Goal: Information Seeking & Learning: Learn about a topic

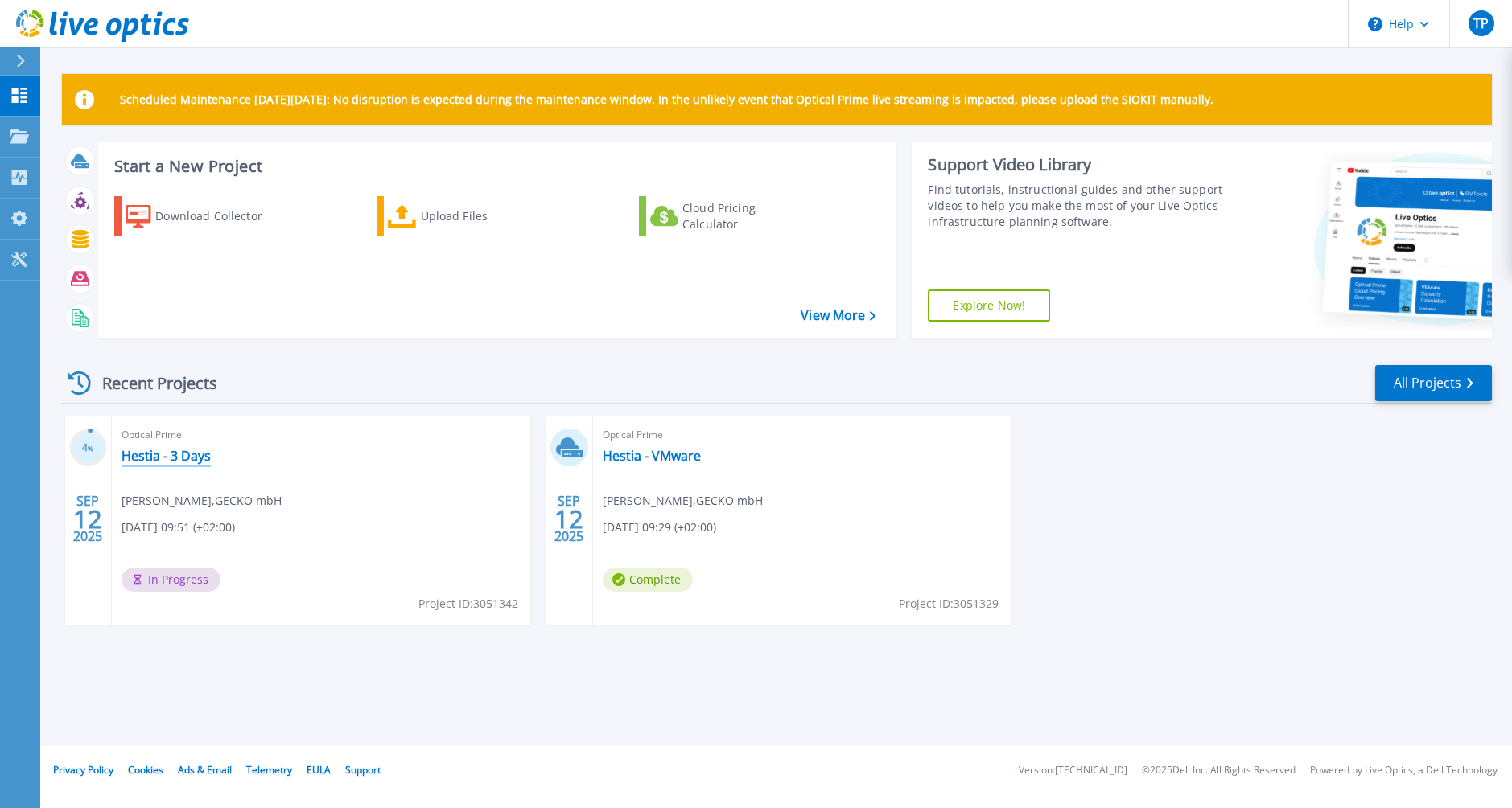
click at [203, 457] on link "Hestia - 3 Days" at bounding box center [166, 456] width 90 height 16
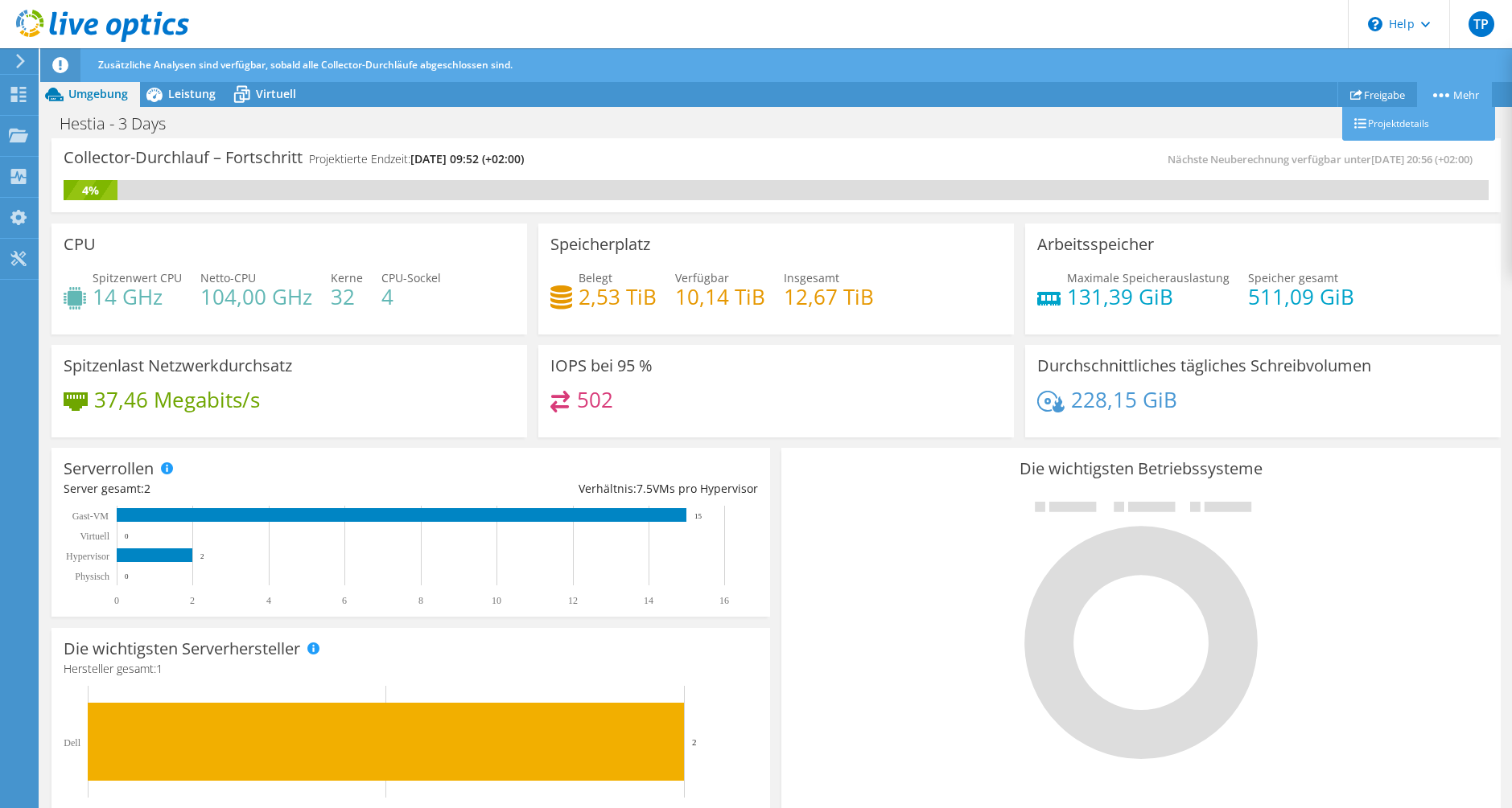
click at [1443, 96] on icon at bounding box center [1442, 95] width 16 height 4
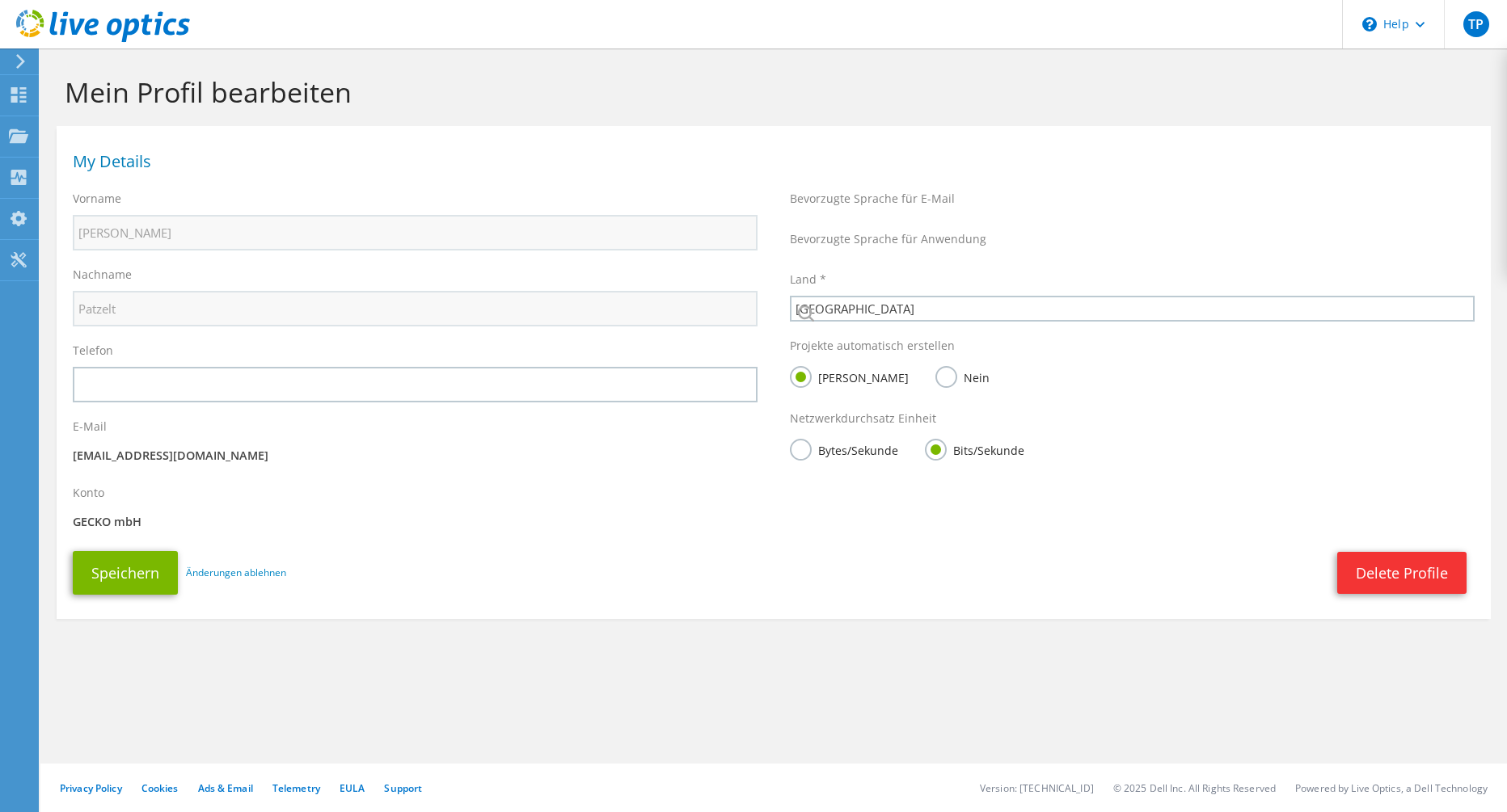
select select "56"
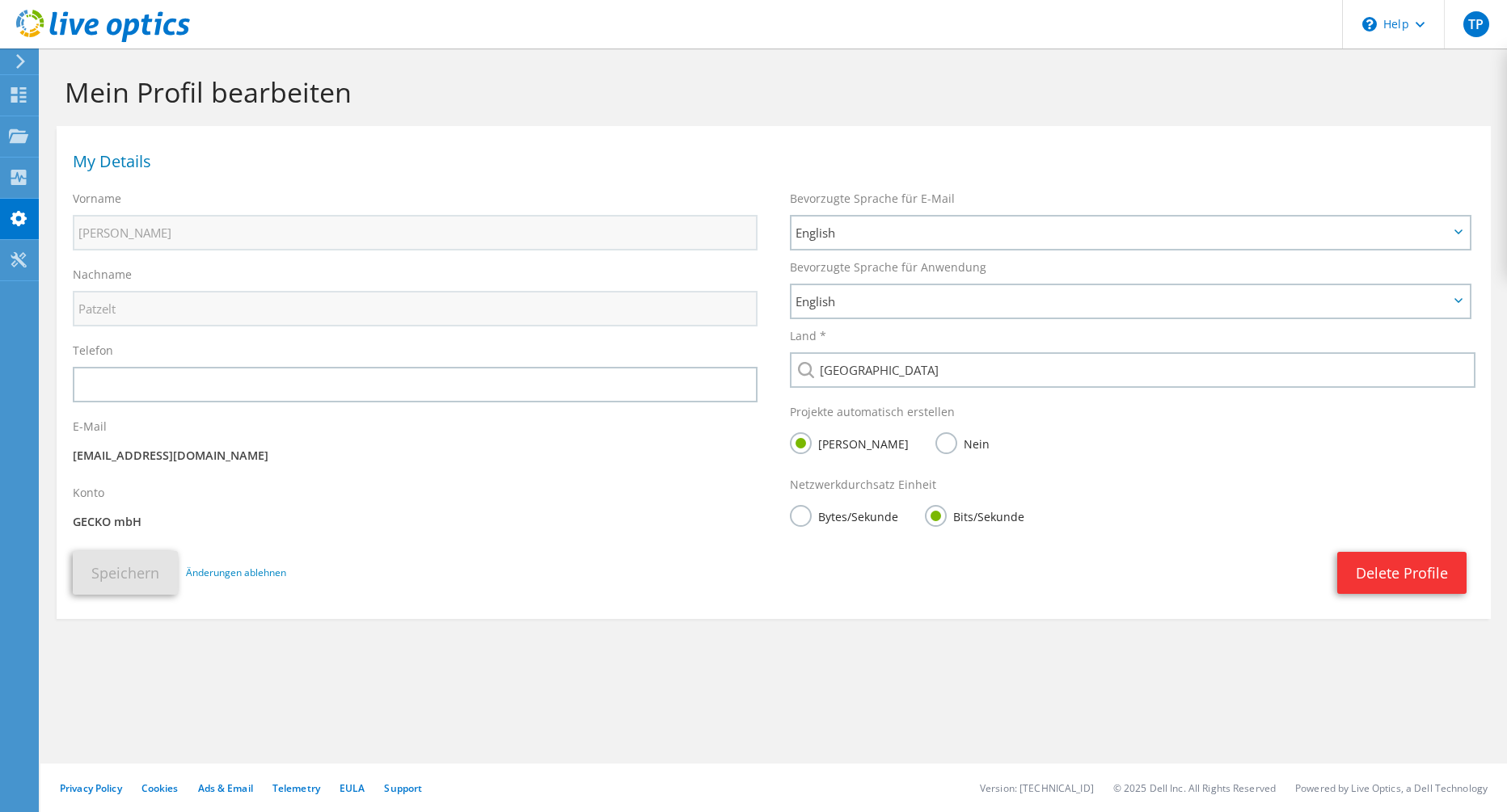
click at [865, 517] on label "Bytes/Sekunde" at bounding box center [845, 515] width 109 height 20
click at [0, 0] on input "Bytes/Sekunde" at bounding box center [0, 0] width 0 height 0
click at [859, 315] on span "English" at bounding box center [1130, 302] width 678 height 32
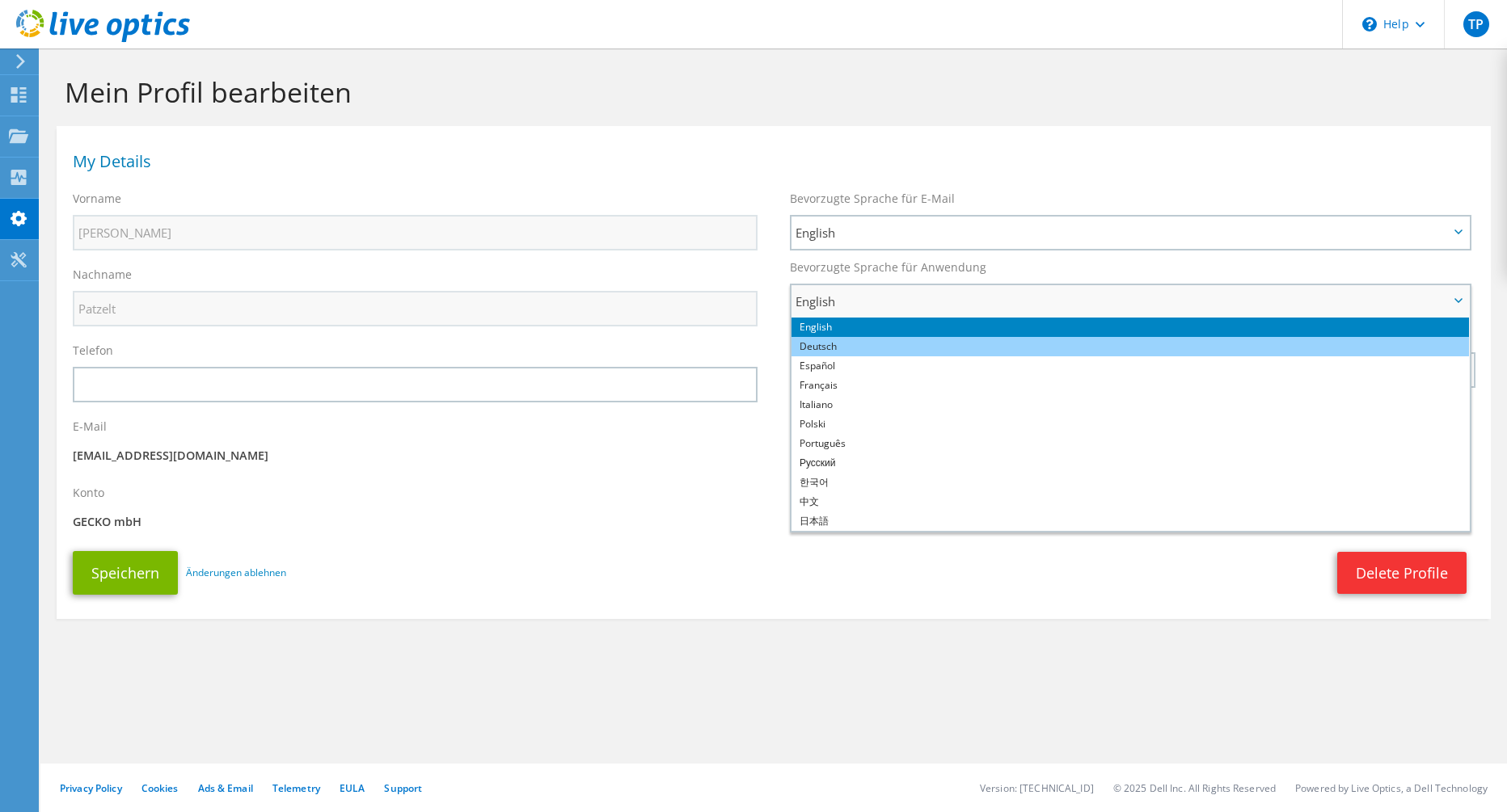
click at [850, 339] on li "Deutsch" at bounding box center [1130, 347] width 678 height 19
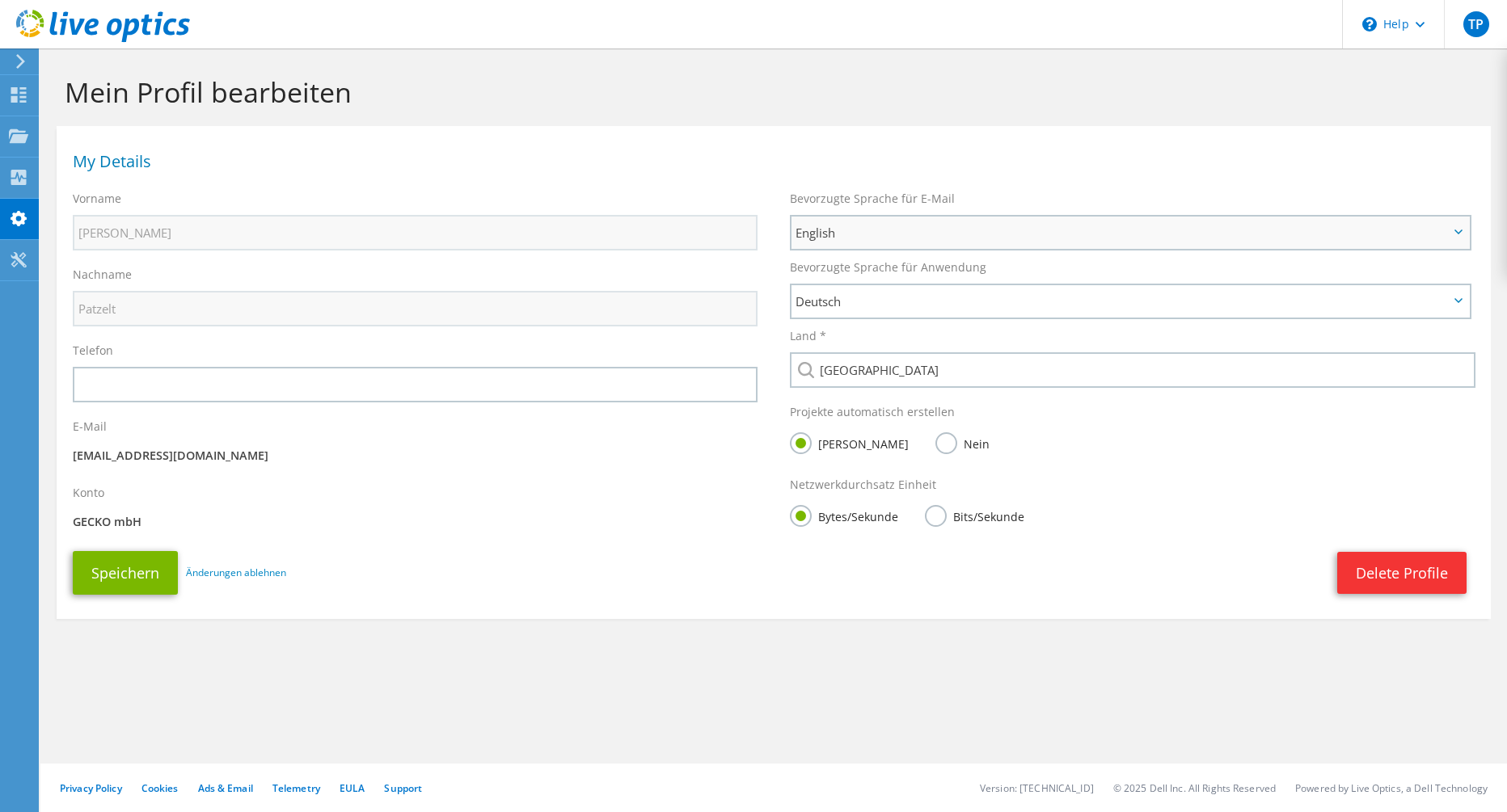
click at [850, 241] on span "English" at bounding box center [1122, 233] width 653 height 19
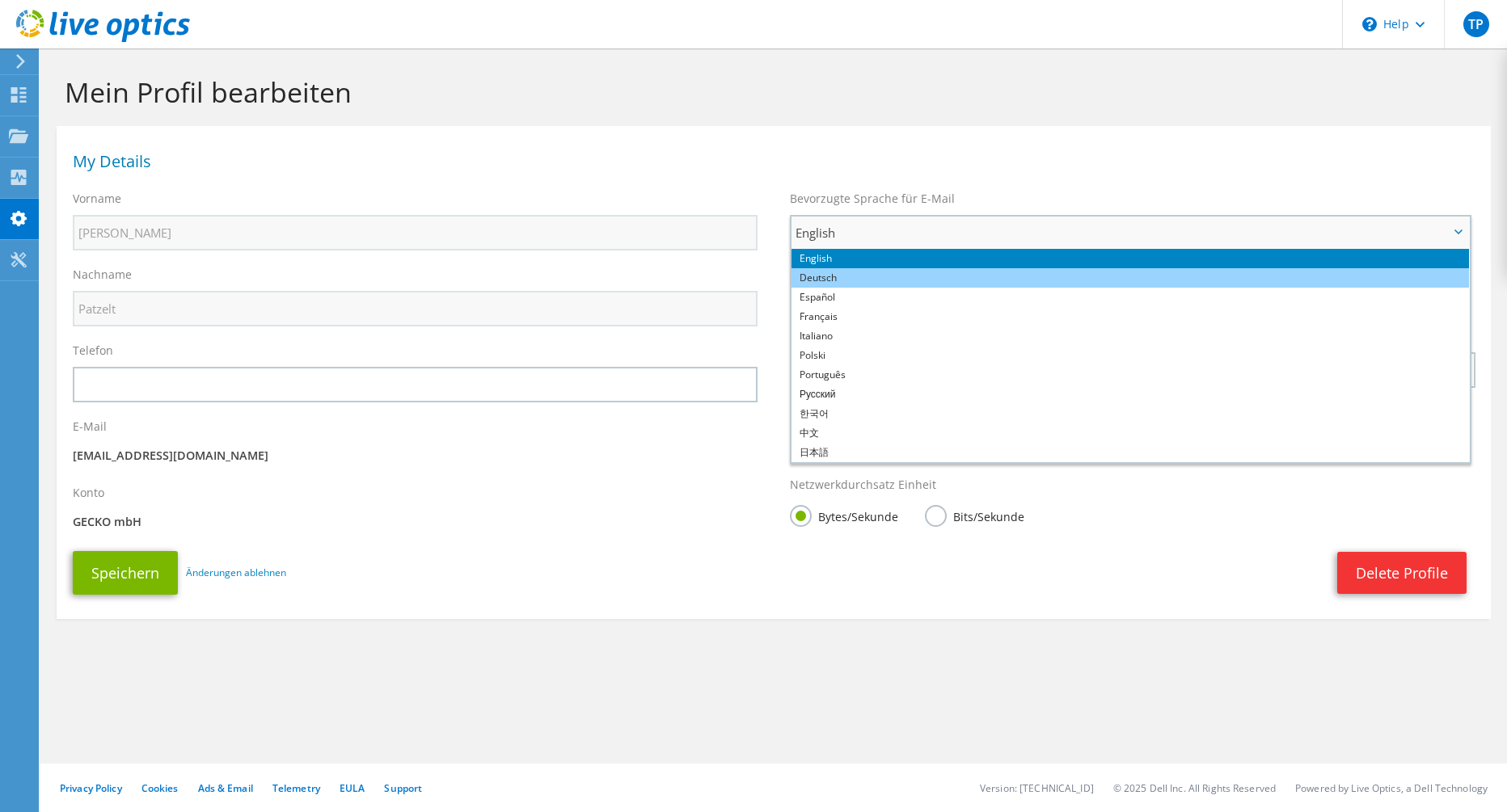
click at [854, 273] on li "Deutsch" at bounding box center [1130, 278] width 678 height 19
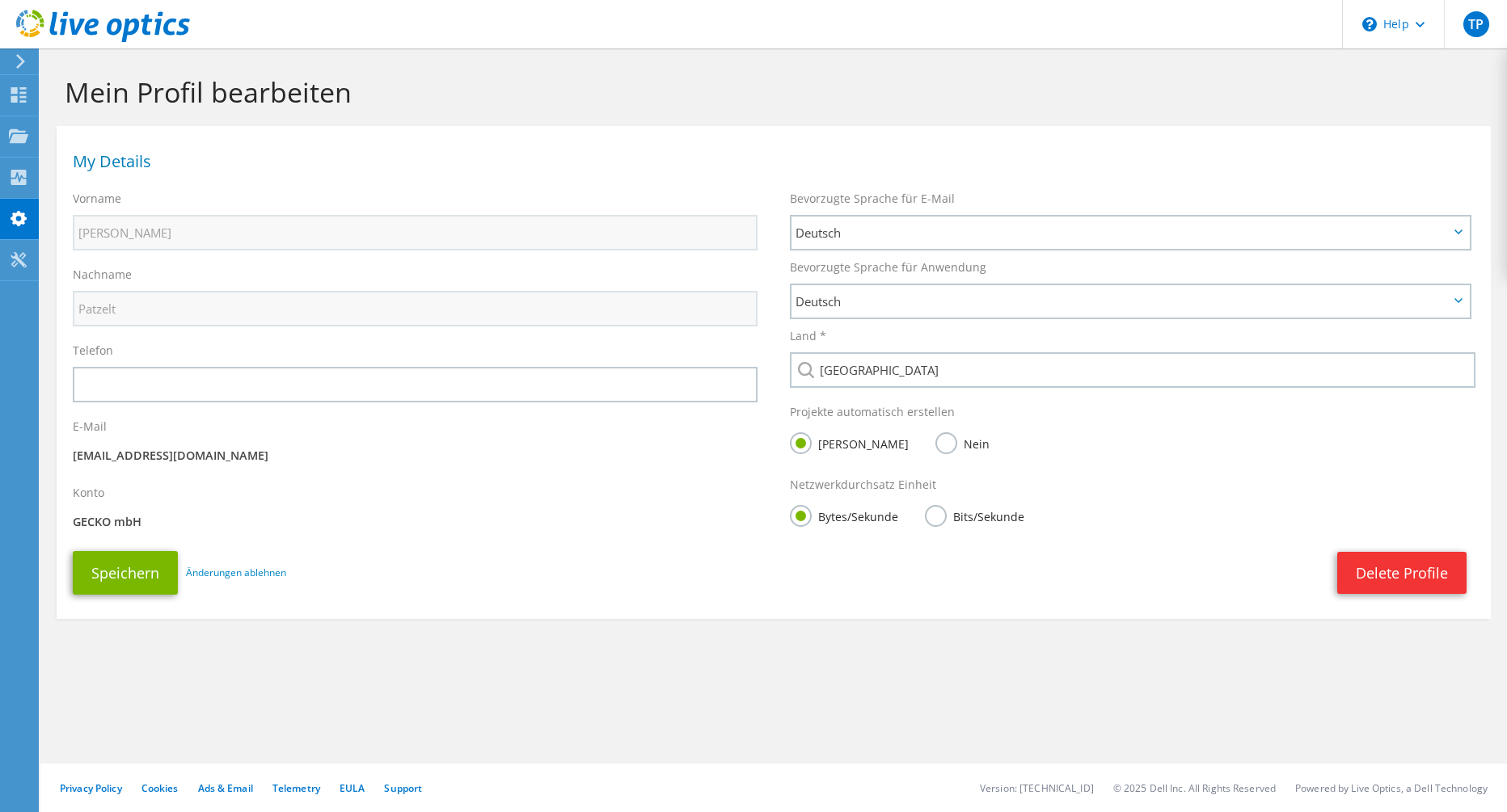
click at [465, 405] on div "Telefon" at bounding box center [416, 373] width 717 height 76
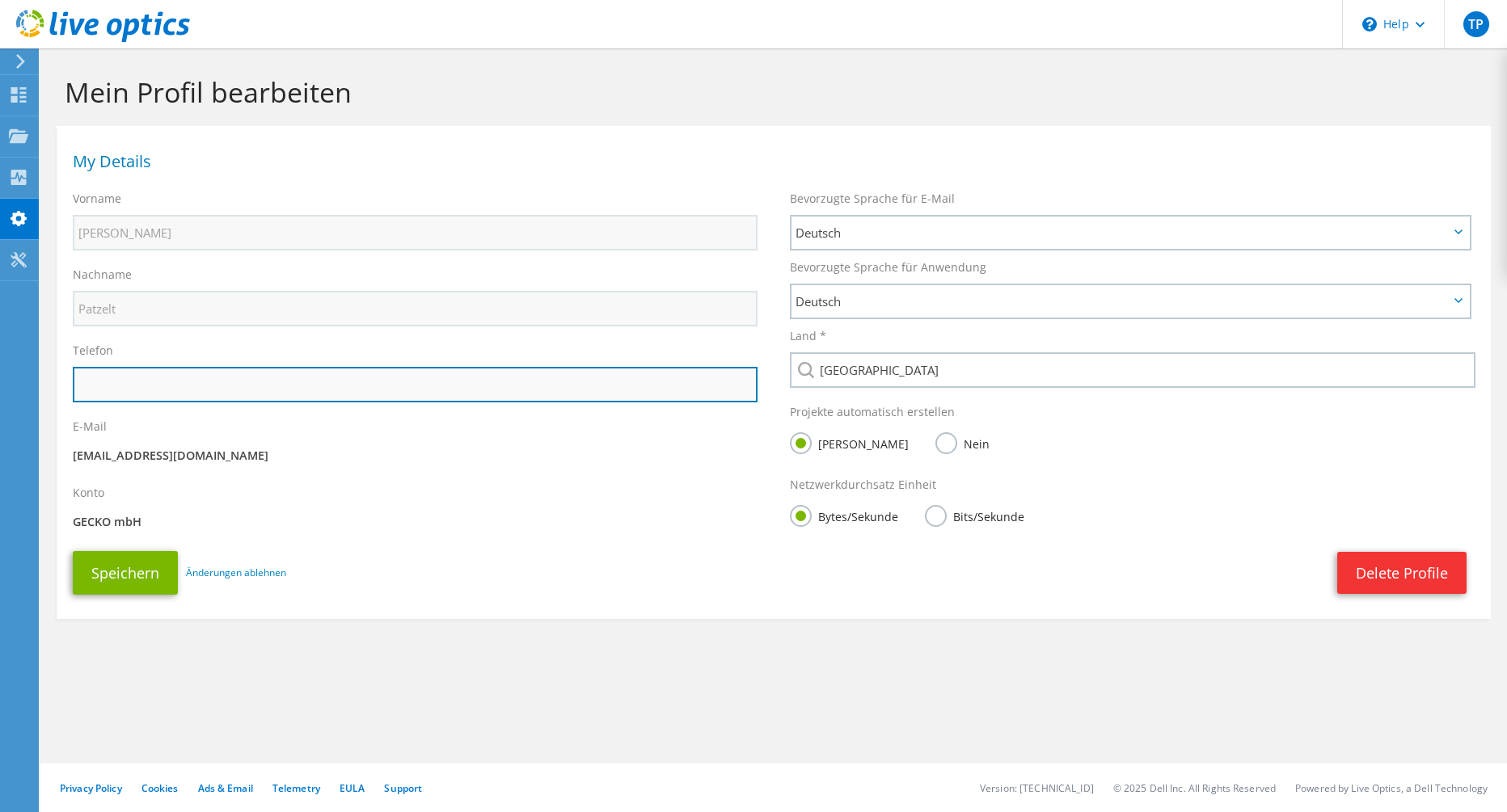
click at [474, 381] on input "text" at bounding box center [416, 385] width 685 height 36
type input "0383130511510"
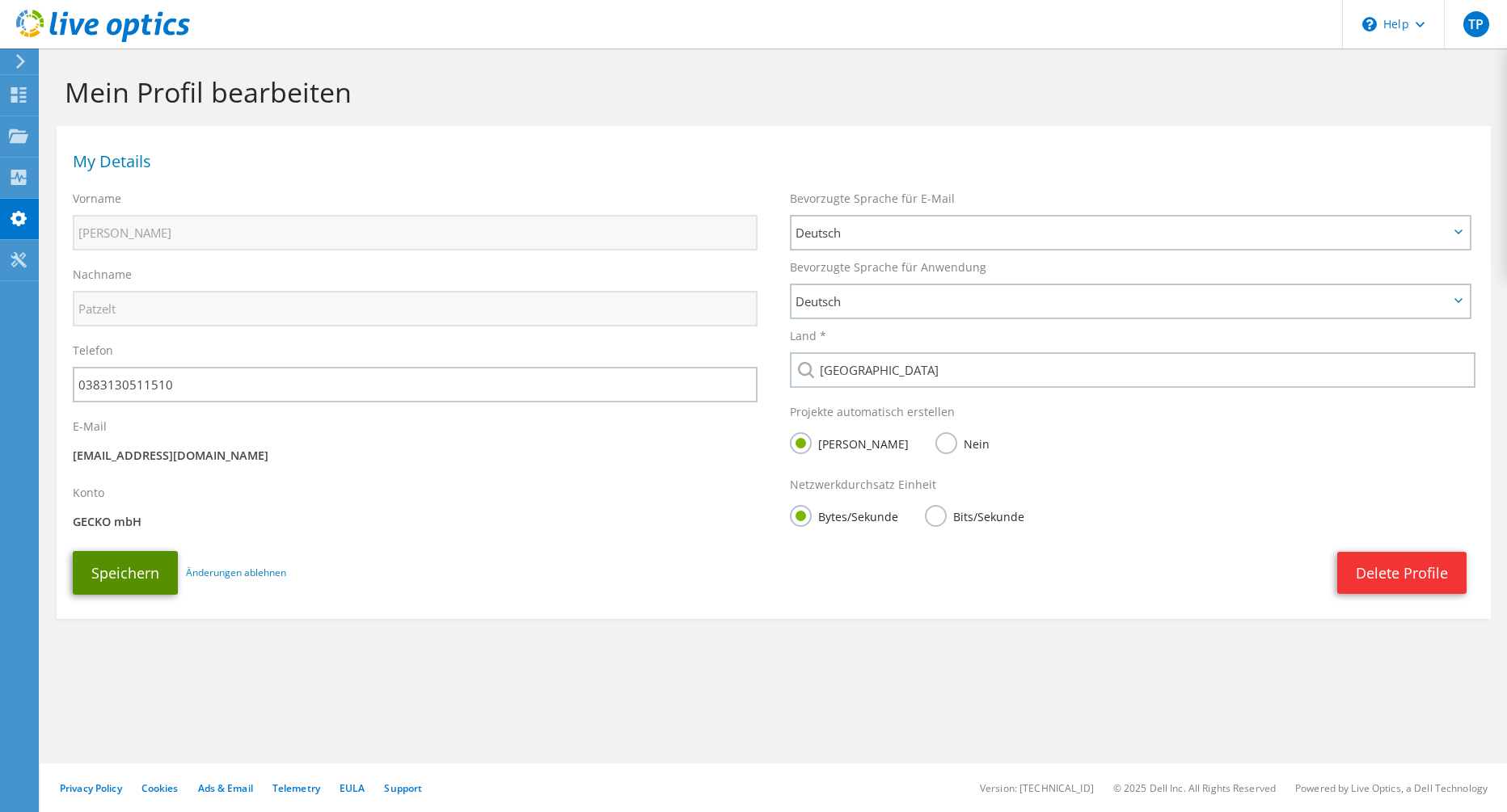
click at [97, 573] on button "Speichern" at bounding box center [126, 574] width 105 height 44
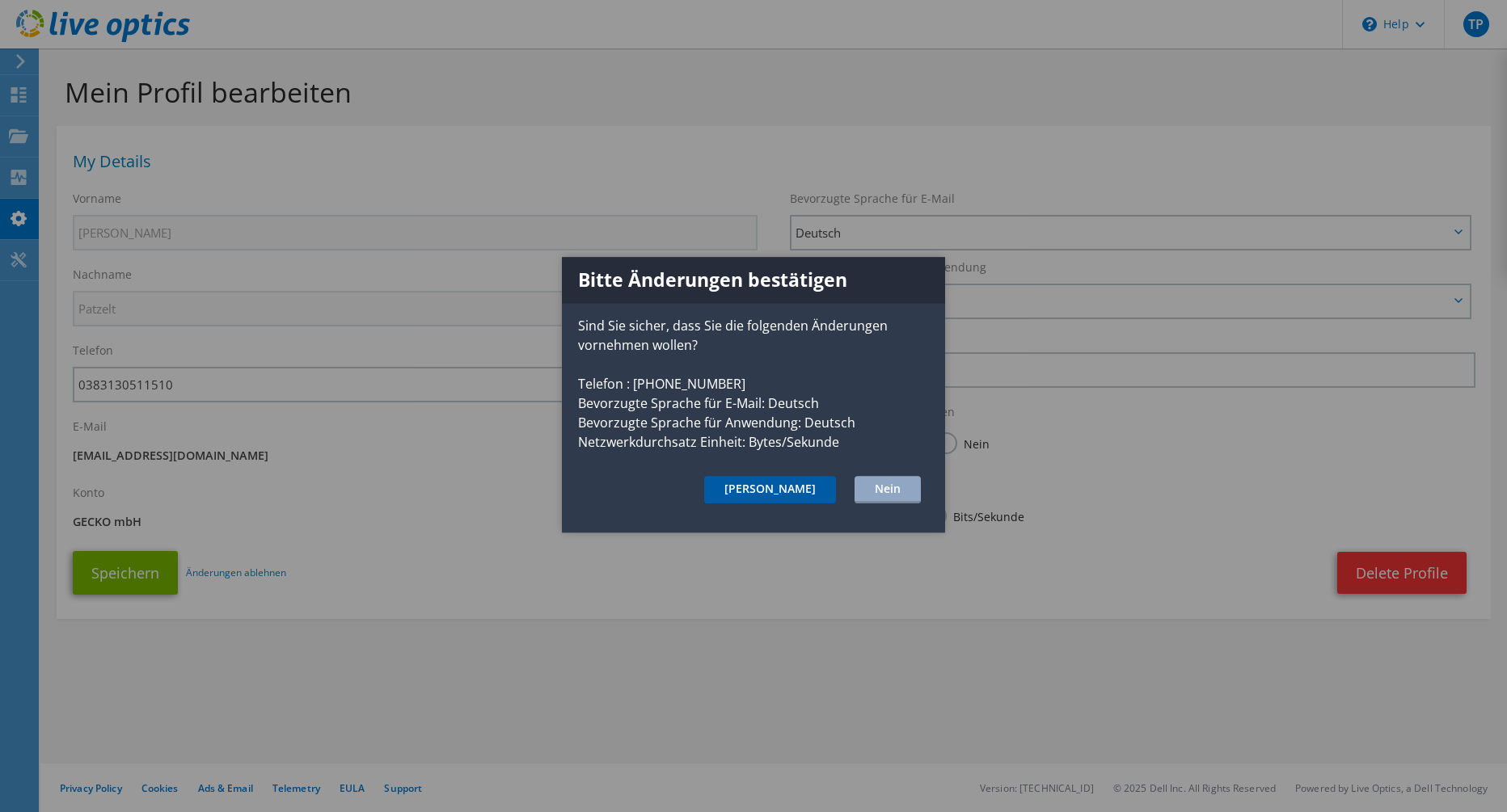
click at [799, 485] on button "Ja" at bounding box center [770, 491] width 131 height 28
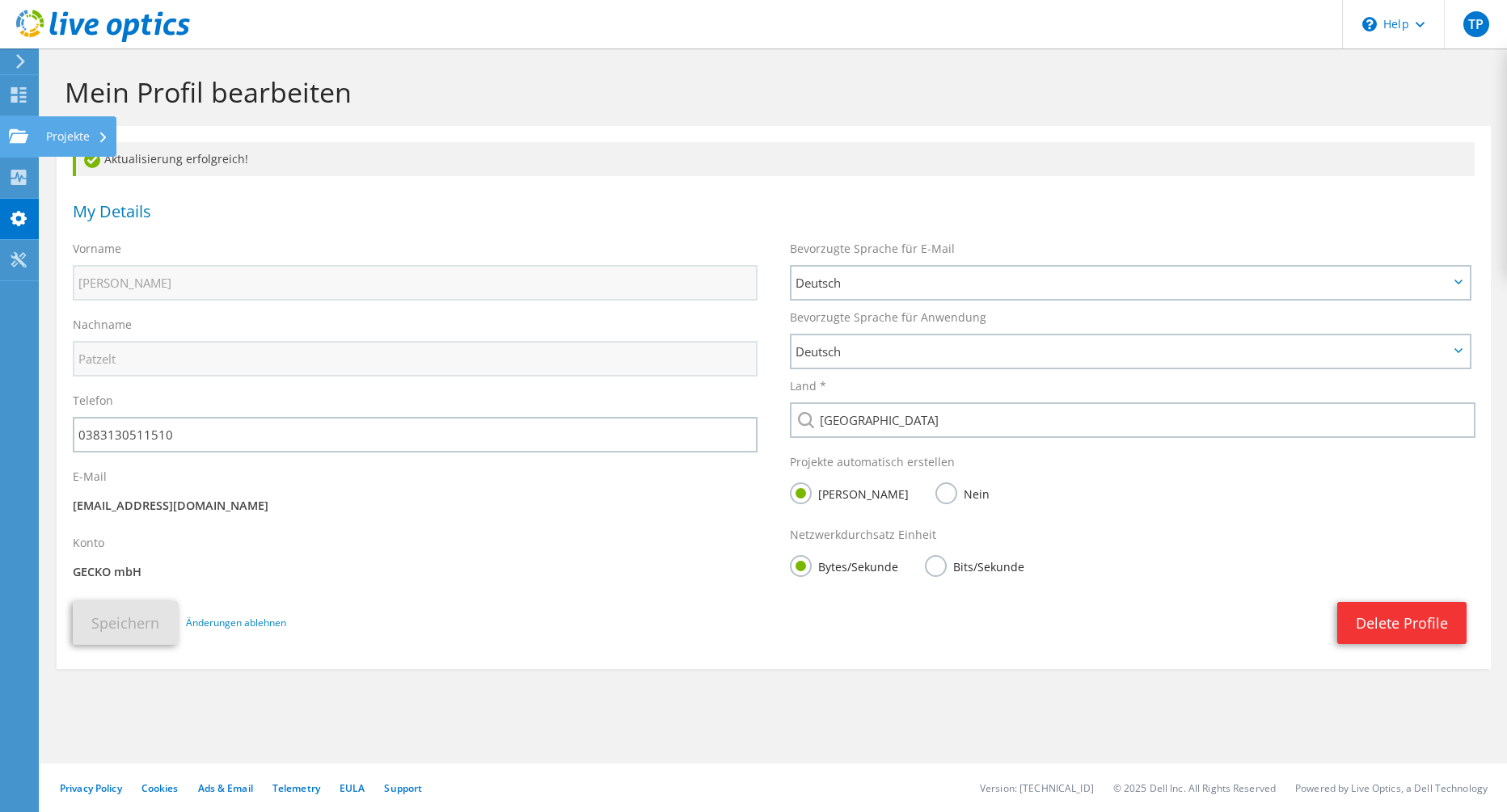
click at [23, 144] on div at bounding box center [19, 138] width 19 height 18
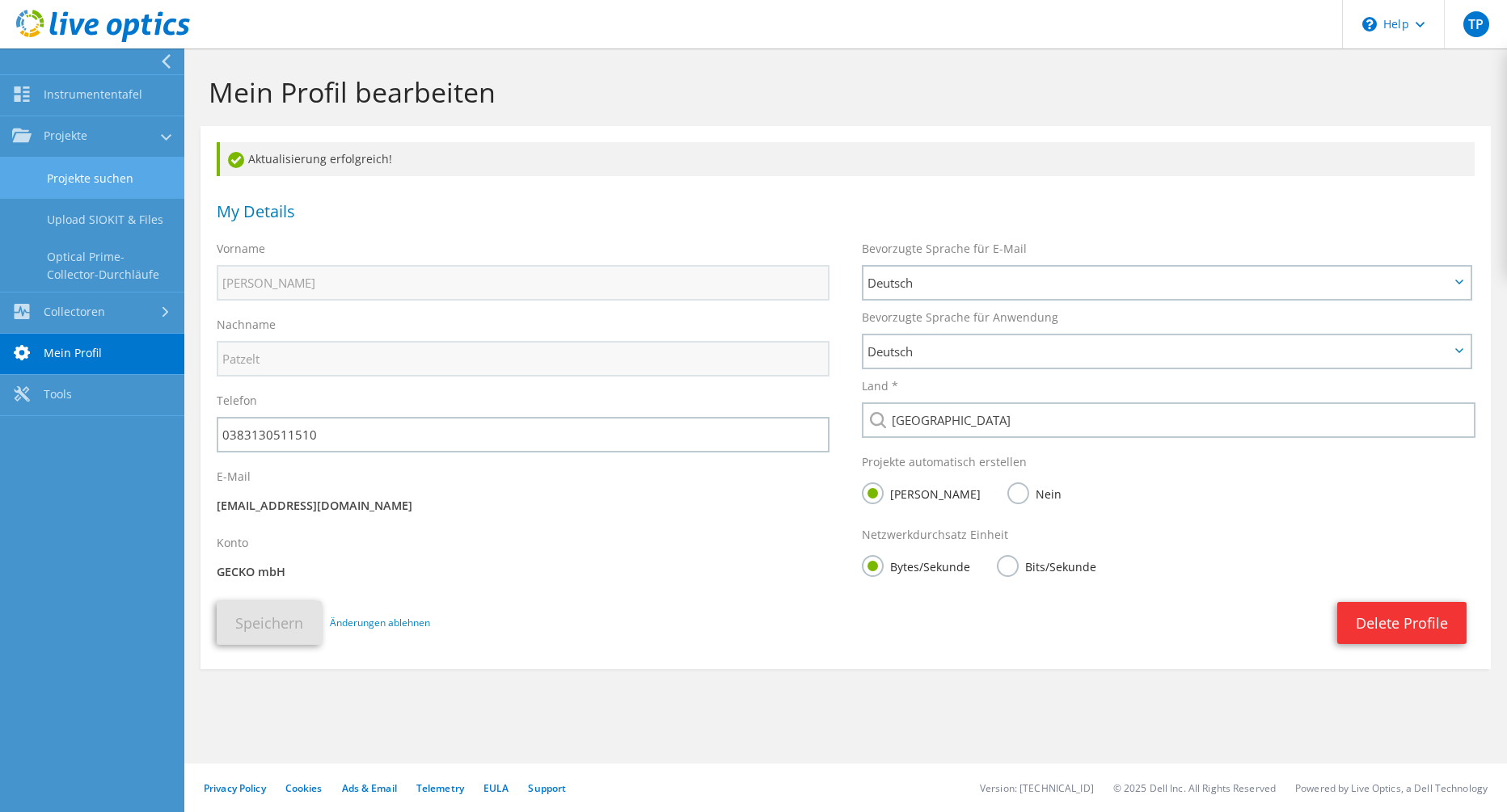
click at [88, 168] on link "Projekte suchen" at bounding box center [92, 178] width 184 height 41
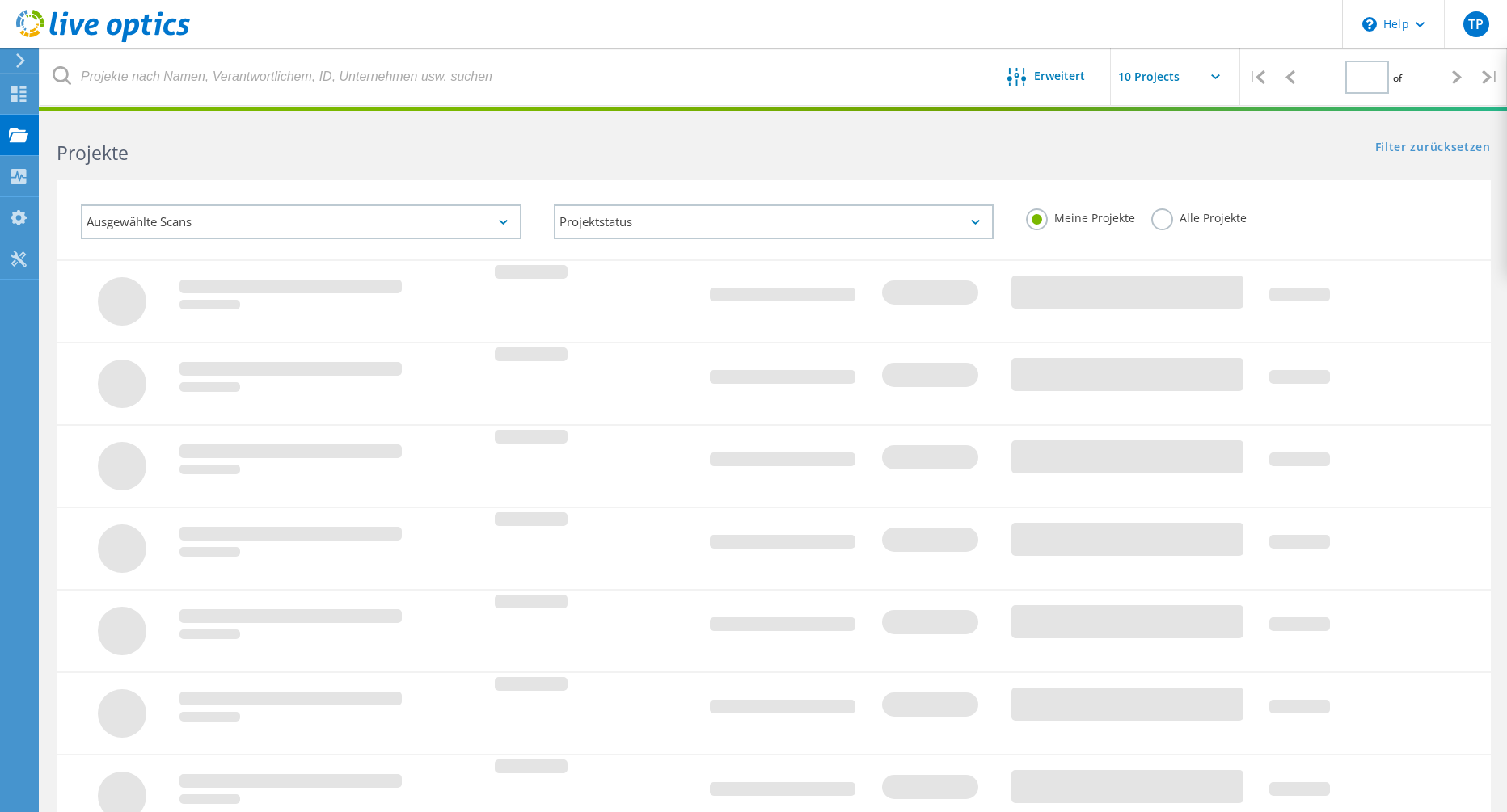
type input "1"
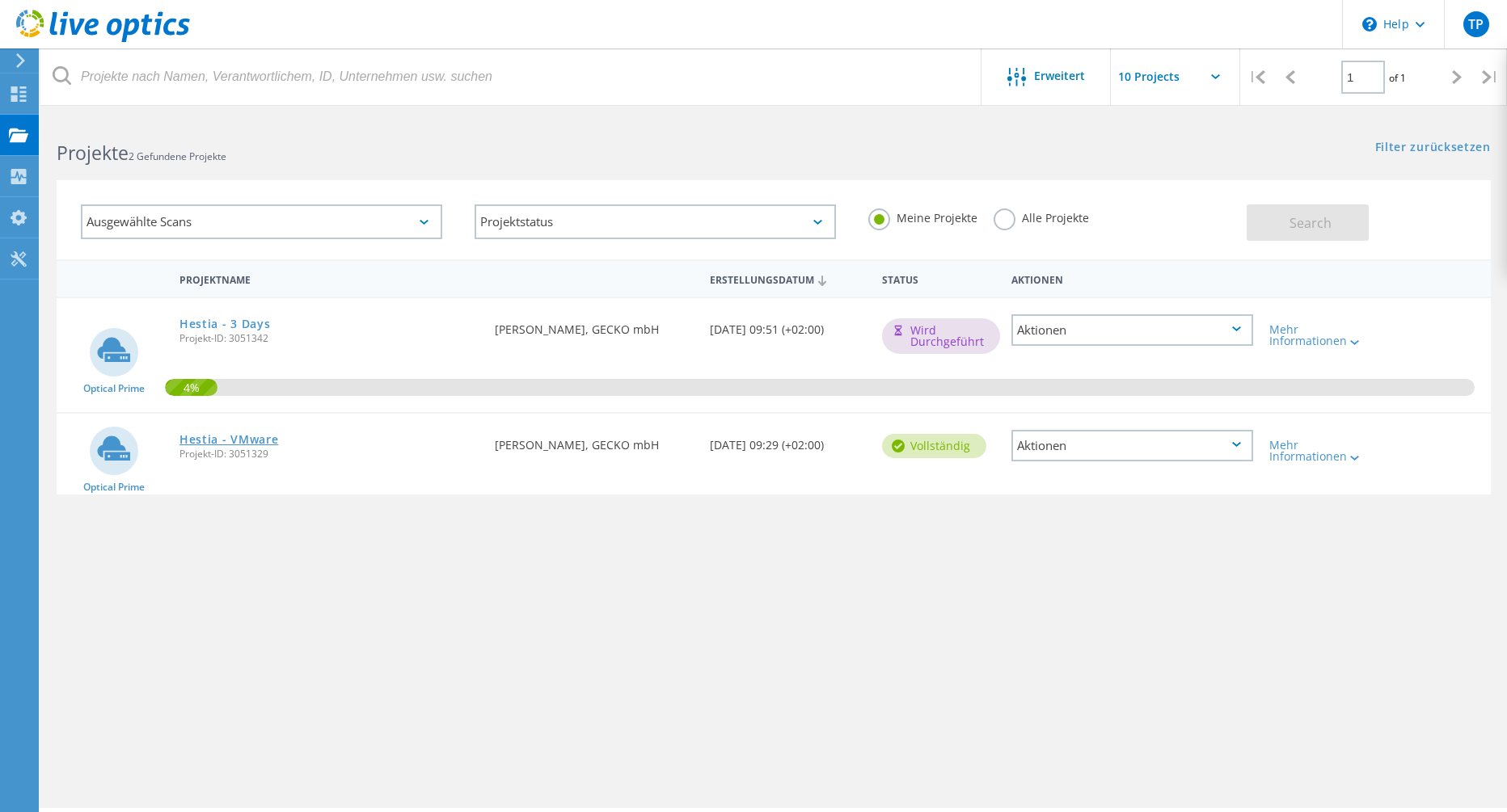
click at [228, 434] on link "Hestia - VMware" at bounding box center [229, 440] width 100 height 11
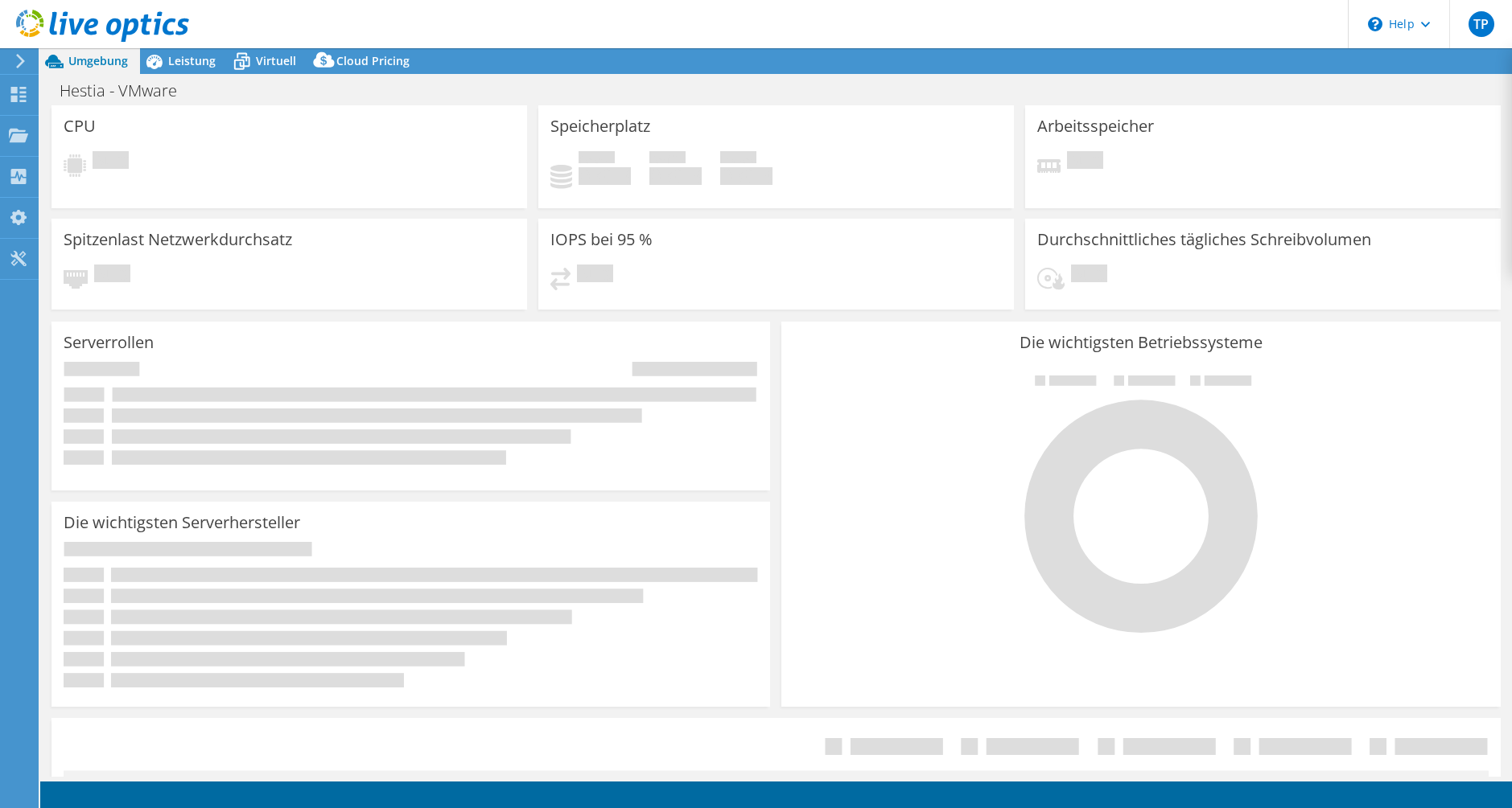
select select "EUFrankfurt"
select select "EUR"
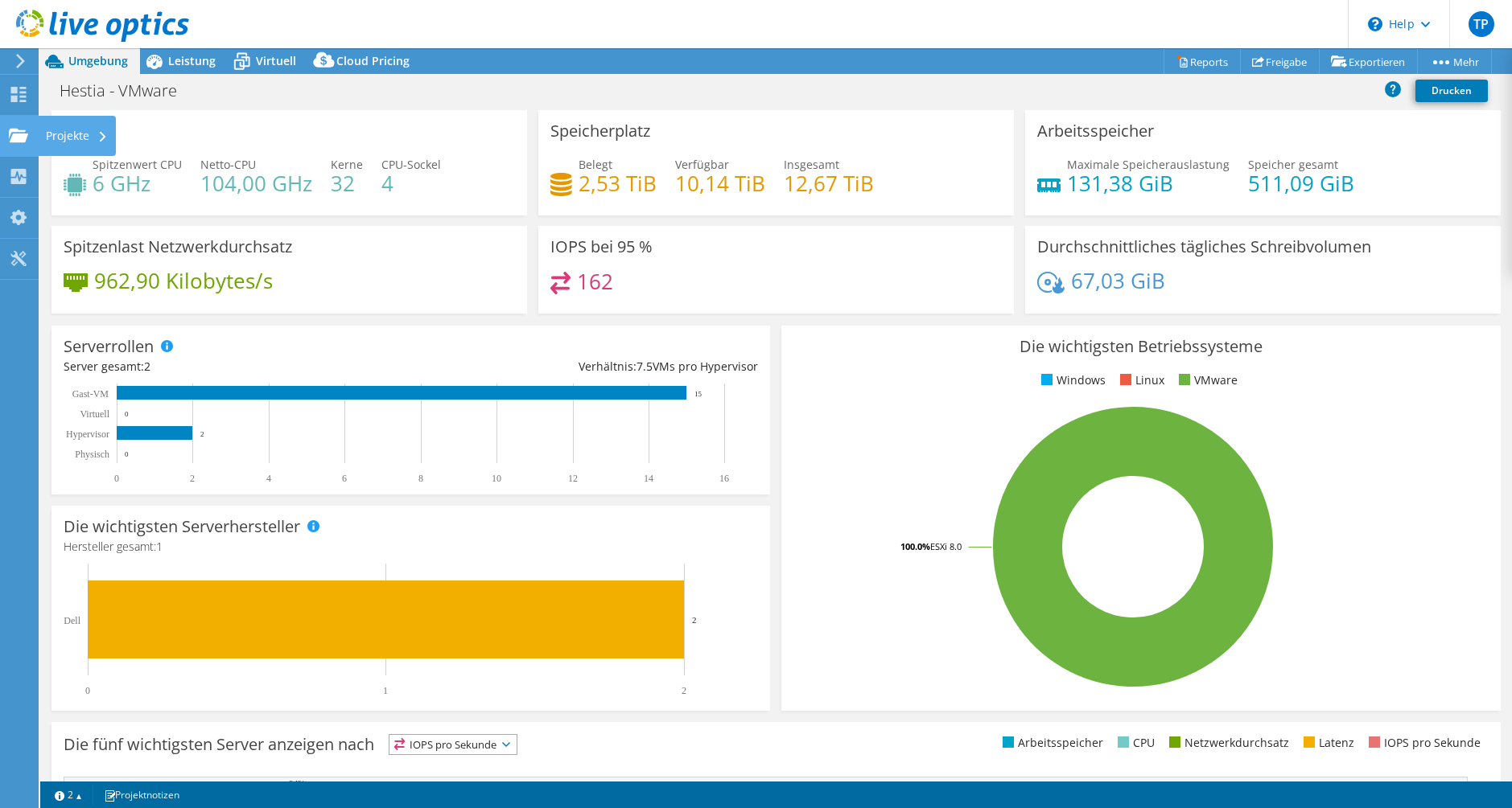
click at [16, 139] on use at bounding box center [19, 134] width 19 height 14
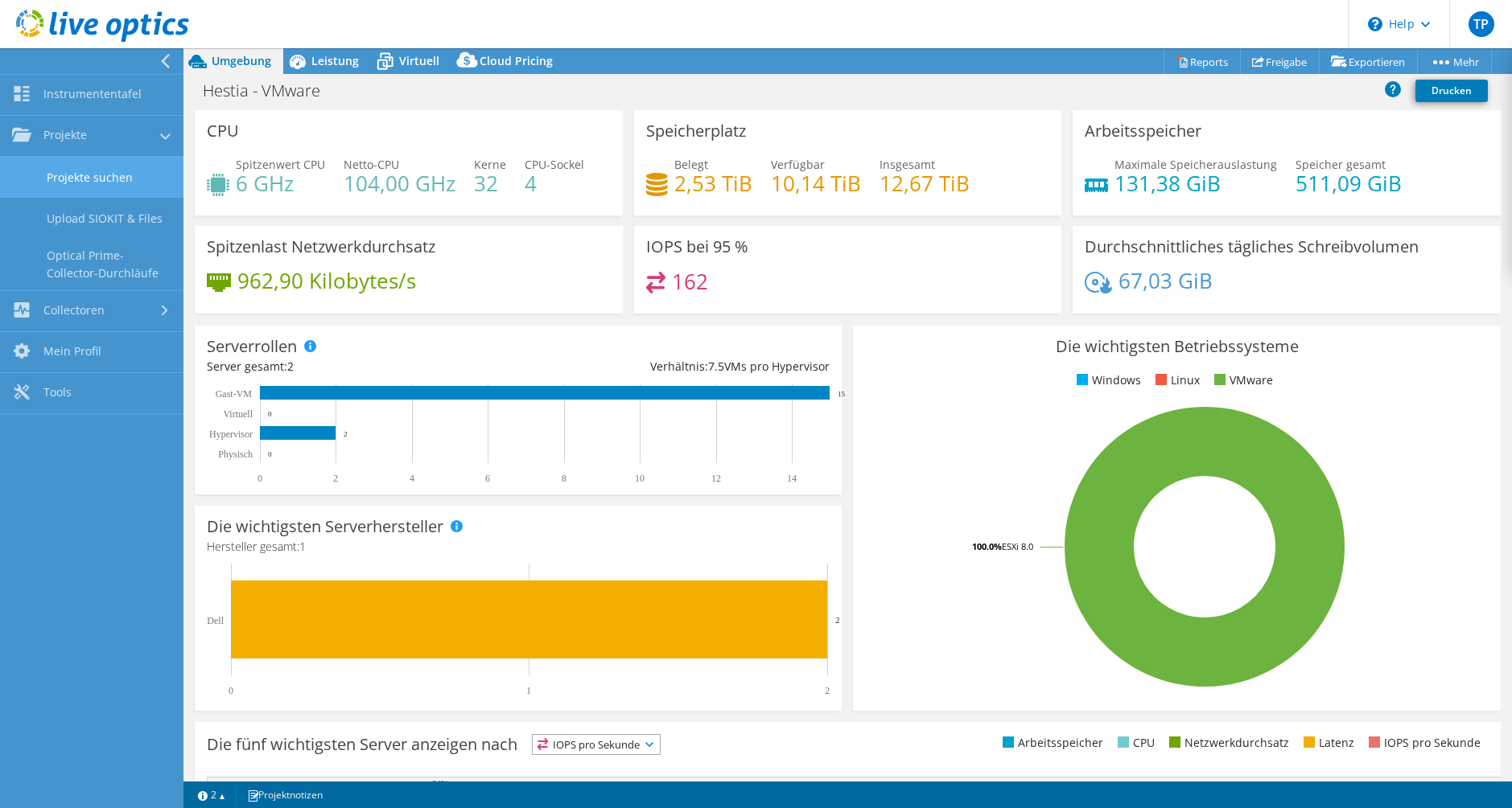
click at [94, 174] on link "Projekte suchen" at bounding box center [91, 177] width 183 height 41
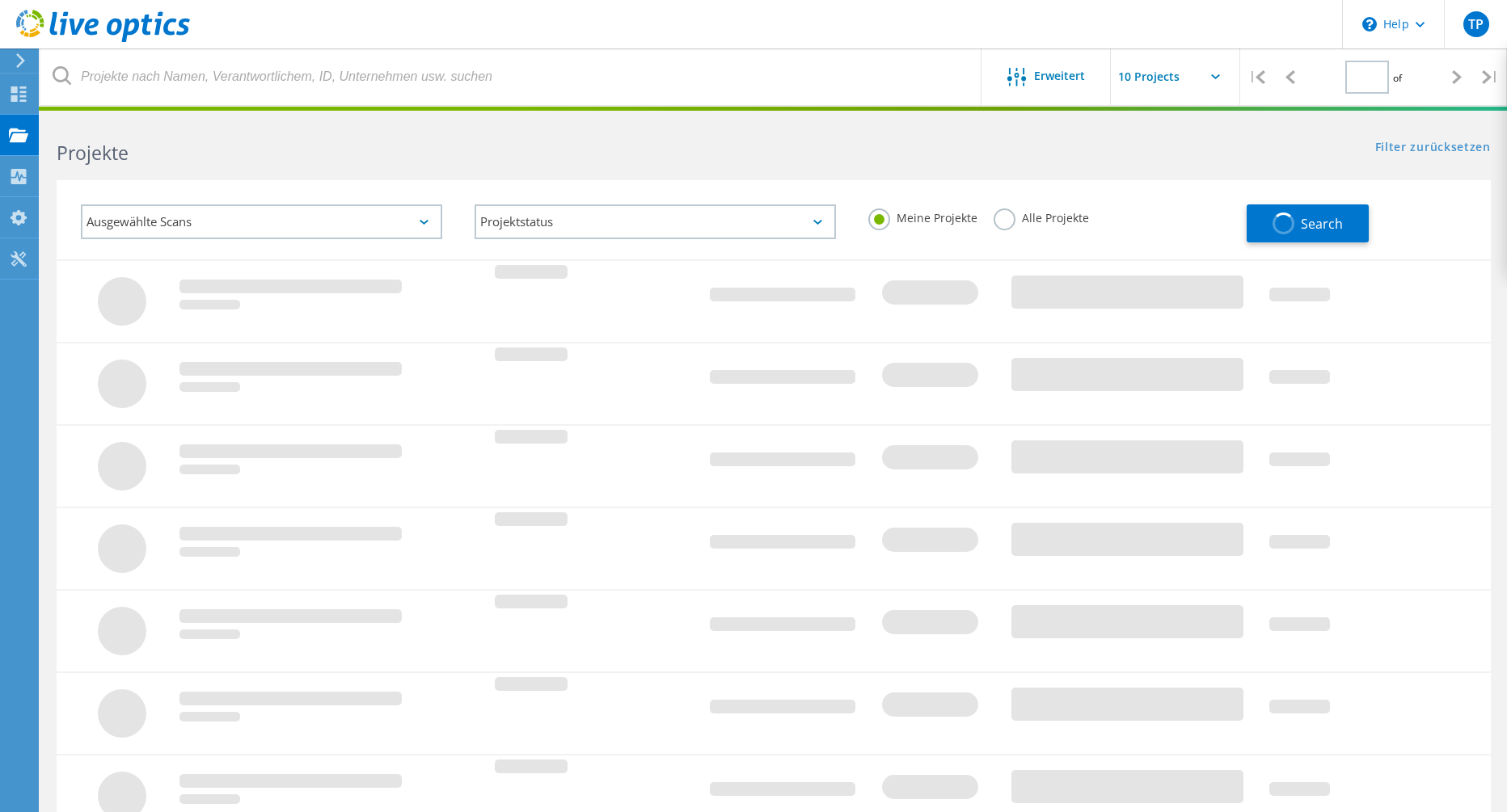
type input "1"
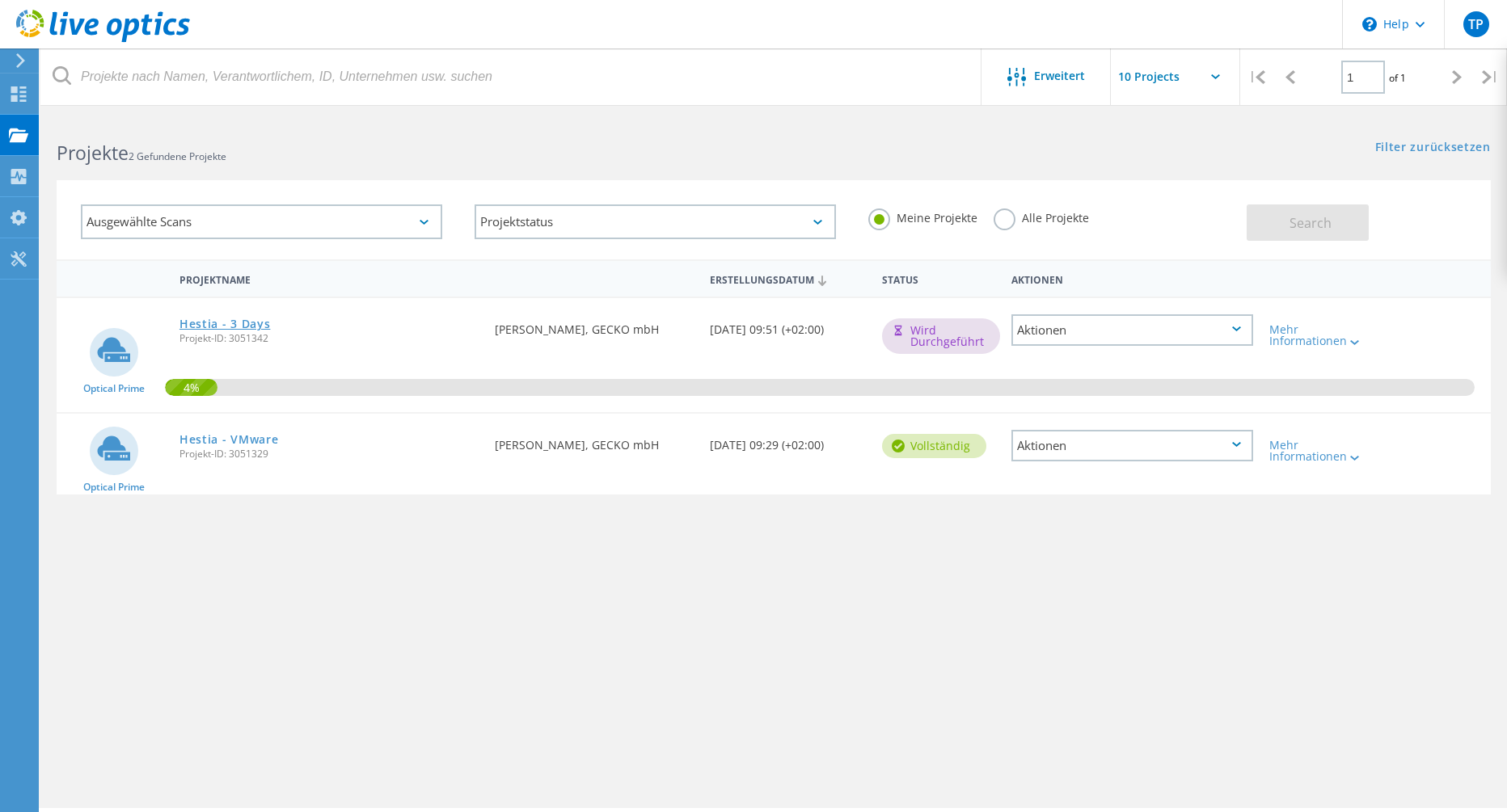
click at [241, 326] on link "Hestia - 3 Days" at bounding box center [225, 324] width 92 height 11
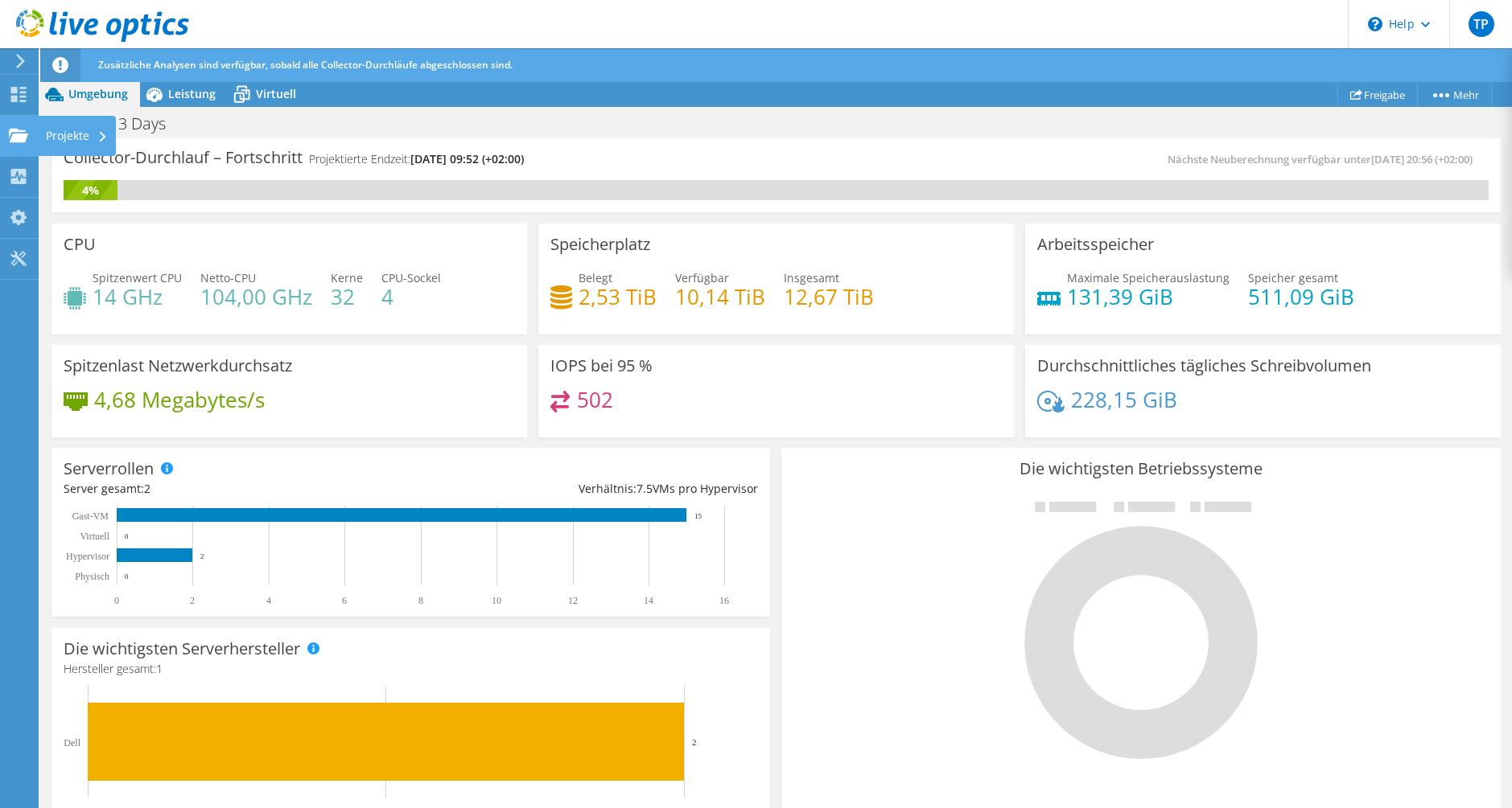
click at [49, 135] on div "Projekte" at bounding box center [77, 136] width 78 height 40
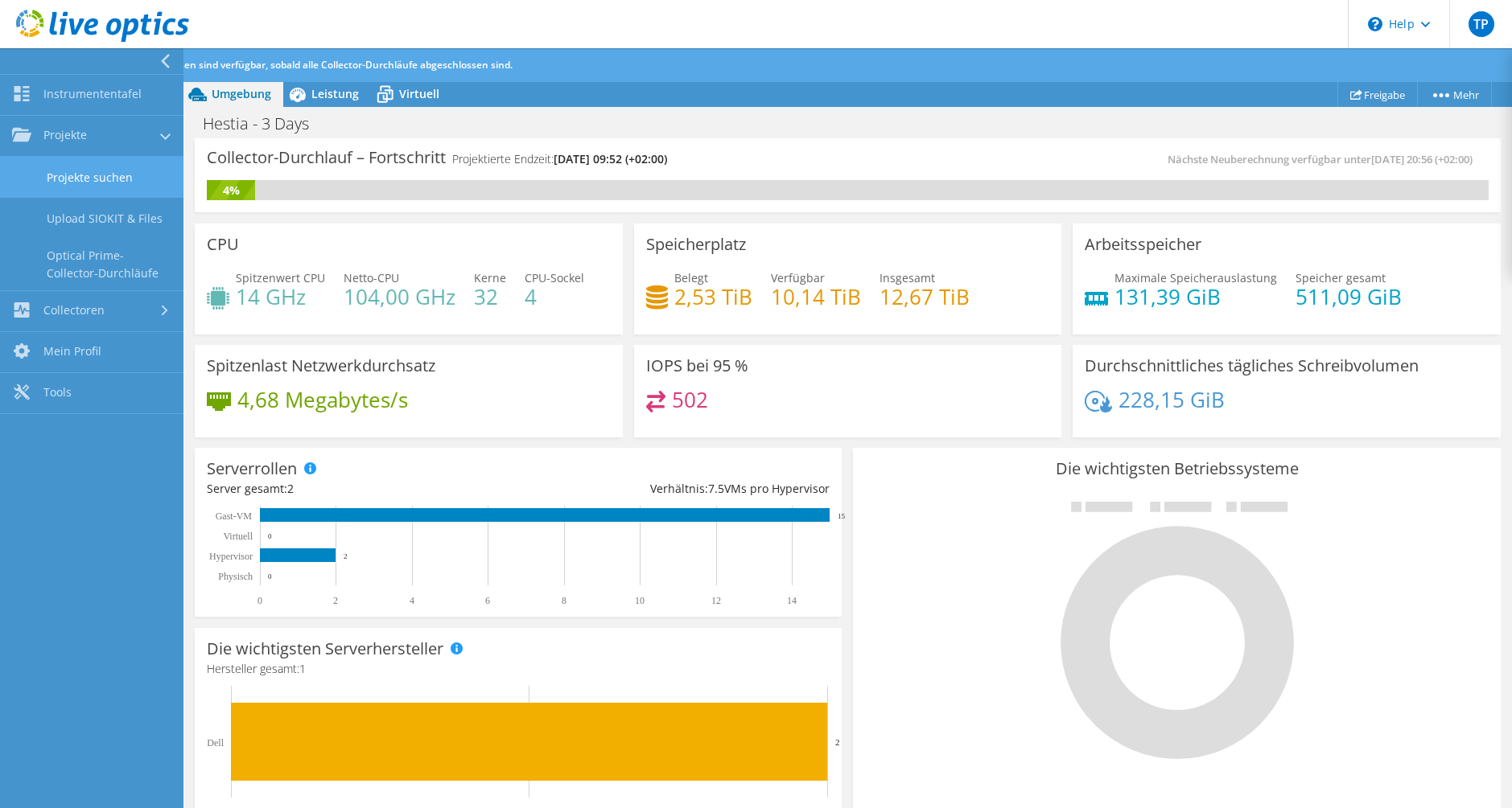
click at [84, 182] on link "Projekte suchen" at bounding box center [91, 177] width 183 height 41
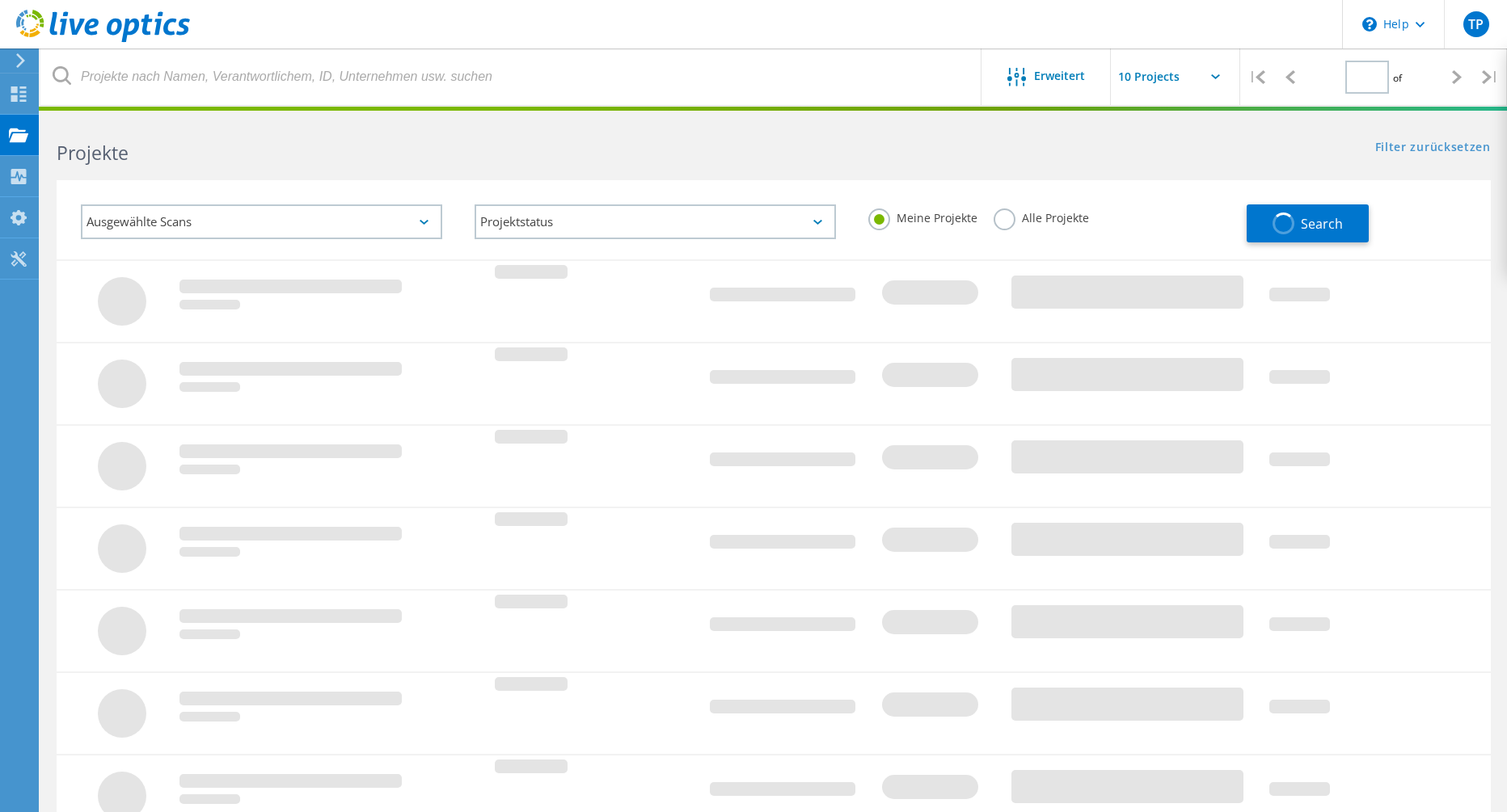
type input "1"
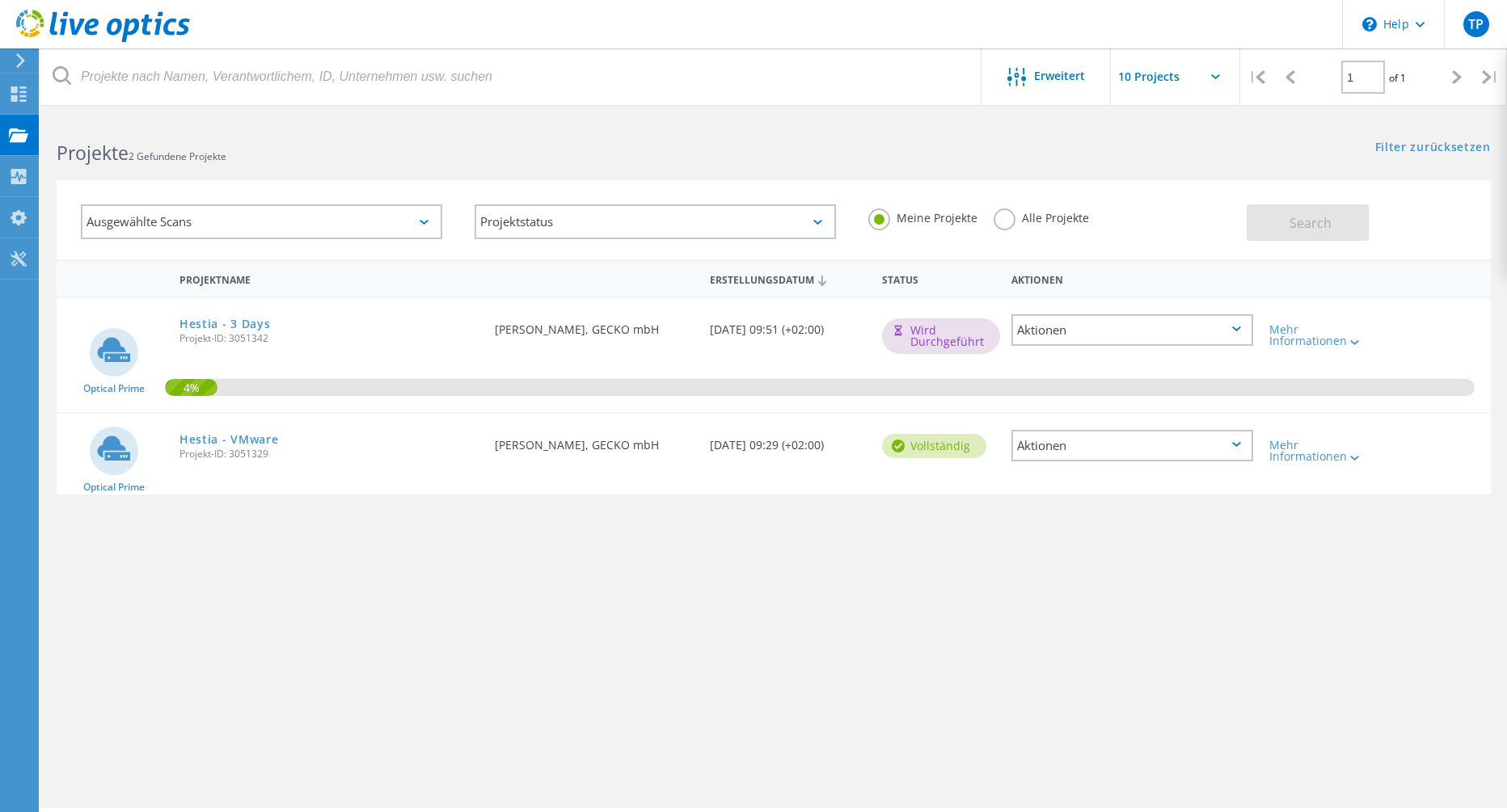
click at [257, 426] on div "Hestia - VMware Projekt-ID: 3051329" at bounding box center [329, 445] width 316 height 62
click at [256, 439] on link "Hestia - VMware" at bounding box center [229, 440] width 100 height 11
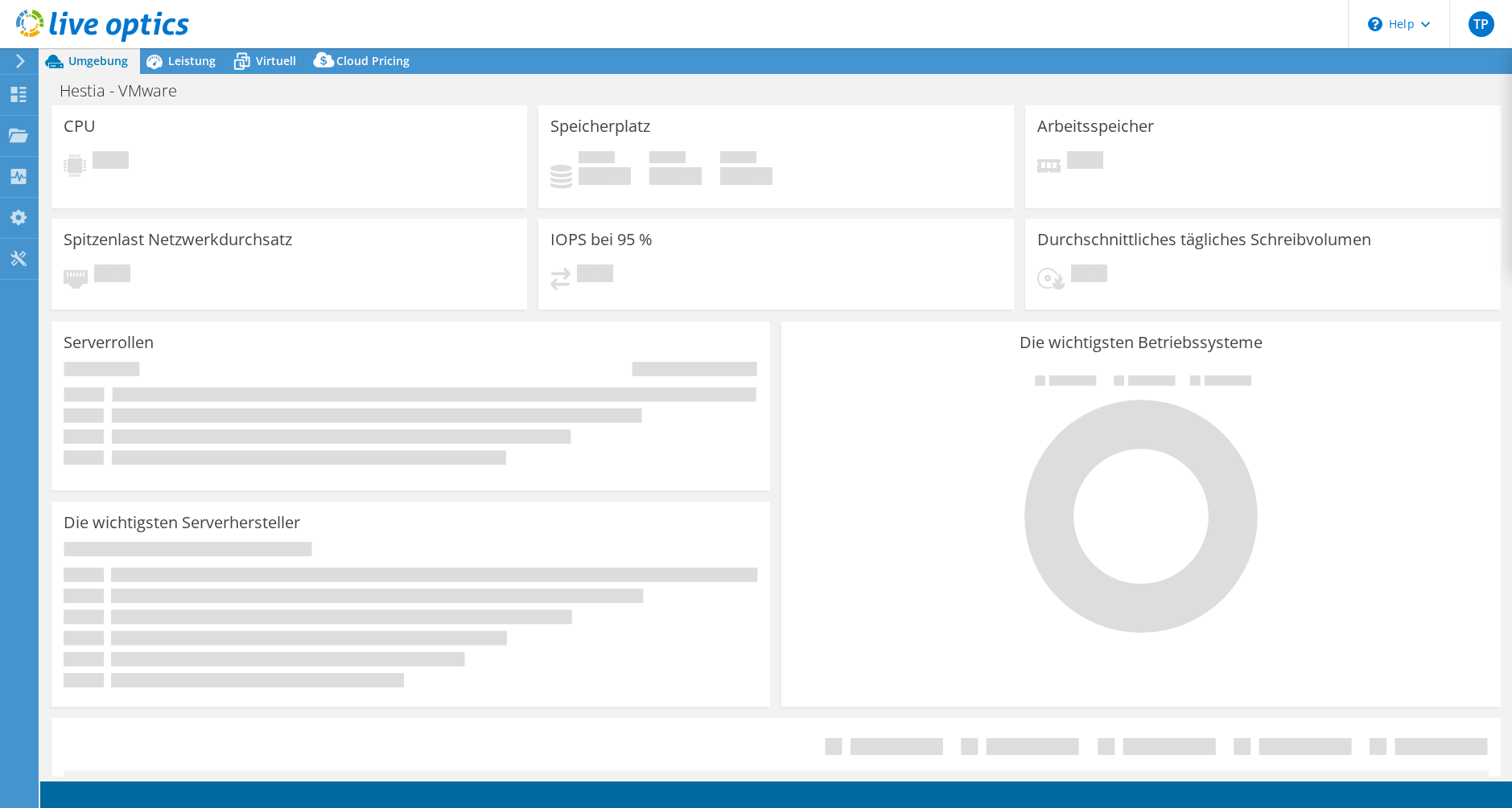
select select "EUFrankfurt"
select select "EUR"
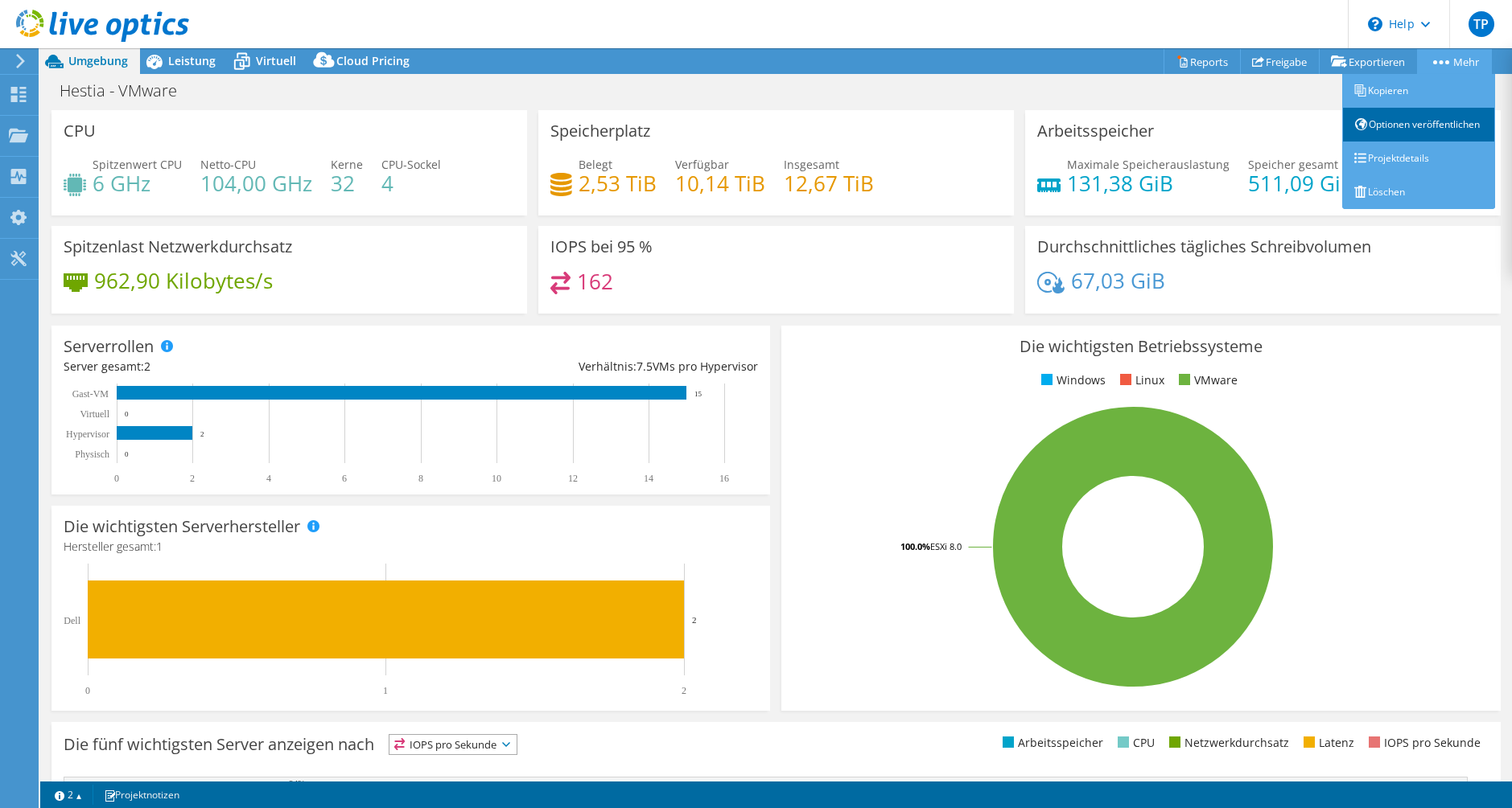
click at [1434, 115] on link "Optionen veröffentlichen" at bounding box center [1418, 125] width 153 height 34
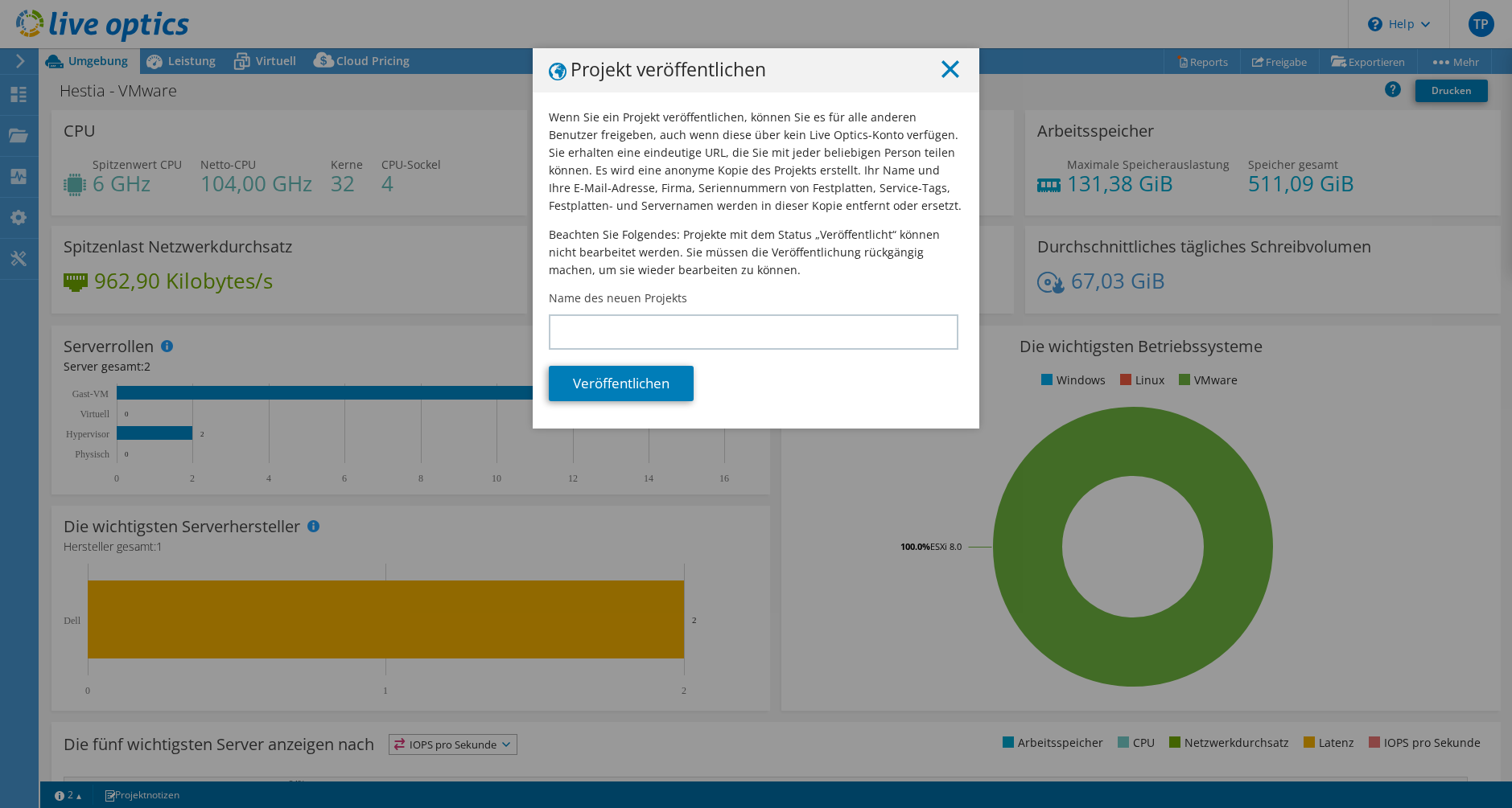
click at [943, 73] on icon at bounding box center [951, 69] width 18 height 18
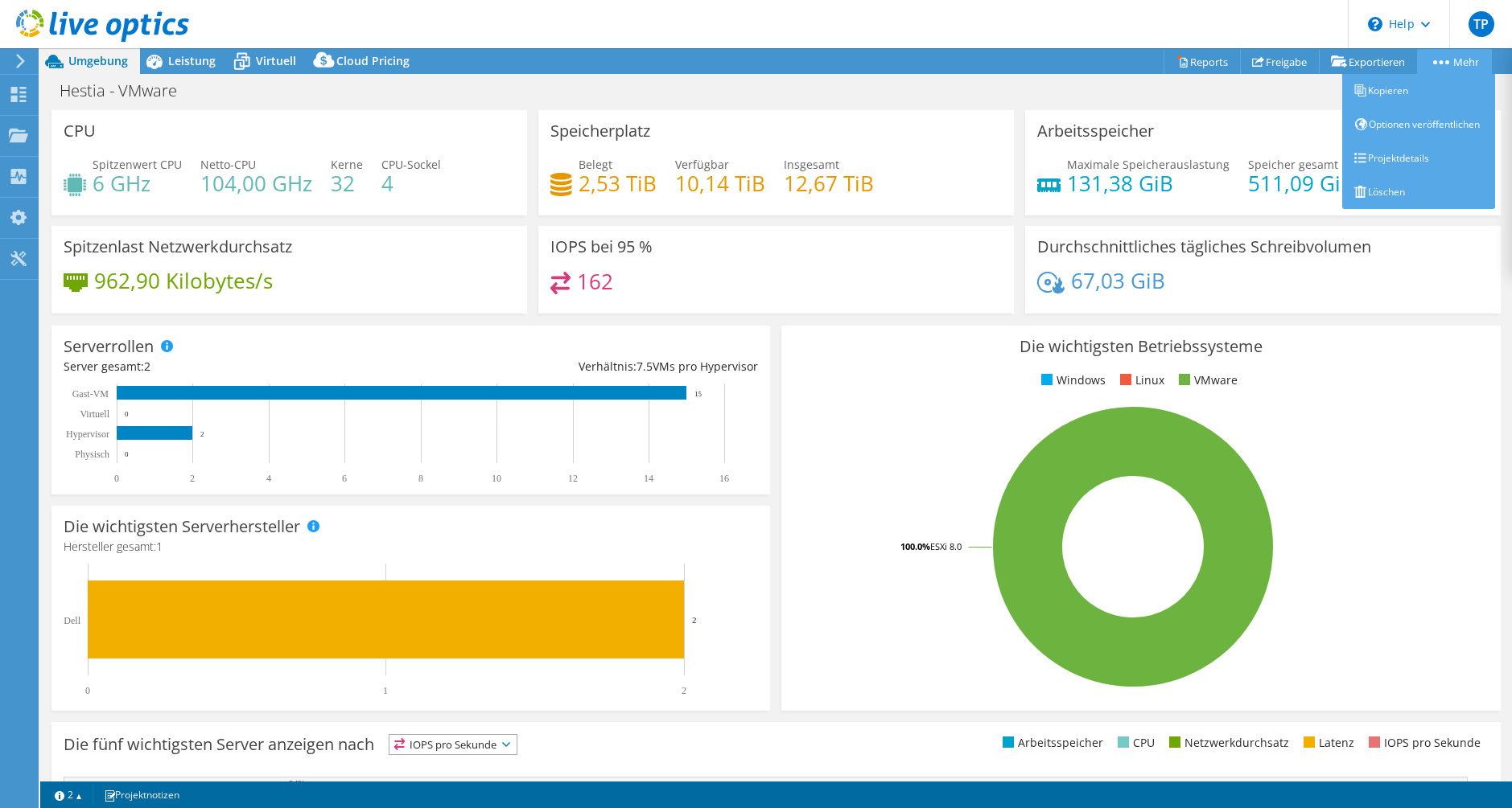
click at [1427, 69] on link "Mehr" at bounding box center [1455, 61] width 75 height 25
click at [1401, 163] on link "Projektdetails" at bounding box center [1418, 158] width 153 height 34
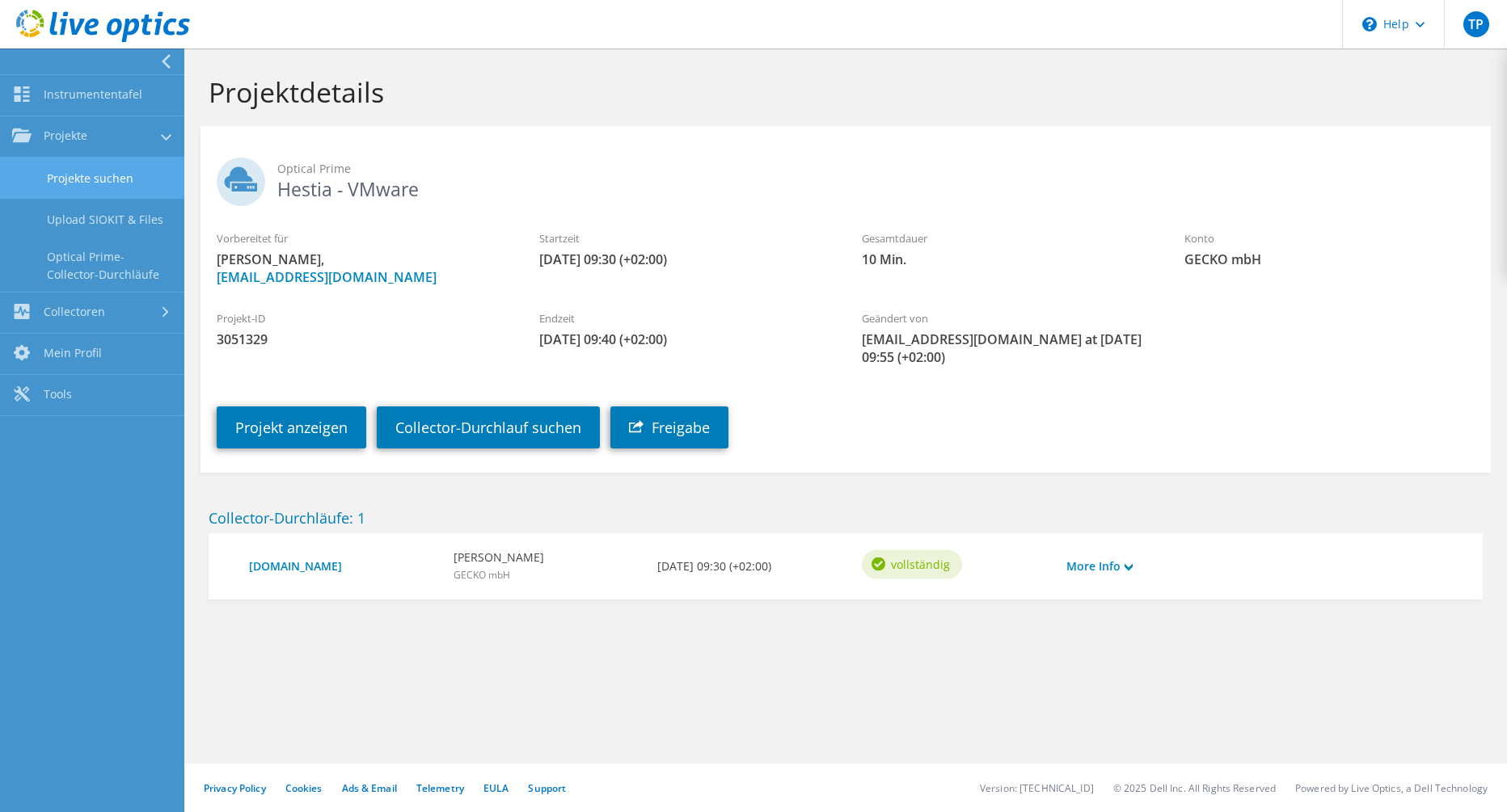
click at [140, 176] on link "Projekte suchen" at bounding box center [92, 178] width 184 height 41
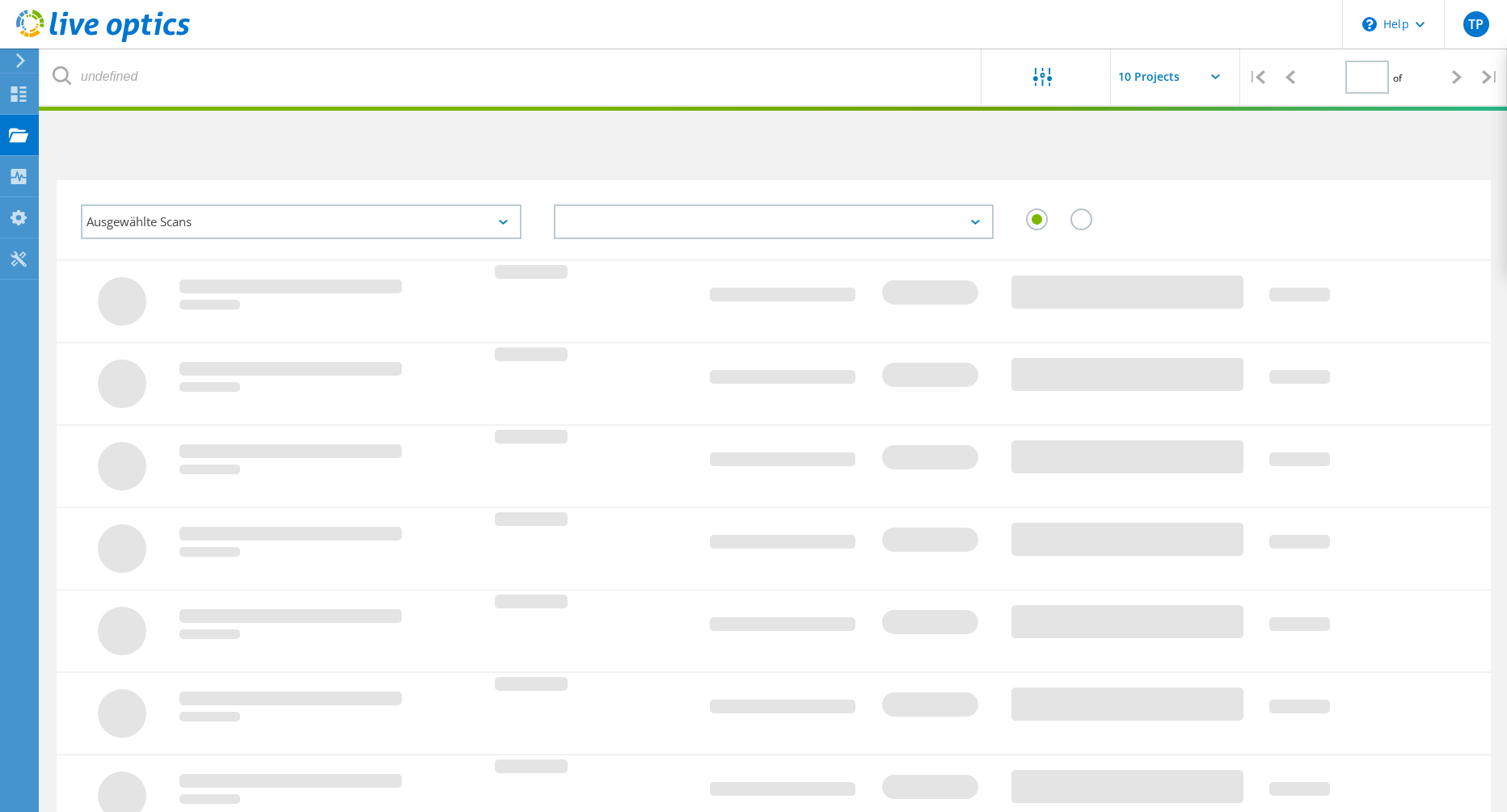
type input "1"
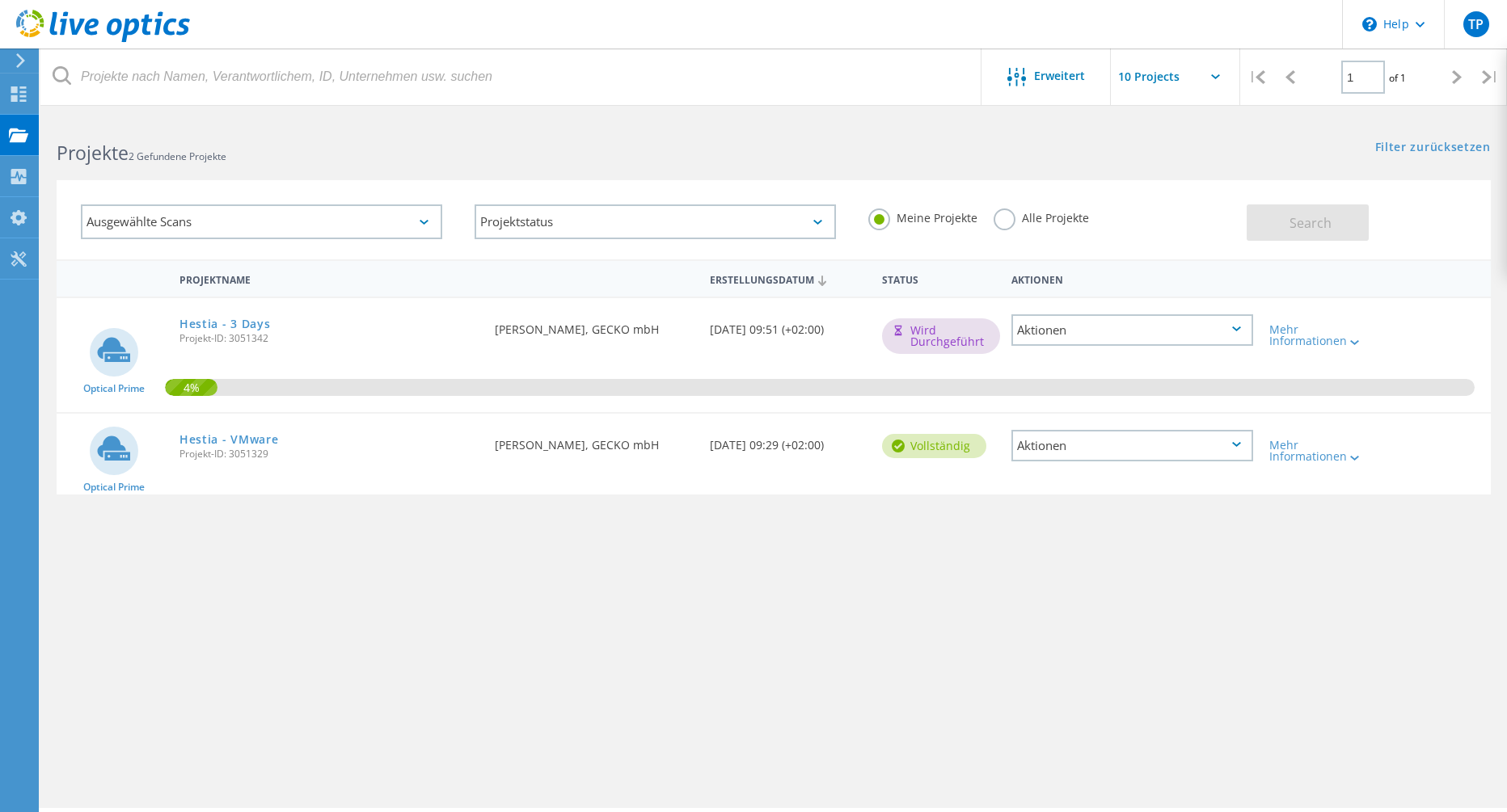
click at [1091, 439] on div "Aktionen" at bounding box center [1133, 445] width 242 height 32
click at [1091, 439] on div "Projektdetails" at bounding box center [1133, 433] width 239 height 25
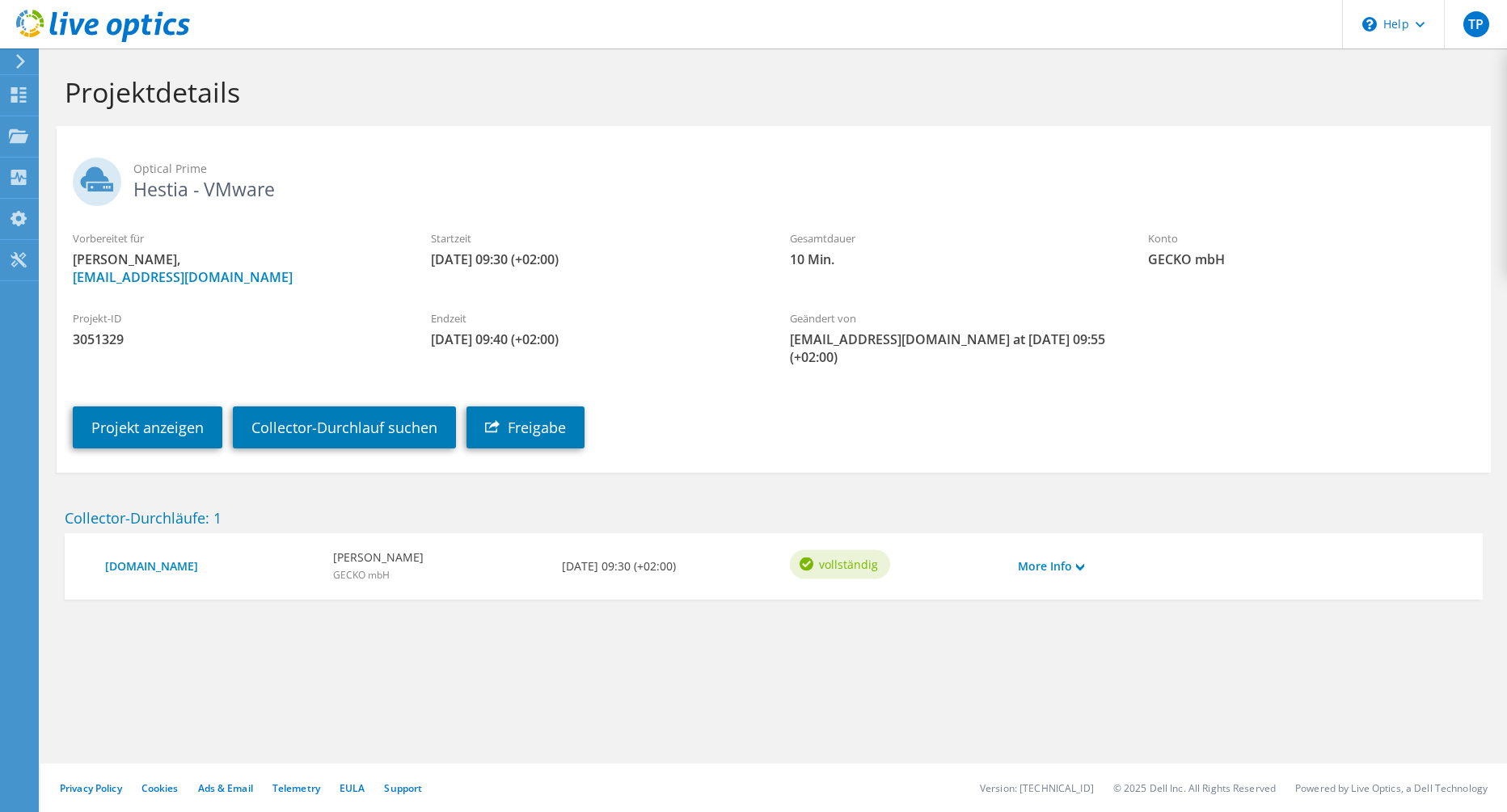
click at [542, 434] on div "Projekt anzeigen Collector-Durchlauf suchen Freigabe" at bounding box center [790, 415] width 1467 height 83
click at [540, 415] on link "Freigabe" at bounding box center [525, 427] width 118 height 42
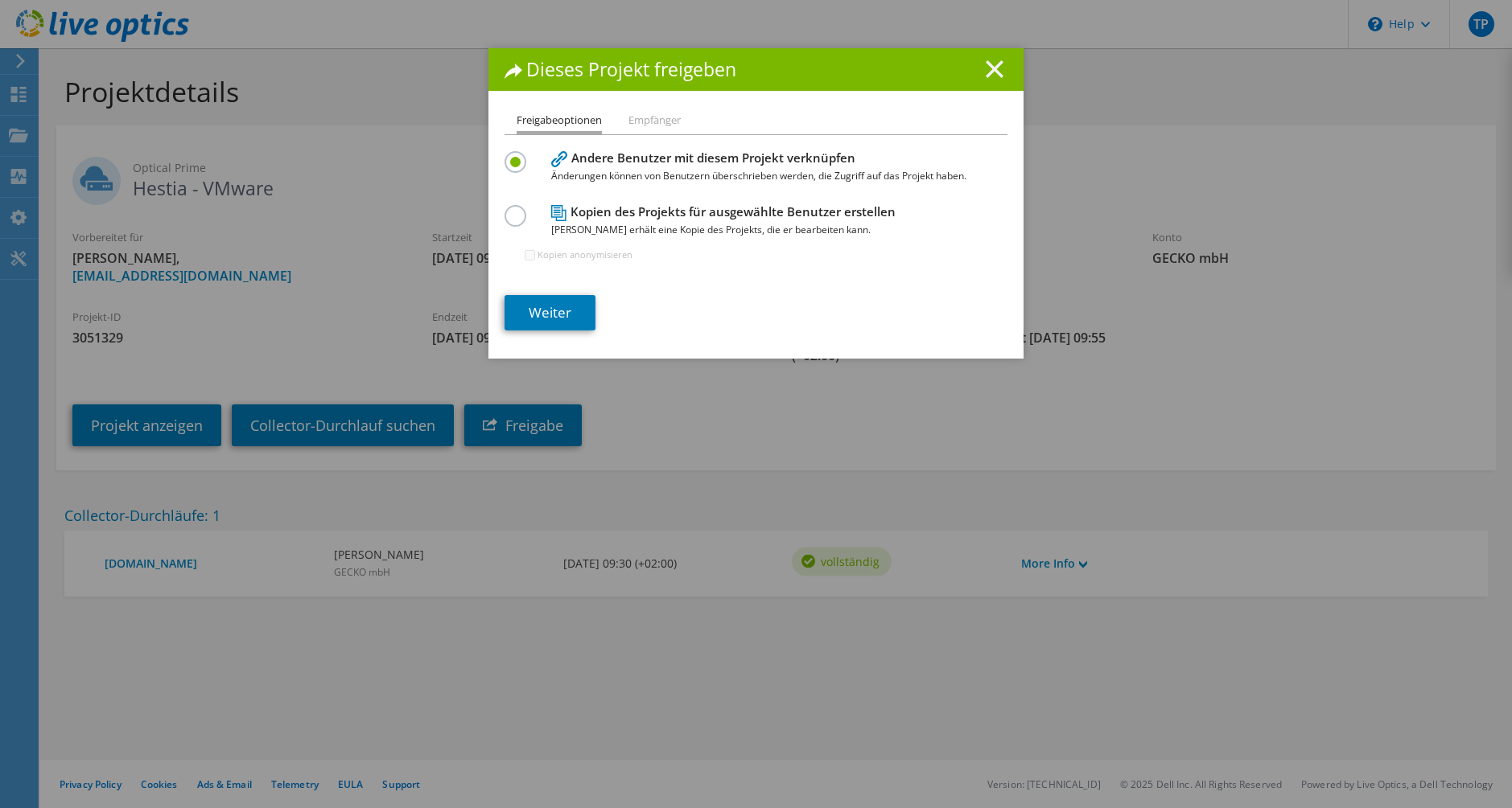
click at [986, 70] on icon at bounding box center [995, 69] width 18 height 18
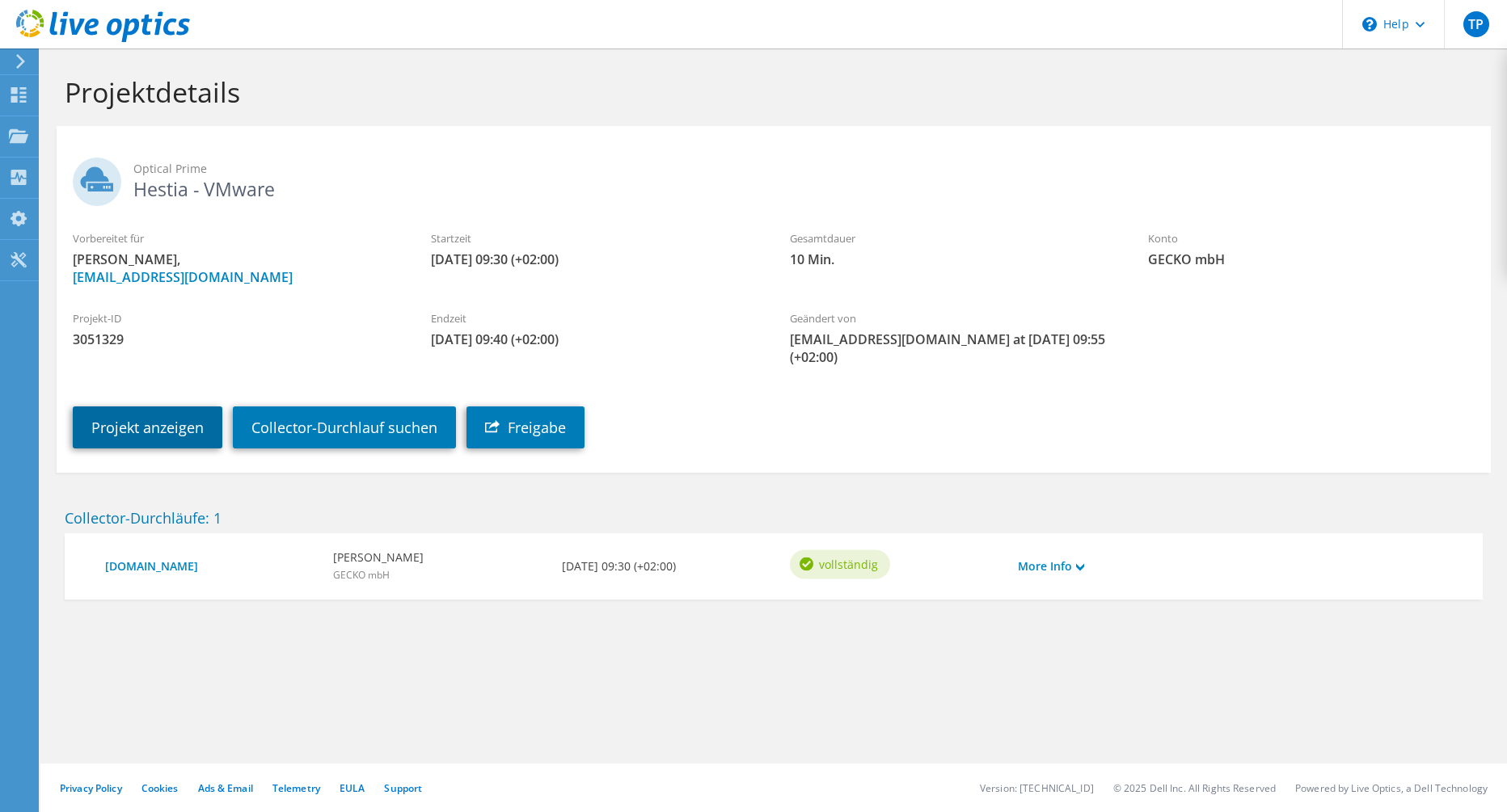
click at [140, 424] on link "Projekt anzeigen" at bounding box center [148, 427] width 149 height 42
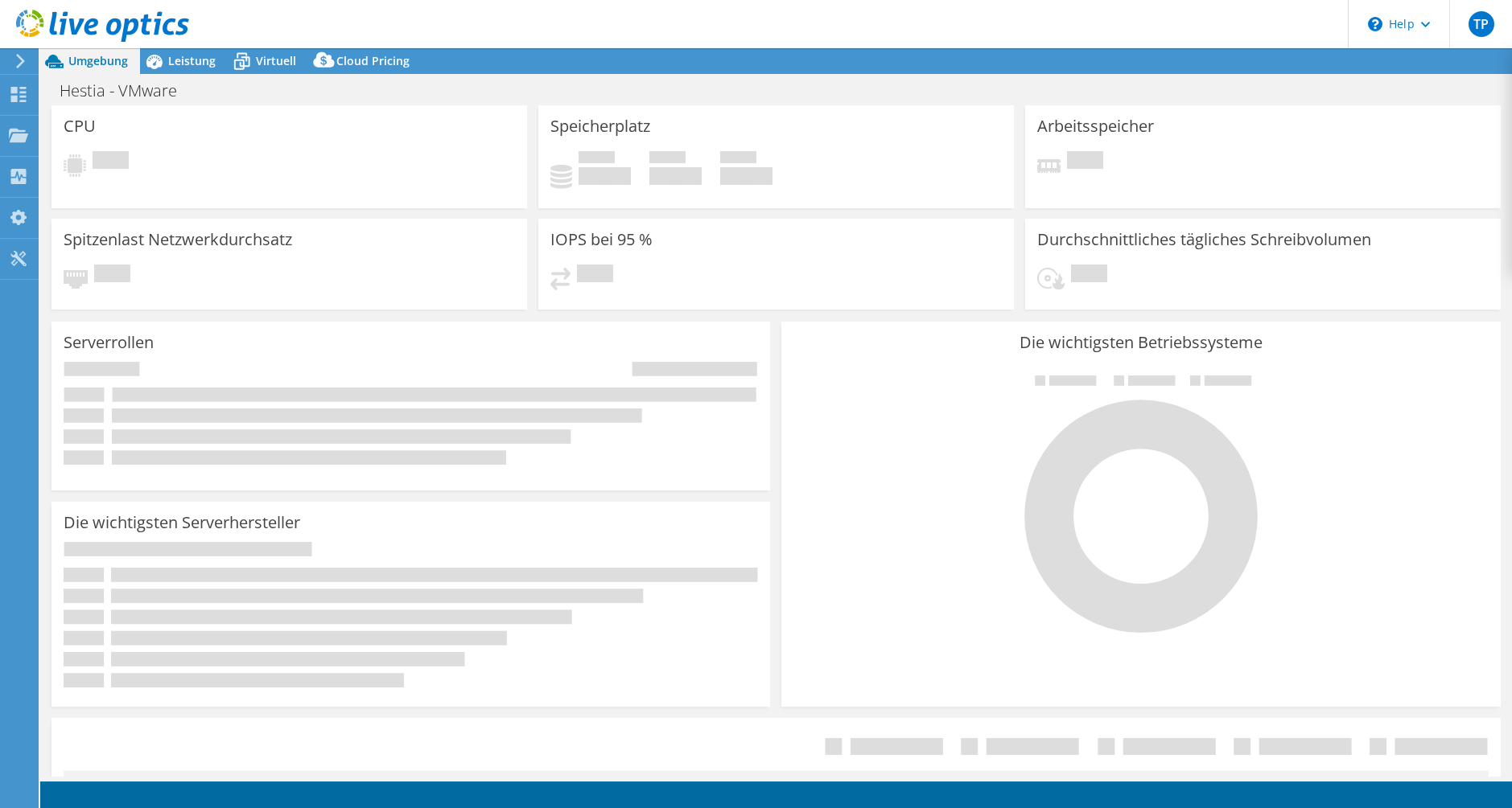
select select "EUFrankfurt"
select select "EUR"
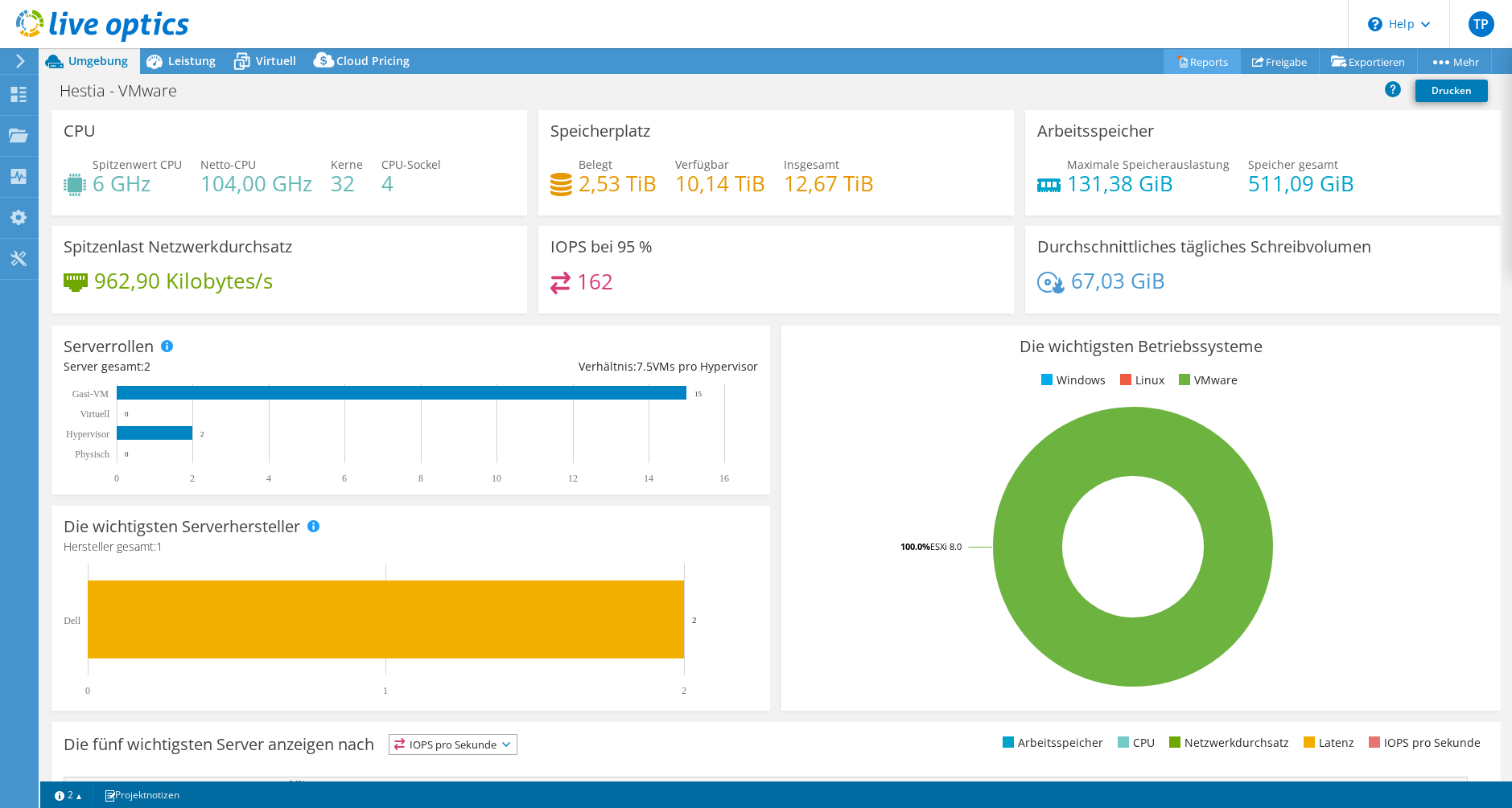
click at [1200, 60] on link "Reports" at bounding box center [1203, 61] width 78 height 25
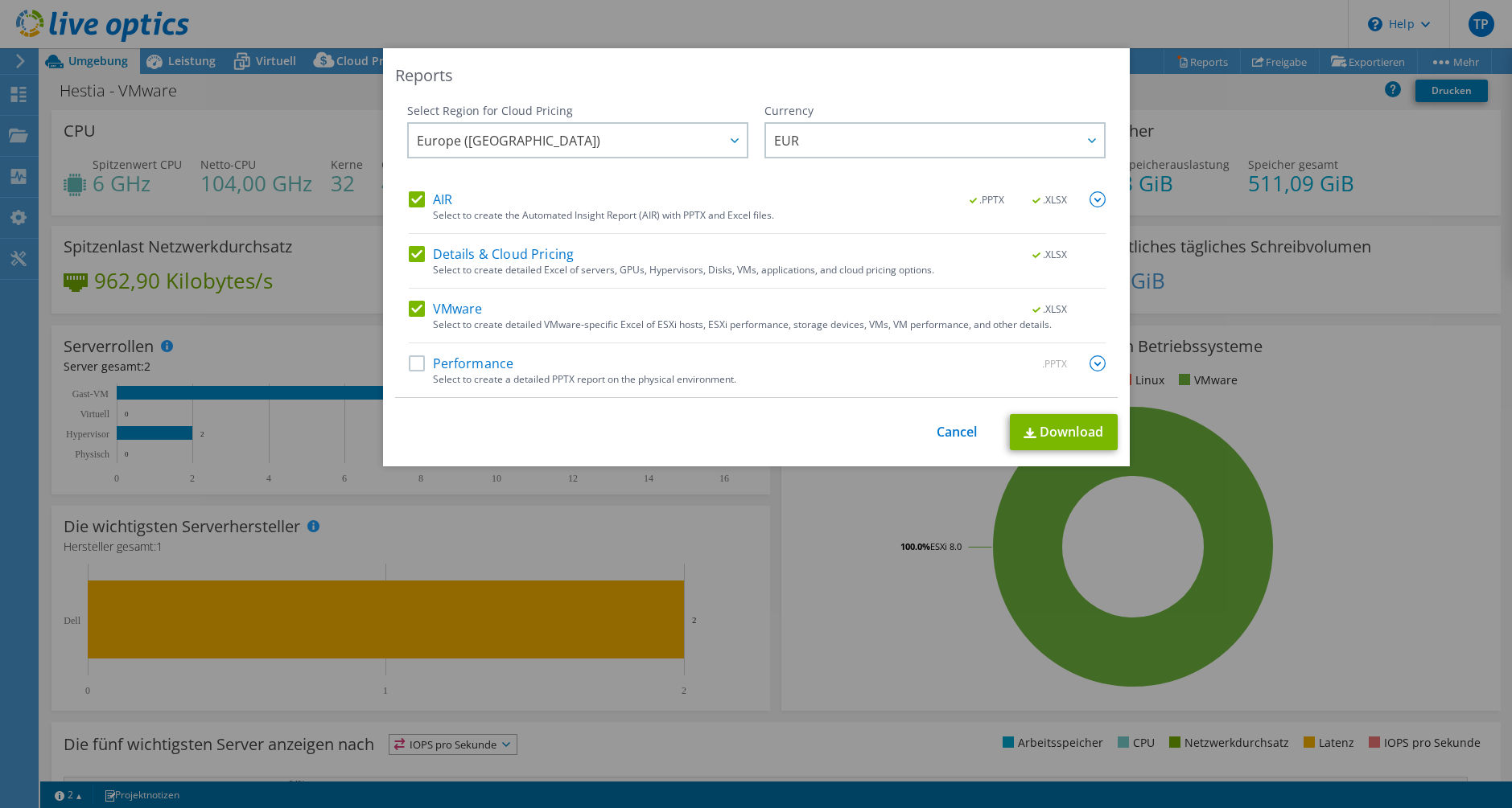
click at [460, 358] on label "Performance" at bounding box center [461, 363] width 106 height 16
click at [0, 0] on input "Performance" at bounding box center [0, 0] width 0 height 0
click at [483, 257] on label "Details & Cloud Pricing" at bounding box center [491, 254] width 166 height 16
click at [0, 0] on input "Details & Cloud Pricing" at bounding box center [0, 0] width 0 height 0
click at [494, 253] on label "Details & Cloud Pricing" at bounding box center [491, 254] width 166 height 16
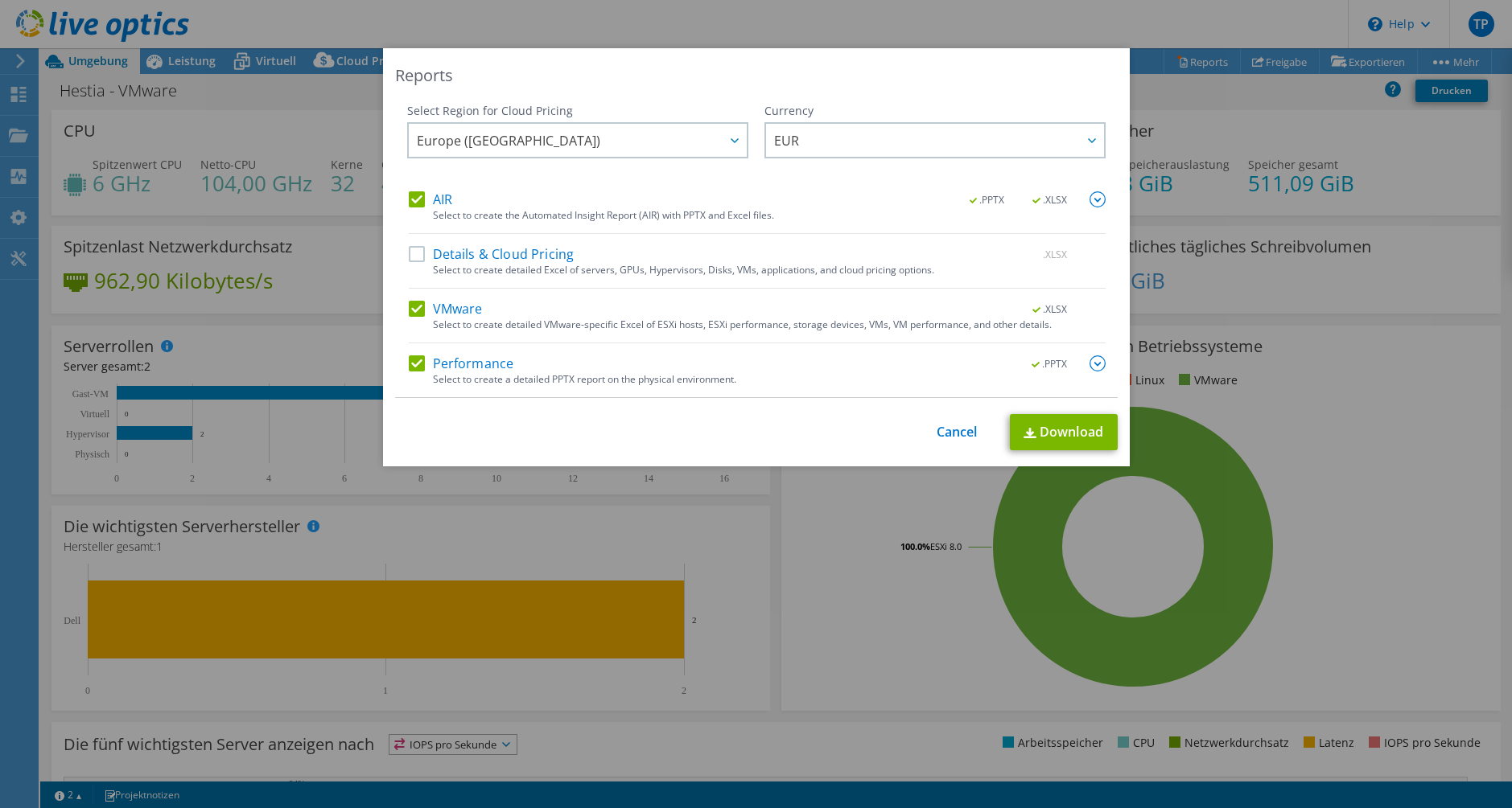
click at [492, 244] on div "AIR .PPTX .XLSX Select to create the Automated Insight Report (AIR) with PPTX a…" at bounding box center [757, 294] width 697 height 206
click at [494, 248] on label "Details & Cloud Pricing" at bounding box center [491, 254] width 166 height 16
click at [0, 0] on input "Details & Cloud Pricing" at bounding box center [0, 0] width 0 height 0
click at [1065, 418] on link "Download" at bounding box center [1065, 432] width 108 height 36
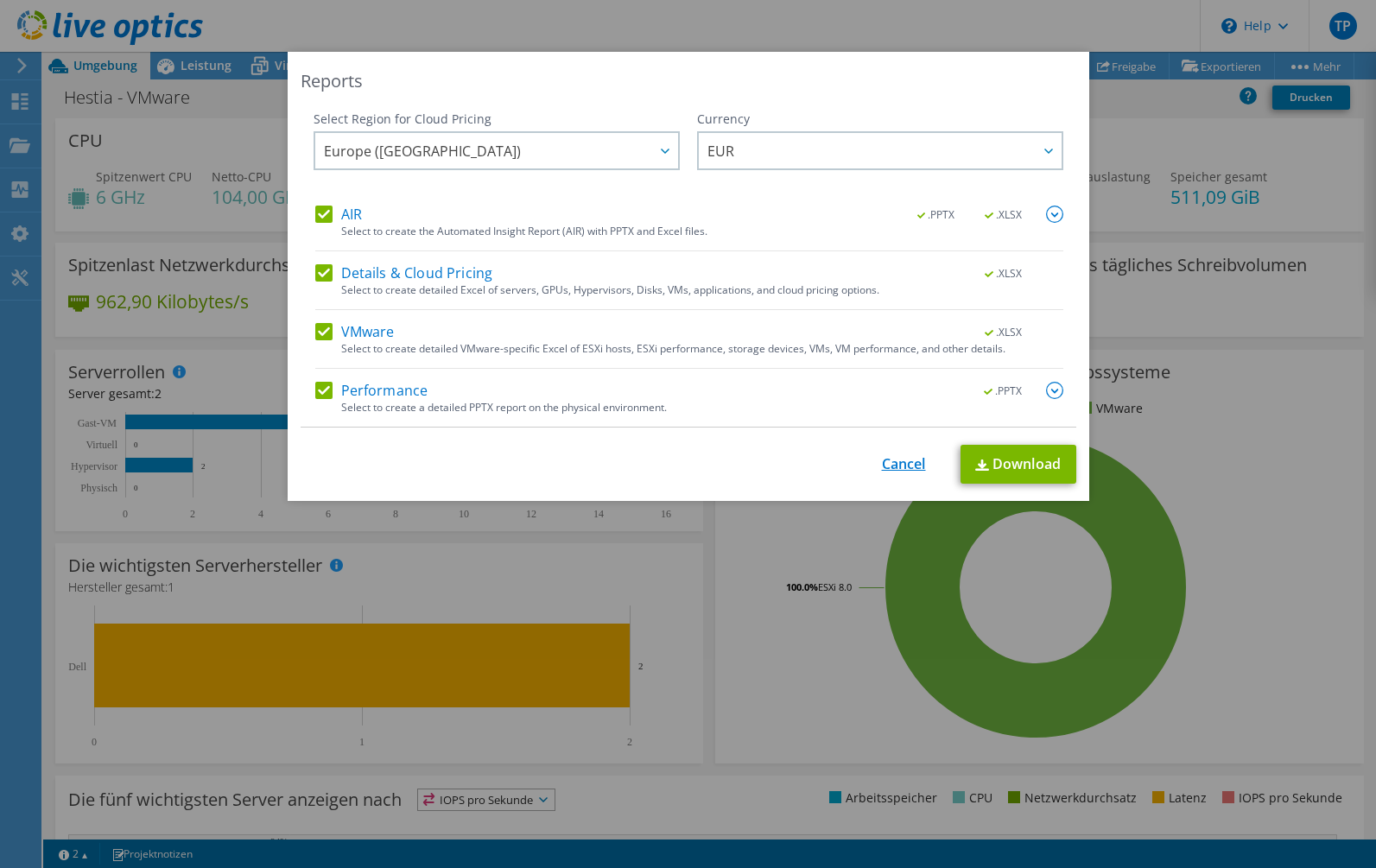
click at [897, 456] on link "Cancel" at bounding box center [903, 464] width 44 height 16
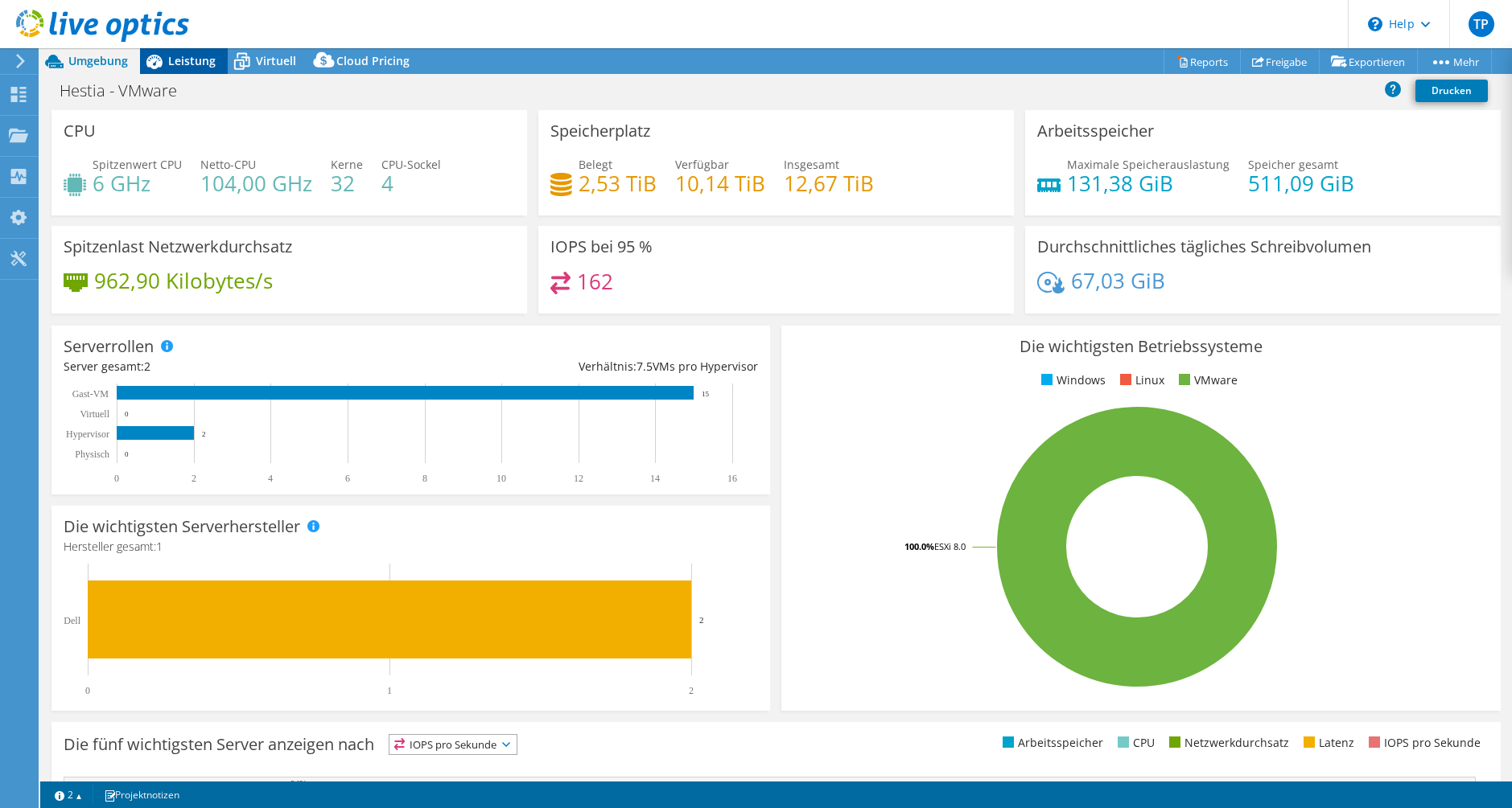
click at [216, 62] on div "Leistung" at bounding box center [183, 61] width 88 height 26
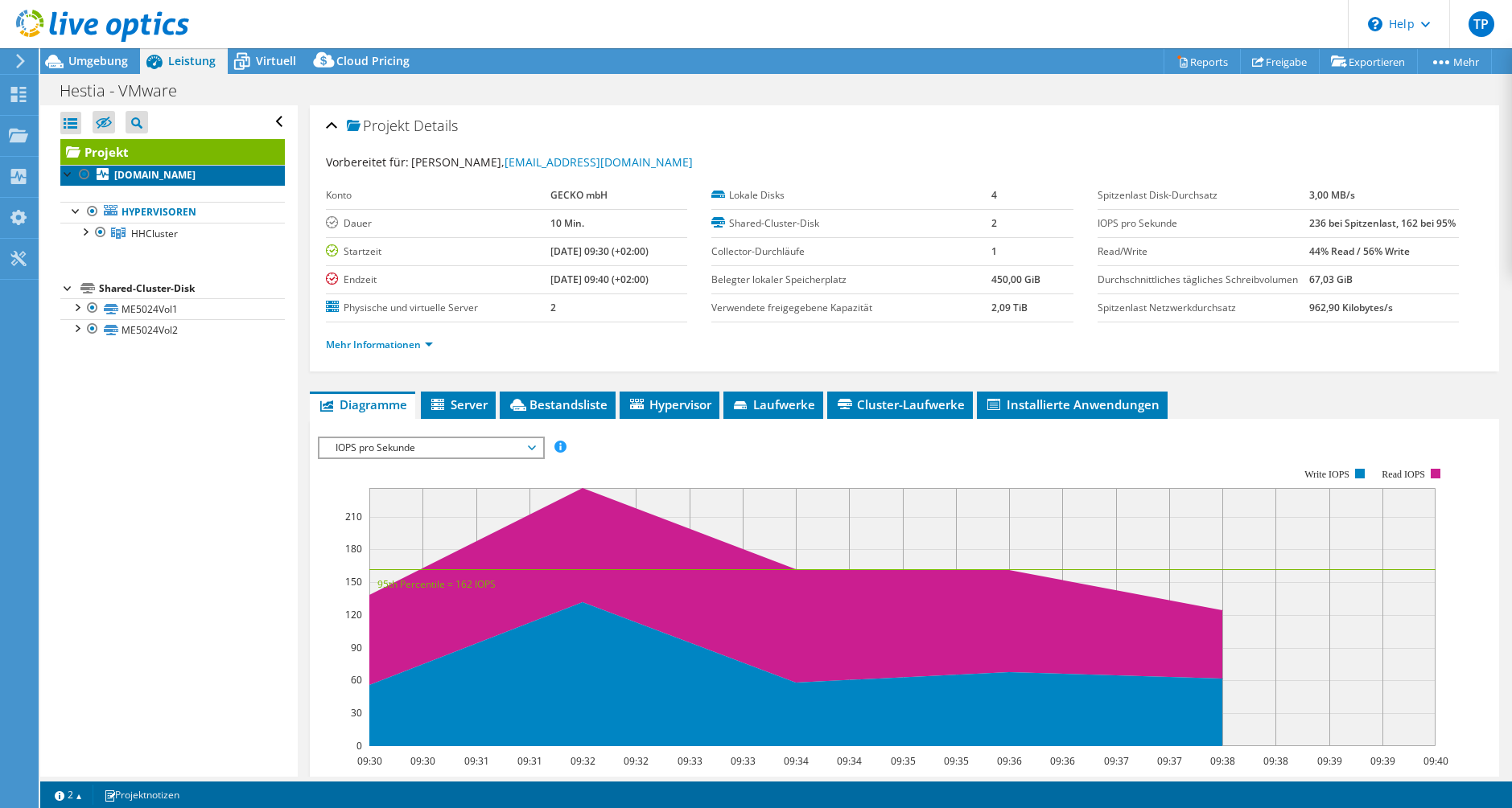
click at [177, 181] on b "esx200001.hh.hestia-hst.de" at bounding box center [154, 174] width 82 height 14
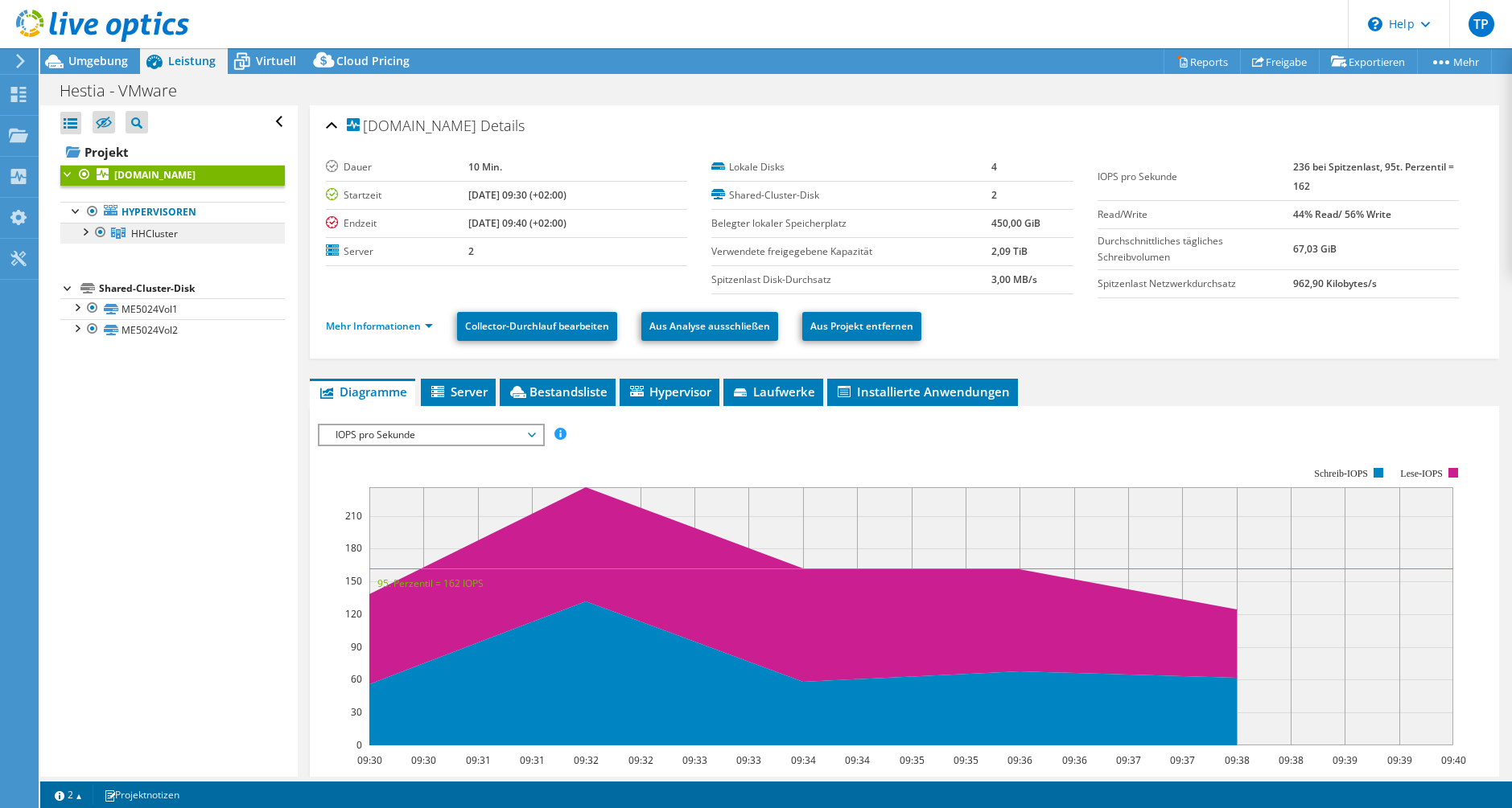
click at [189, 228] on link "HHCluster" at bounding box center [173, 233] width 225 height 21
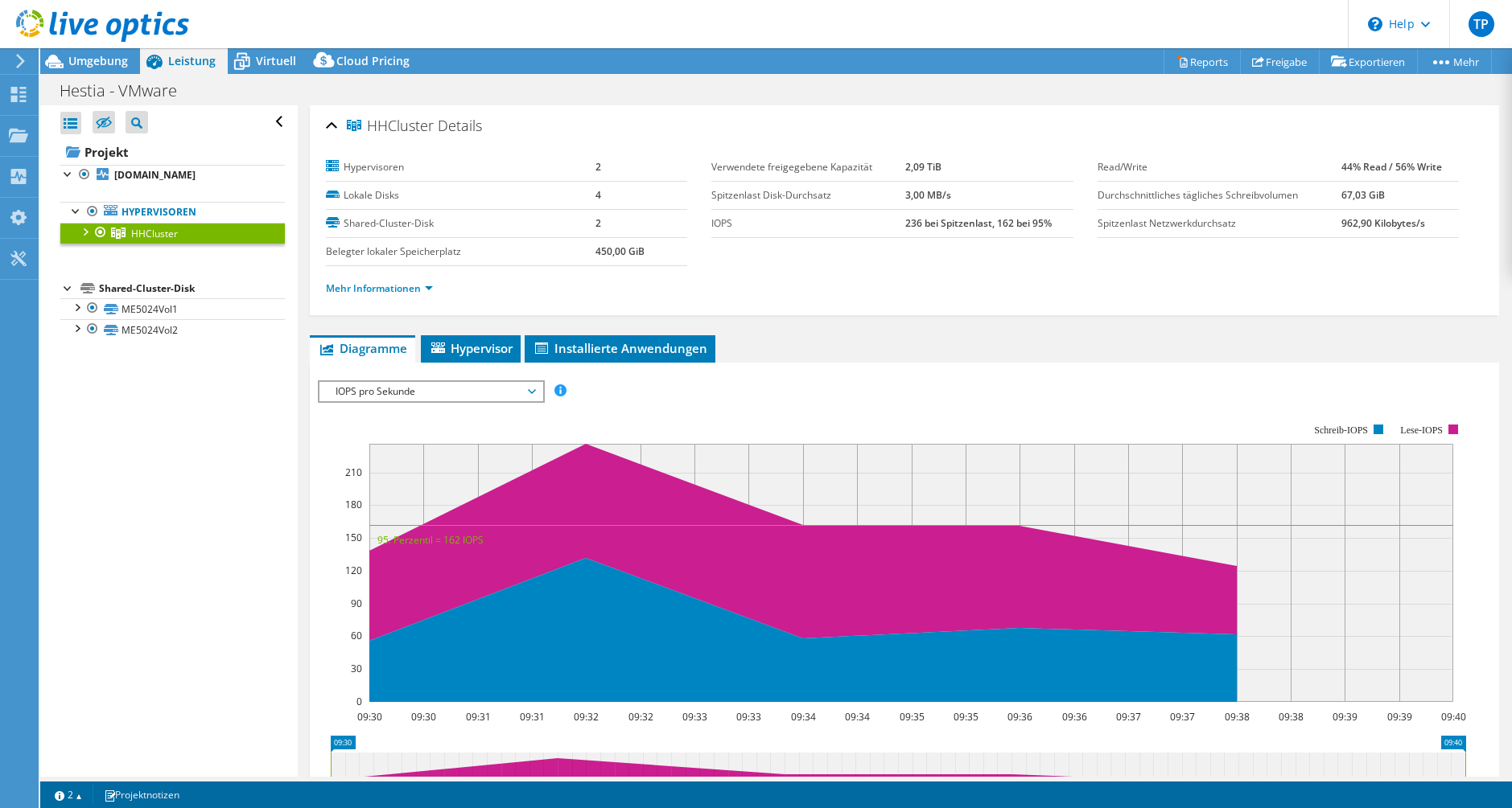
click at [172, 234] on span "HHCluster" at bounding box center [154, 233] width 47 height 14
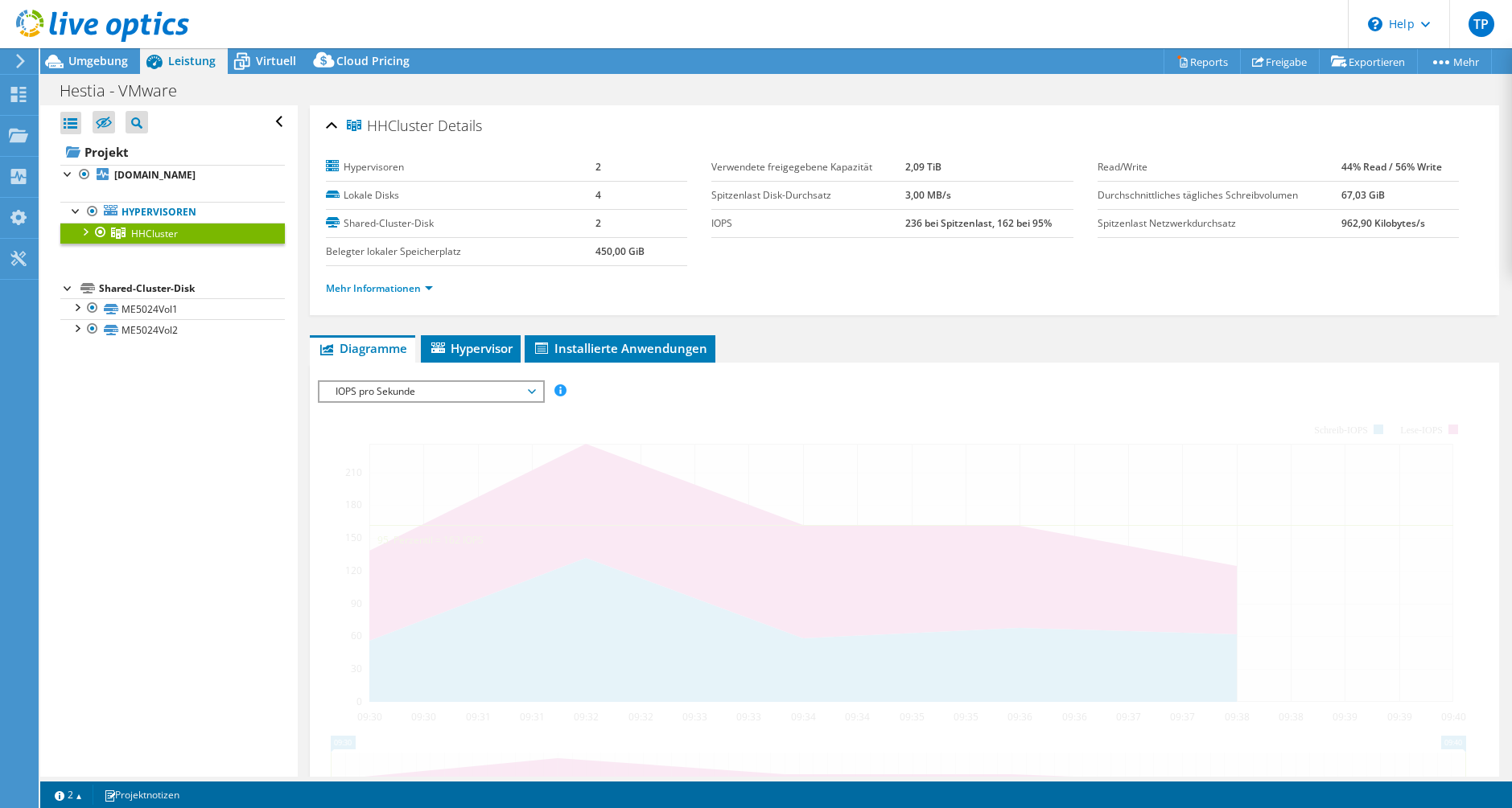
click at [172, 234] on span "HHCluster" at bounding box center [154, 233] width 47 height 14
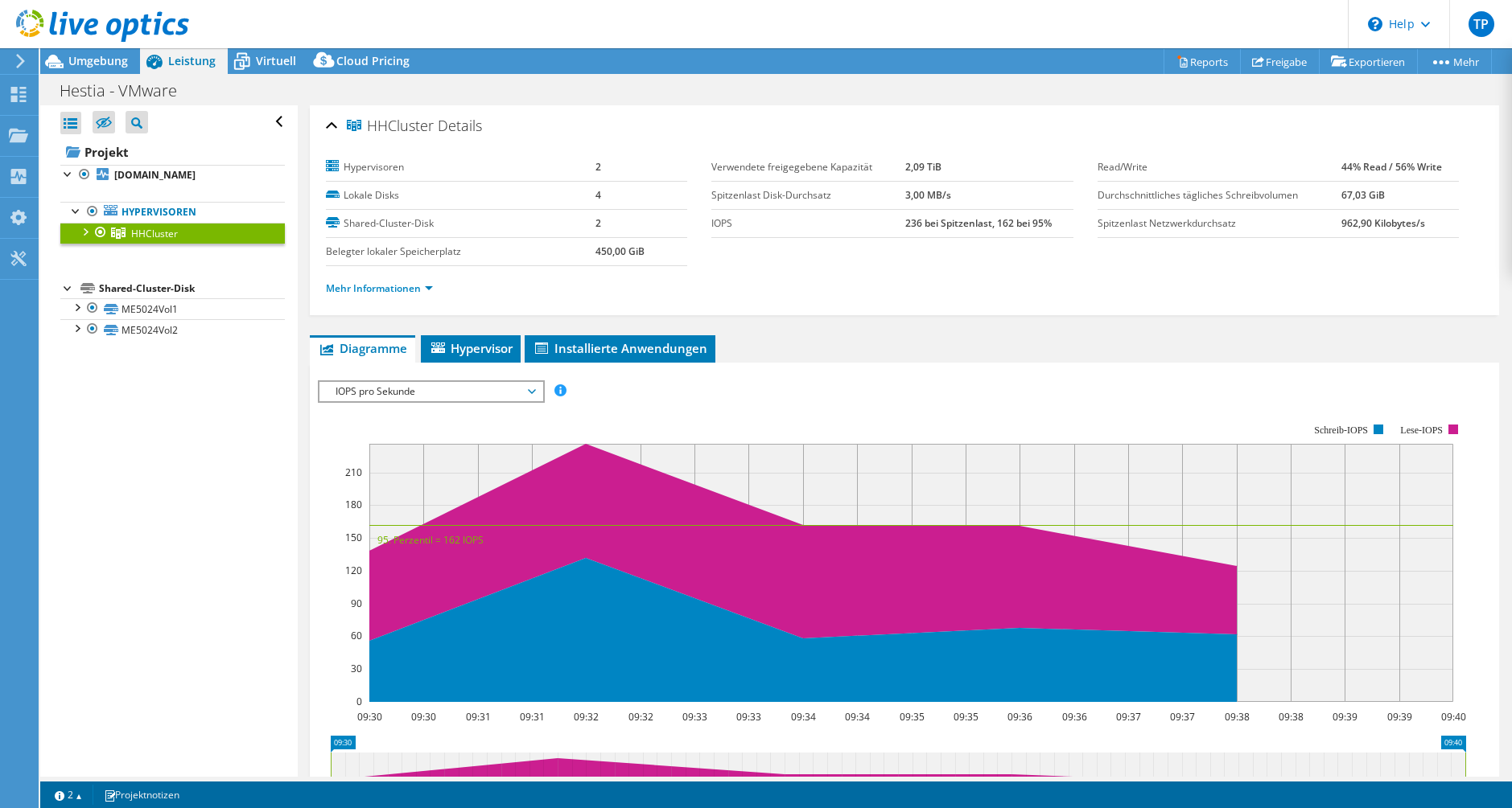
click at [86, 228] on div at bounding box center [85, 231] width 16 height 16
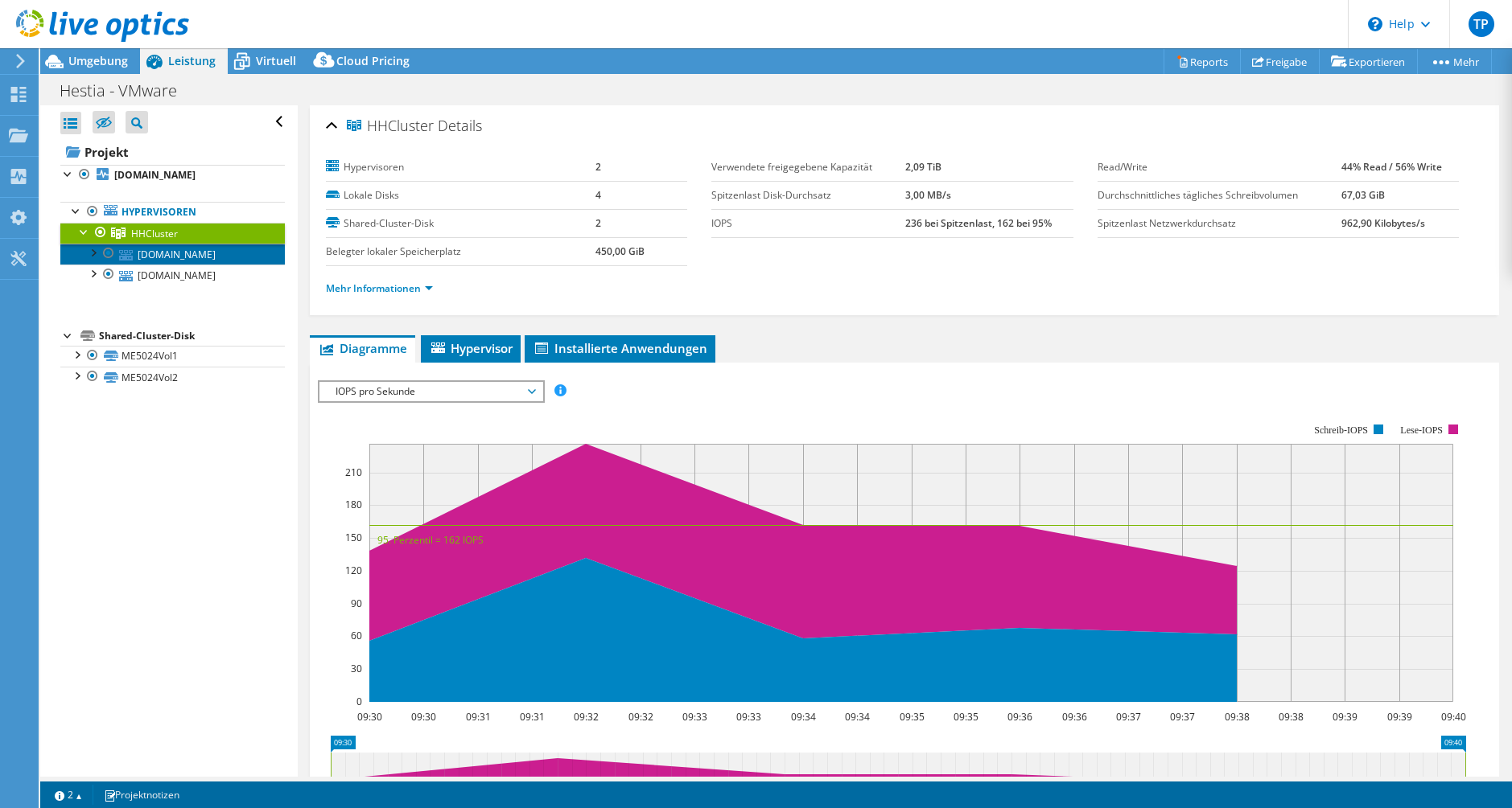
click at [122, 256] on icon at bounding box center [125, 255] width 14 height 10
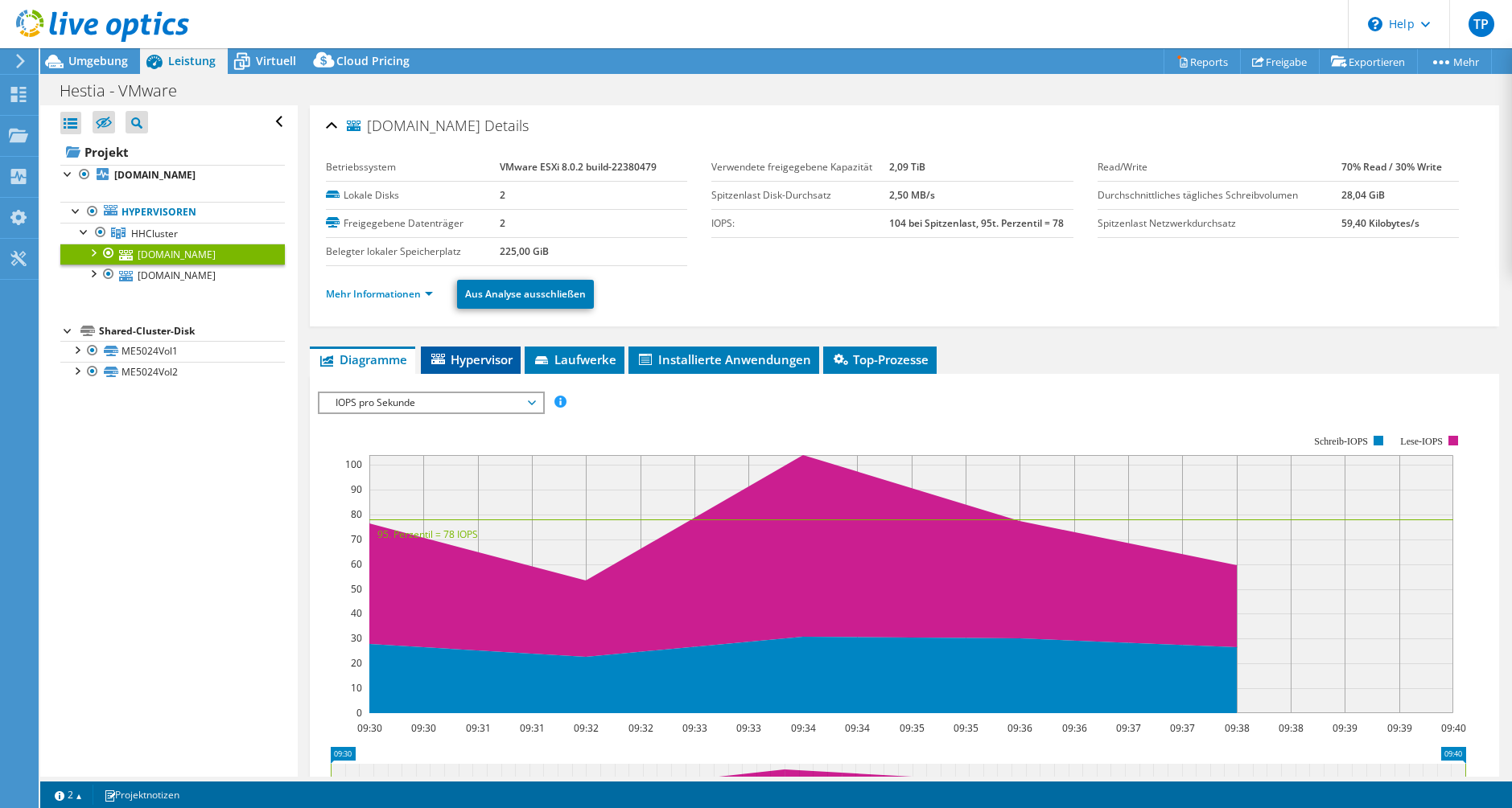
click at [452, 362] on span "Hypervisor" at bounding box center [471, 359] width 84 height 16
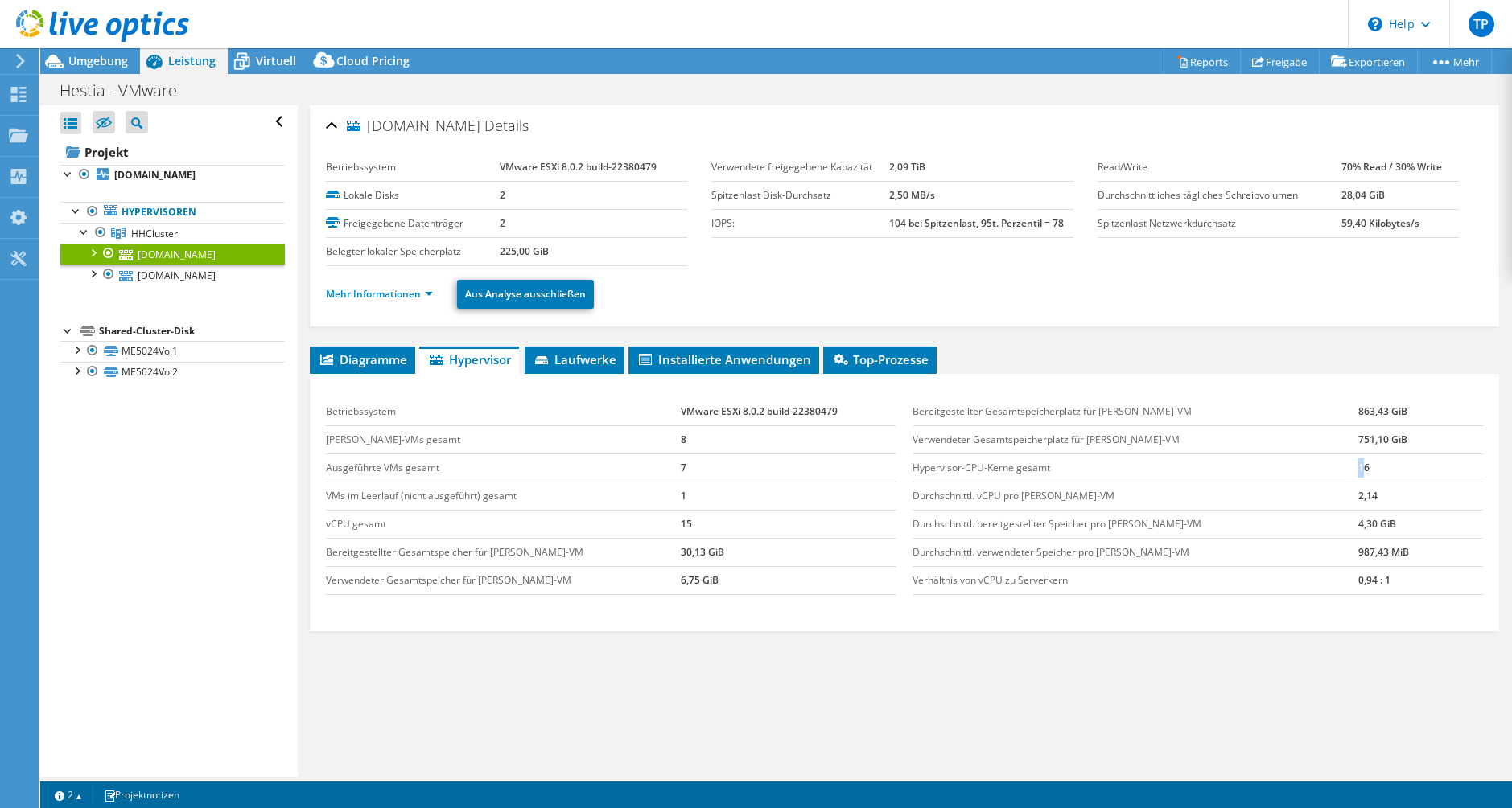
drag, startPoint x: 1308, startPoint y: 468, endPoint x: 1334, endPoint y: 467, distance: 26.0
click at [1334, 467] on tr "Hypervisor-CPU-Kerne gesamt 16" at bounding box center [1198, 467] width 570 height 28
click at [1359, 467] on td "16" at bounding box center [1420, 467] width 124 height 28
click at [1359, 471] on td "16" at bounding box center [1420, 467] width 124 height 28
click at [1315, 503] on td "Durchschnittl. vCPU pro [PERSON_NAME]-VM" at bounding box center [1136, 496] width 446 height 28
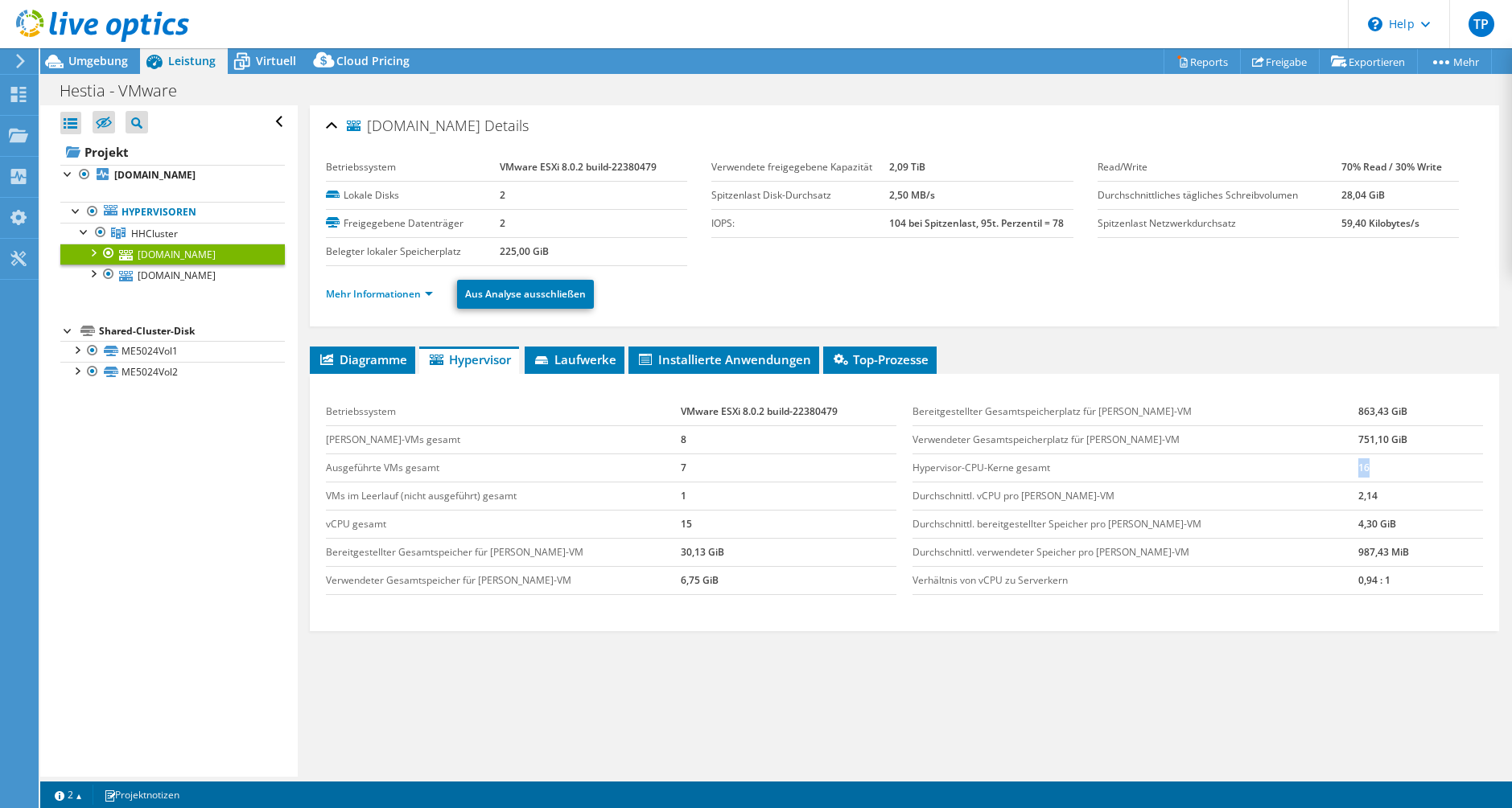
drag, startPoint x: 1334, startPoint y: 466, endPoint x: 1345, endPoint y: 467, distance: 11.0
click at [1345, 467] on tr "Hypervisor-CPU-Kerne gesamt 16" at bounding box center [1198, 467] width 570 height 28
click at [1359, 467] on td "16" at bounding box center [1420, 467] width 124 height 28
drag, startPoint x: 718, startPoint y: 488, endPoint x: 601, endPoint y: 490, distance: 117.0
click at [601, 490] on tr "VMs im Leerlauf (nicht ausgeführt) gesamt 1" at bounding box center [611, 496] width 570 height 28
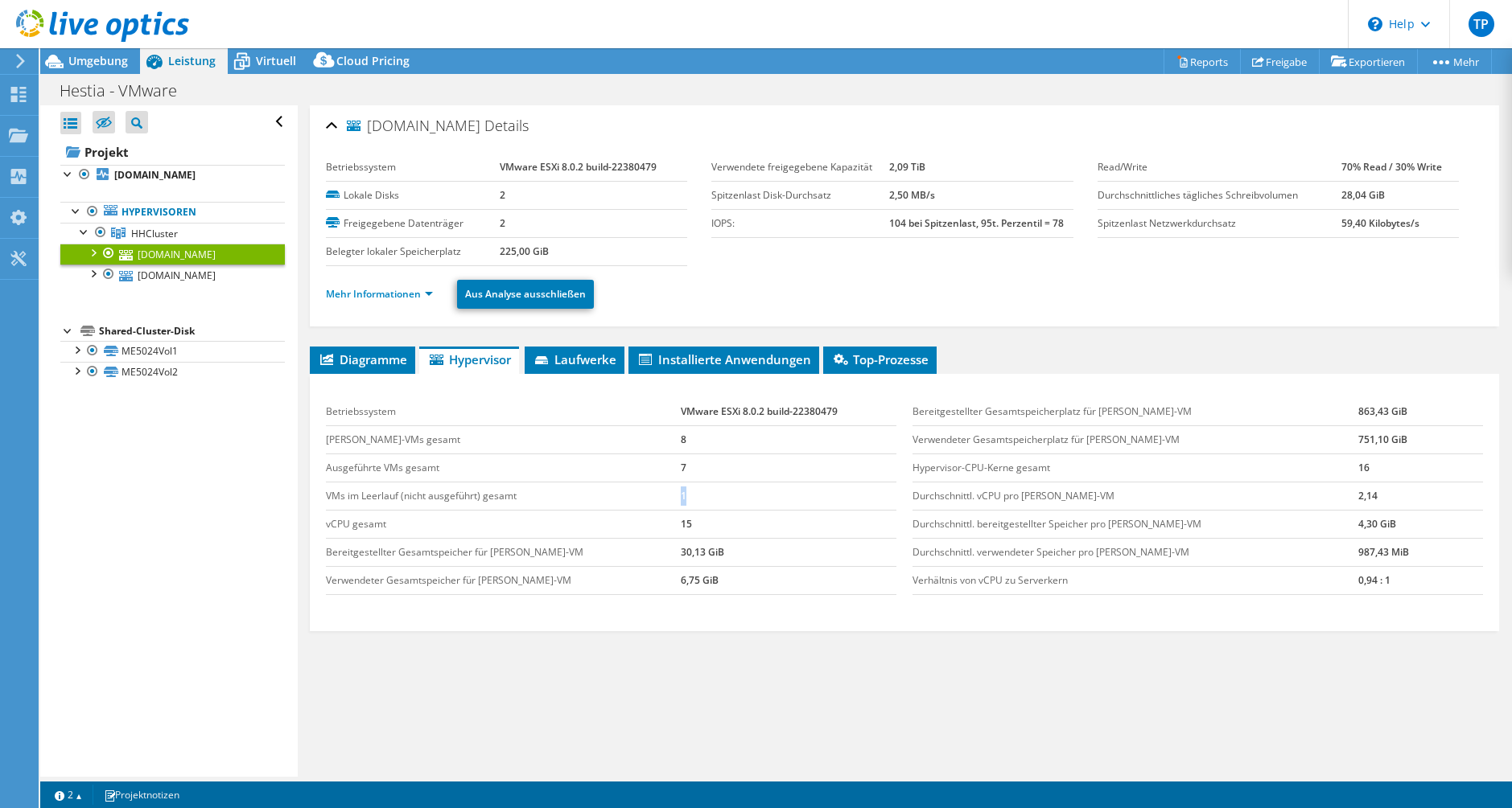
click at [601, 490] on td "VMs im Leerlauf (nicht ausgeführt) gesamt" at bounding box center [503, 496] width 354 height 28
drag, startPoint x: 640, startPoint y: 521, endPoint x: 678, endPoint y: 523, distance: 38.1
click at [678, 523] on tr "vCPU gesamt 15" at bounding box center [611, 524] width 570 height 28
click at [681, 523] on td "15" at bounding box center [788, 524] width 216 height 28
drag, startPoint x: 657, startPoint y: 438, endPoint x: 687, endPoint y: 446, distance: 31.0
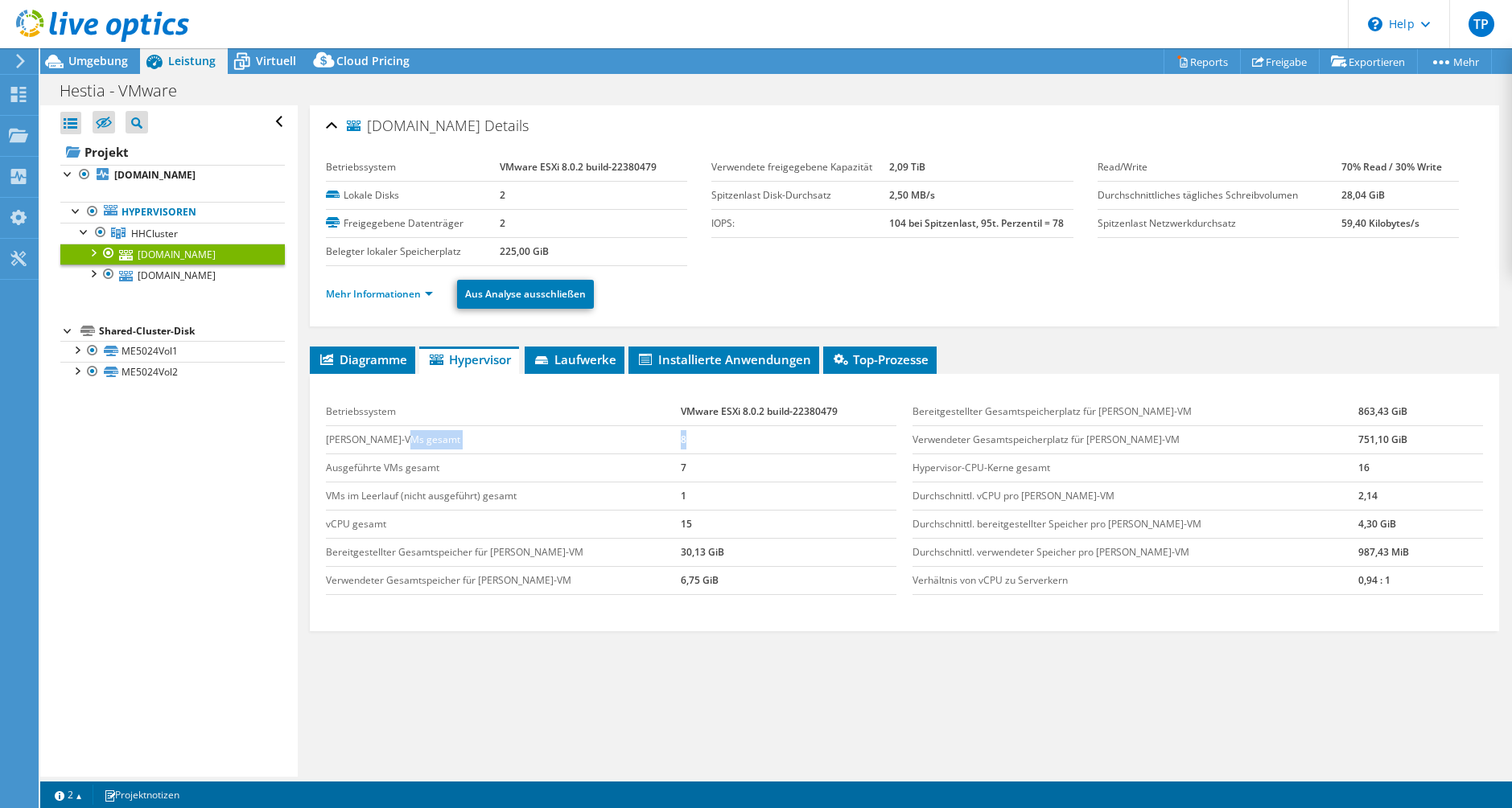
click at [687, 446] on tr "Gast-VMs gesamt 8" at bounding box center [611, 439] width 570 height 28
click at [687, 446] on td "8" at bounding box center [788, 439] width 216 height 28
click at [838, 362] on icon at bounding box center [841, 359] width 15 height 11
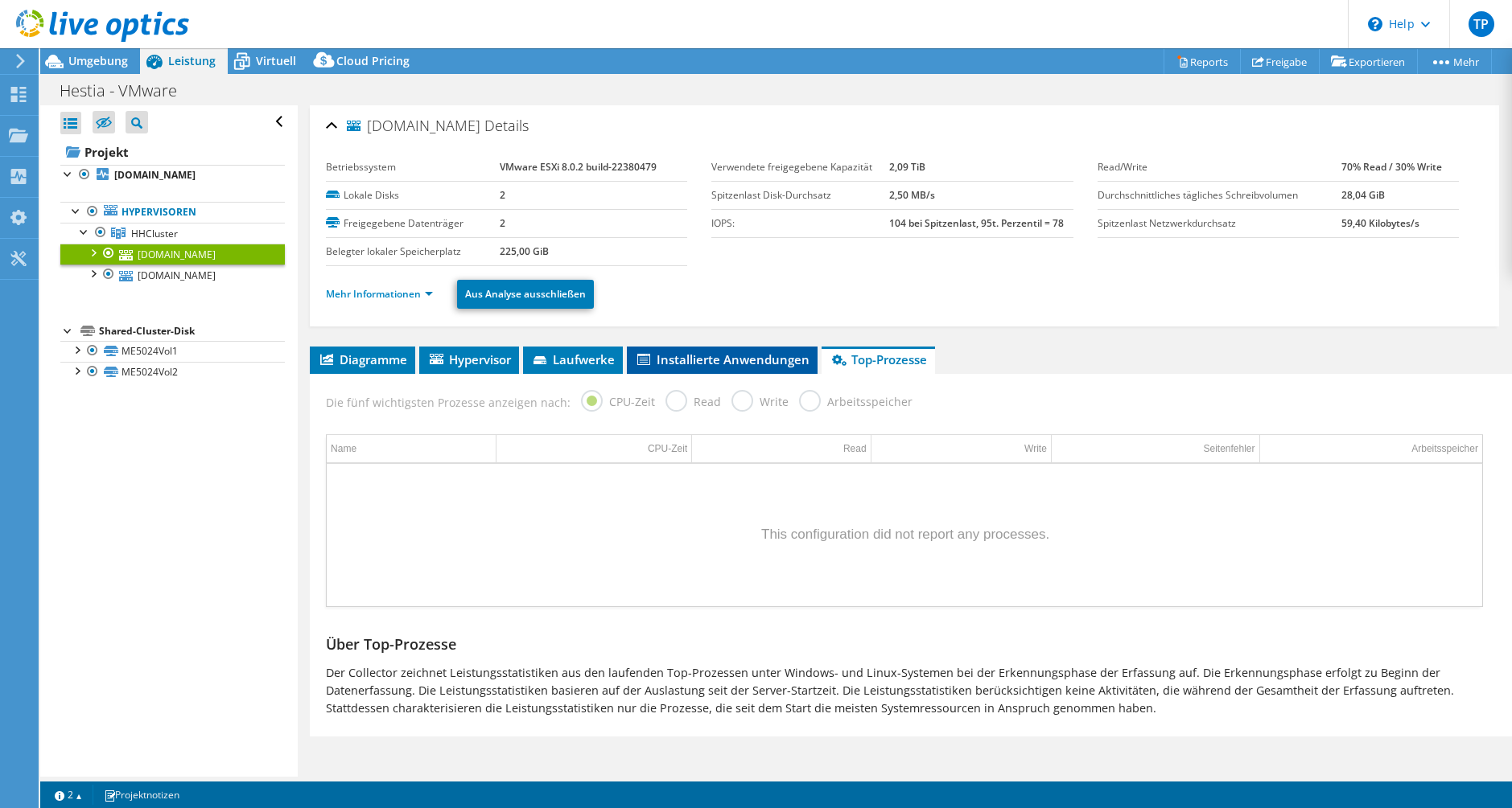
click at [770, 353] on span "Installierte Anwendungen" at bounding box center [722, 359] width 174 height 16
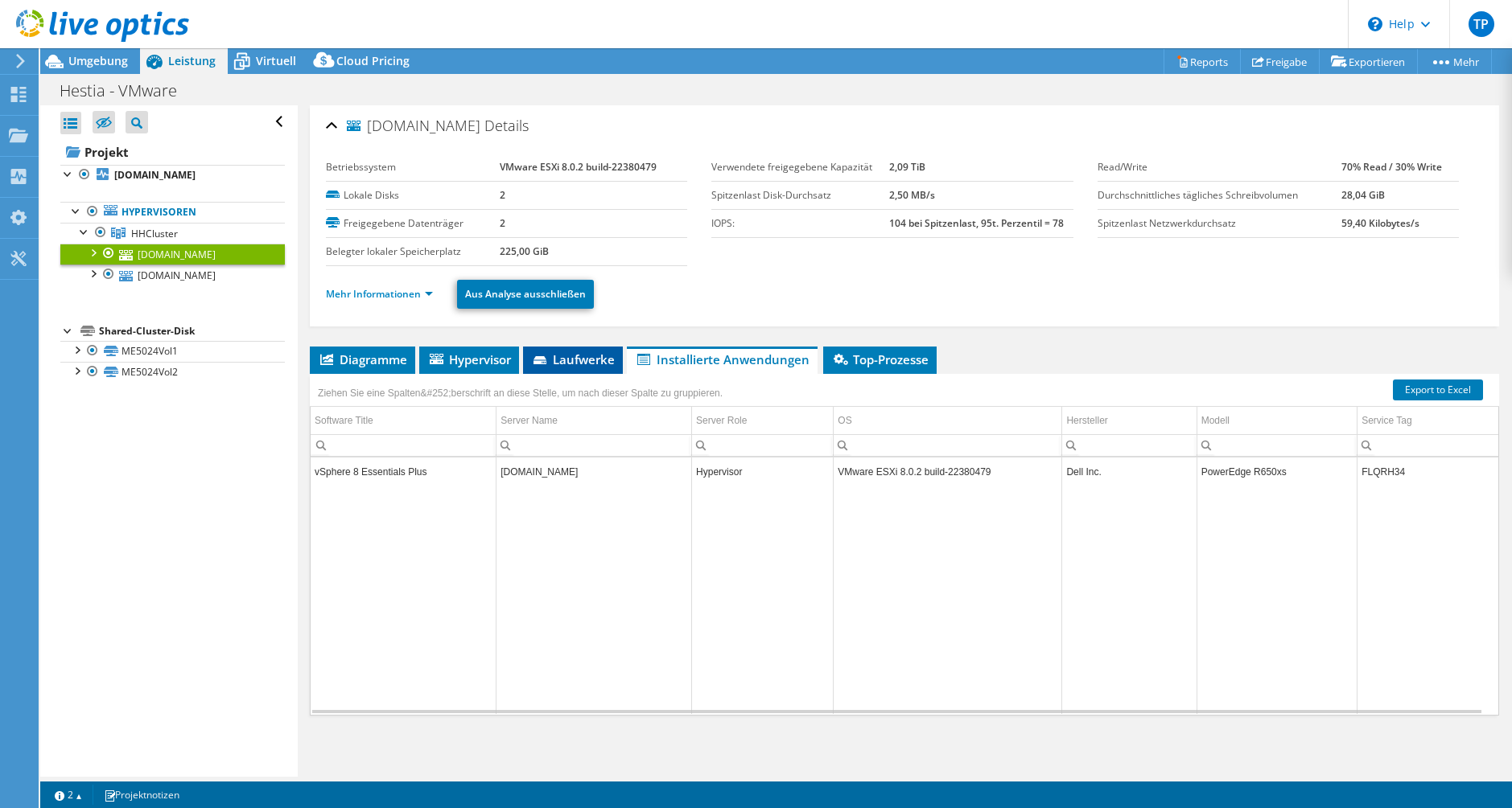
click at [536, 352] on span "Laufwerke" at bounding box center [573, 359] width 84 height 16
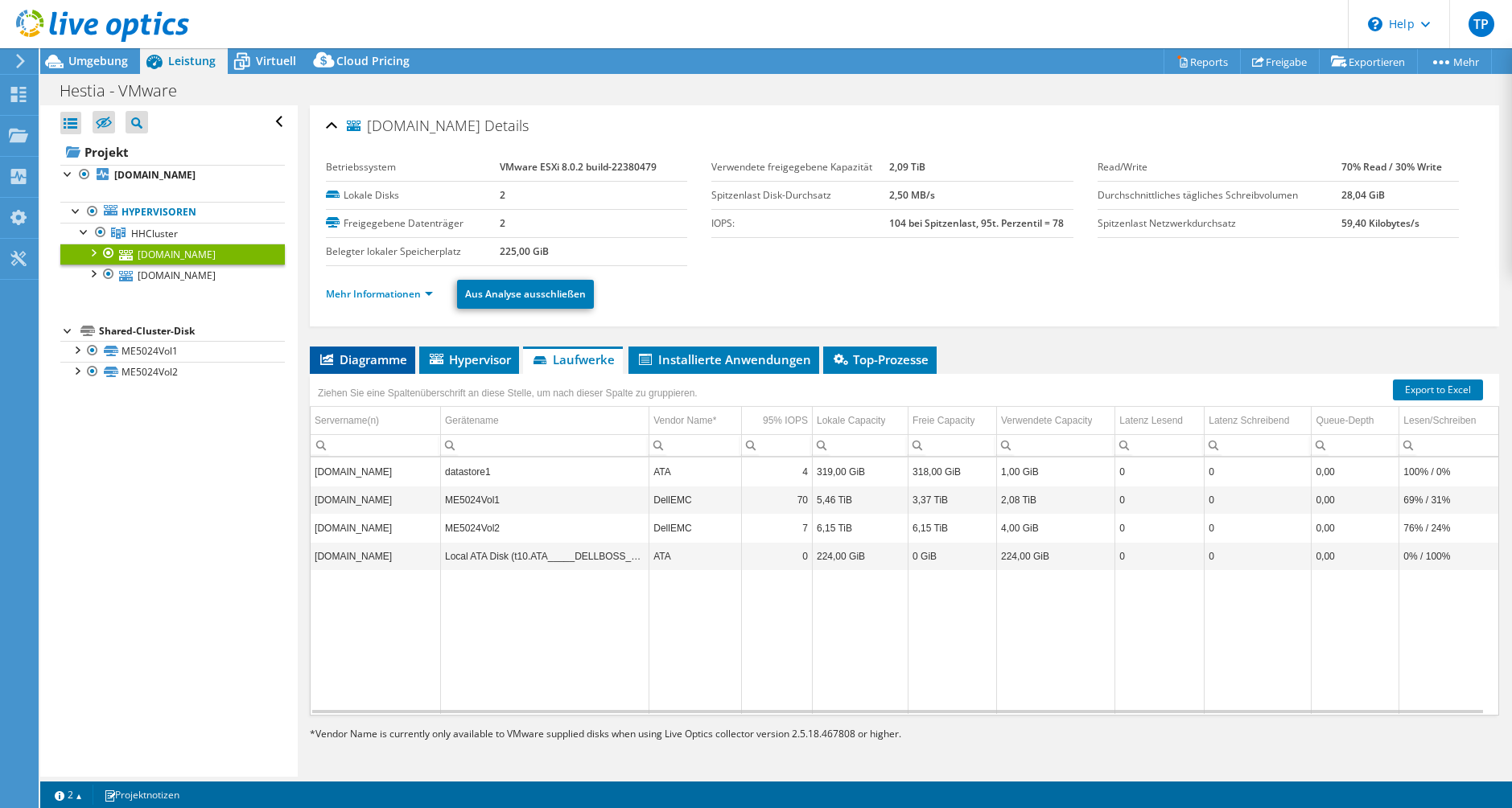
click at [403, 354] on span "Diagramme" at bounding box center [363, 359] width 90 height 16
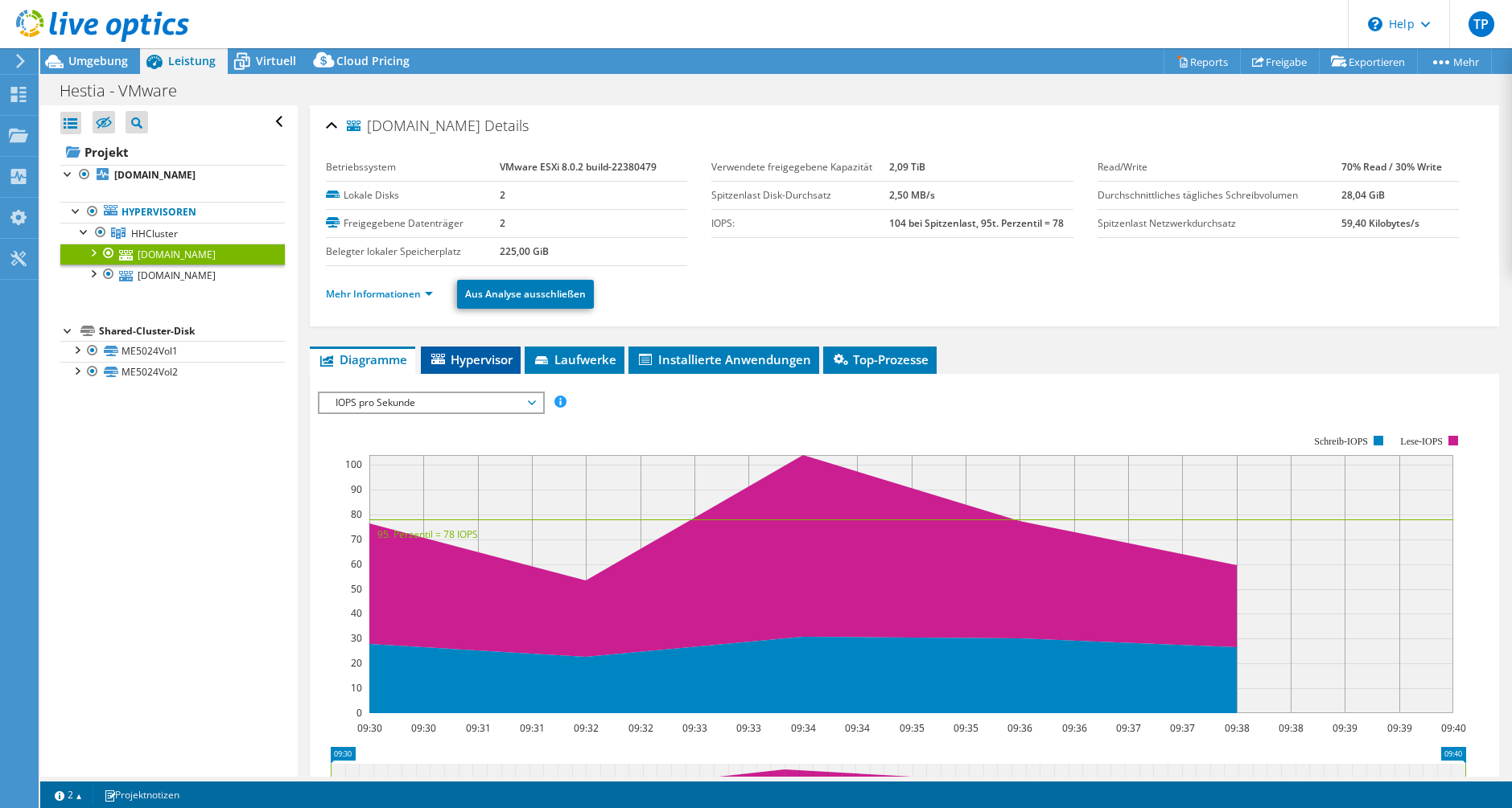
click at [471, 366] on span "Hypervisor" at bounding box center [471, 359] width 84 height 16
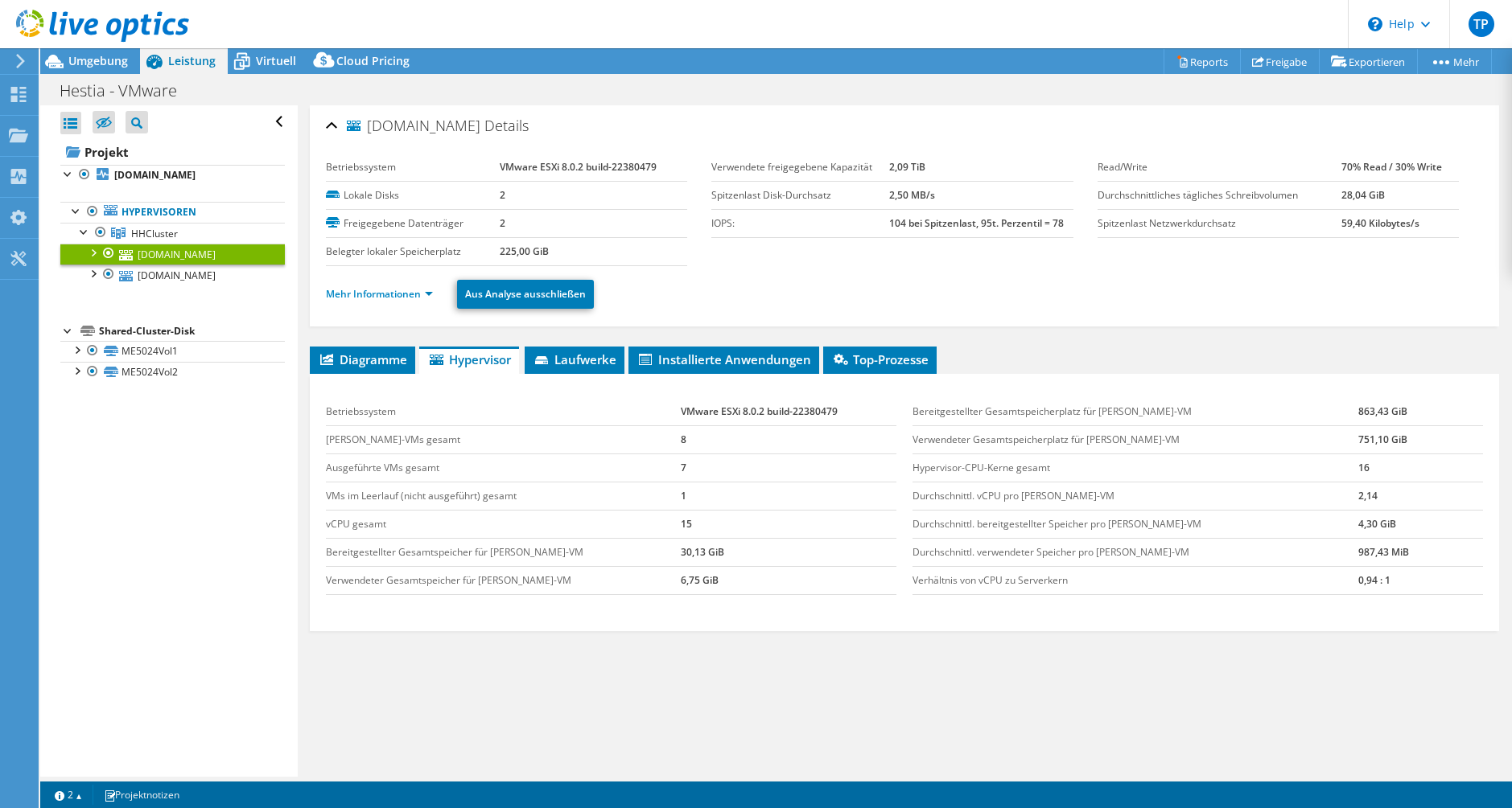
click at [422, 312] on div "Mehr Informationen Aus Analyse ausschließen" at bounding box center [905, 295] width 1157 height 57
click at [418, 303] on li "Mehr Informationen" at bounding box center [384, 295] width 116 height 18
click at [412, 299] on link "Mehr Informationen" at bounding box center [380, 294] width 107 height 14
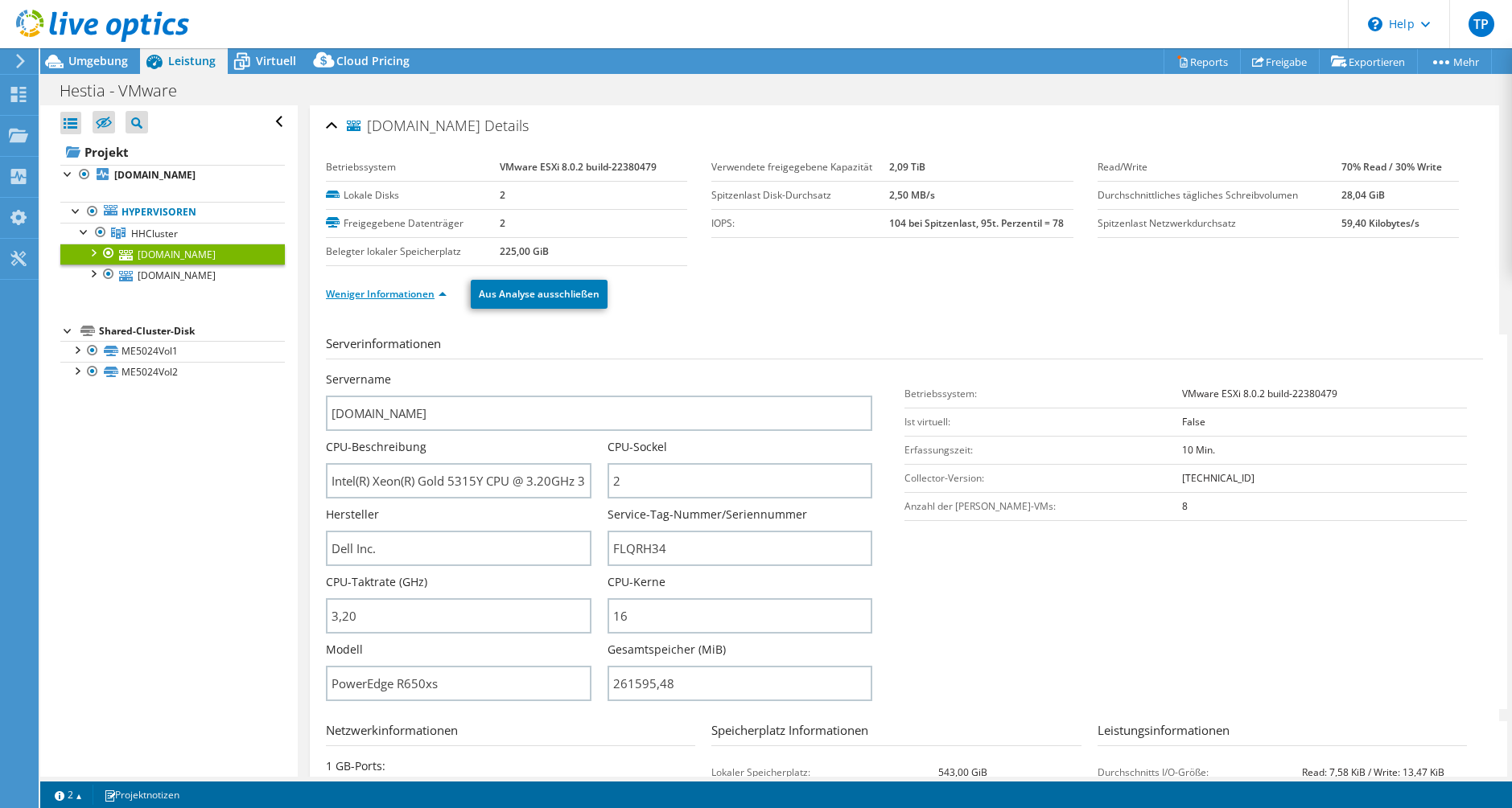
click at [423, 298] on link "Weniger Informationen" at bounding box center [386, 294] width 120 height 14
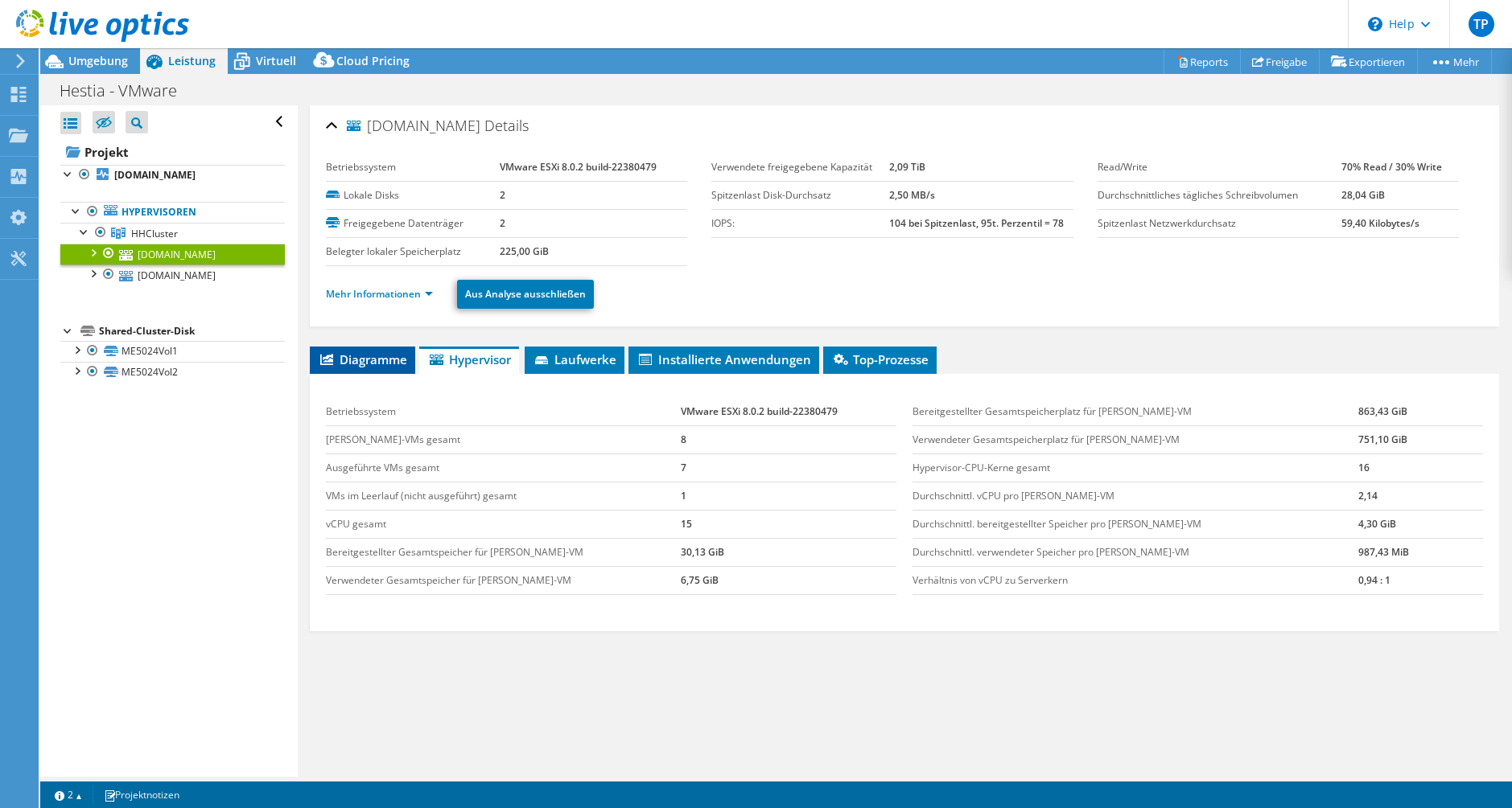
click at [372, 355] on span "Diagramme" at bounding box center [363, 359] width 90 height 16
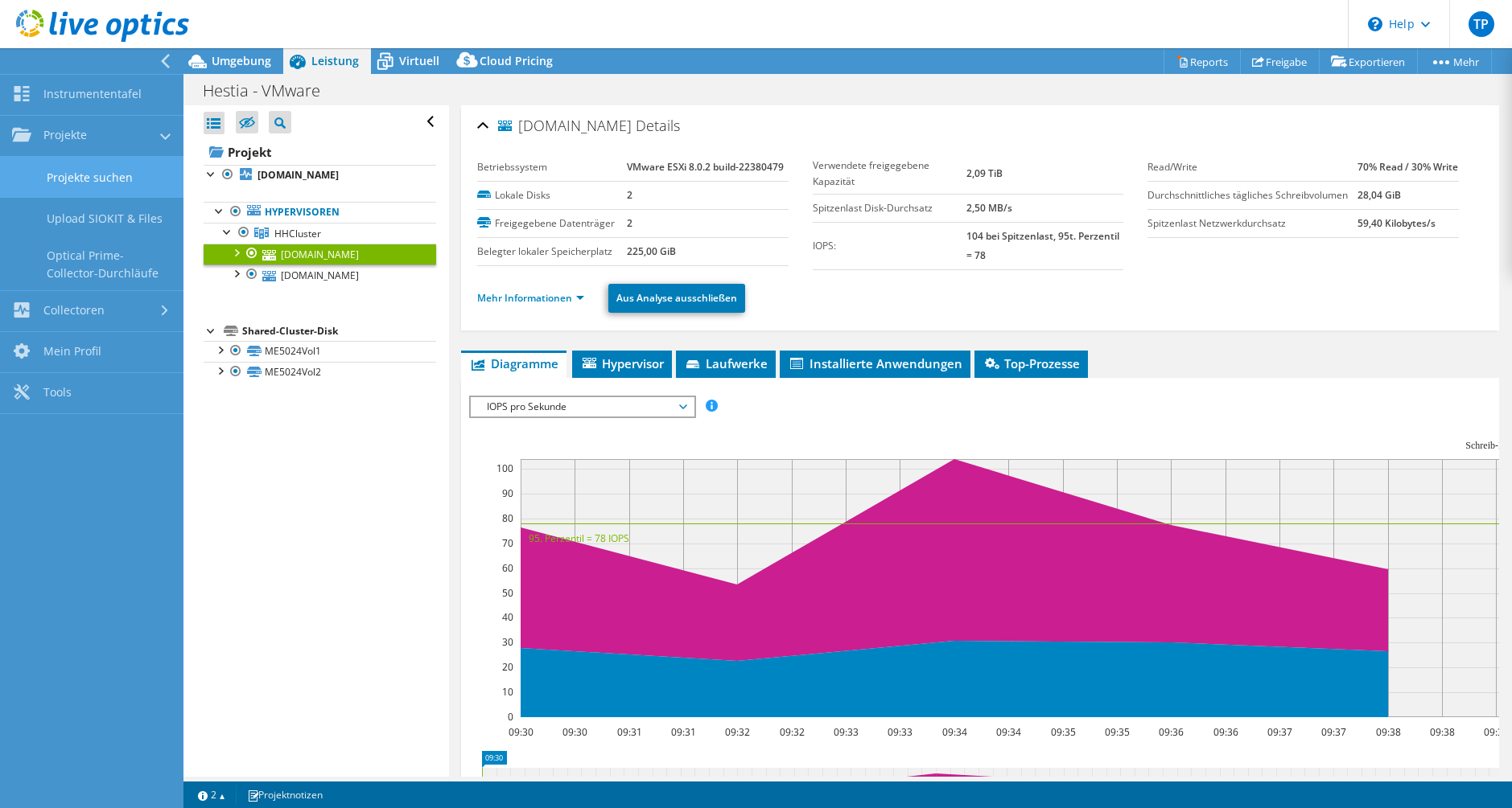
click at [81, 158] on link "Projekte suchen" at bounding box center [91, 177] width 183 height 41
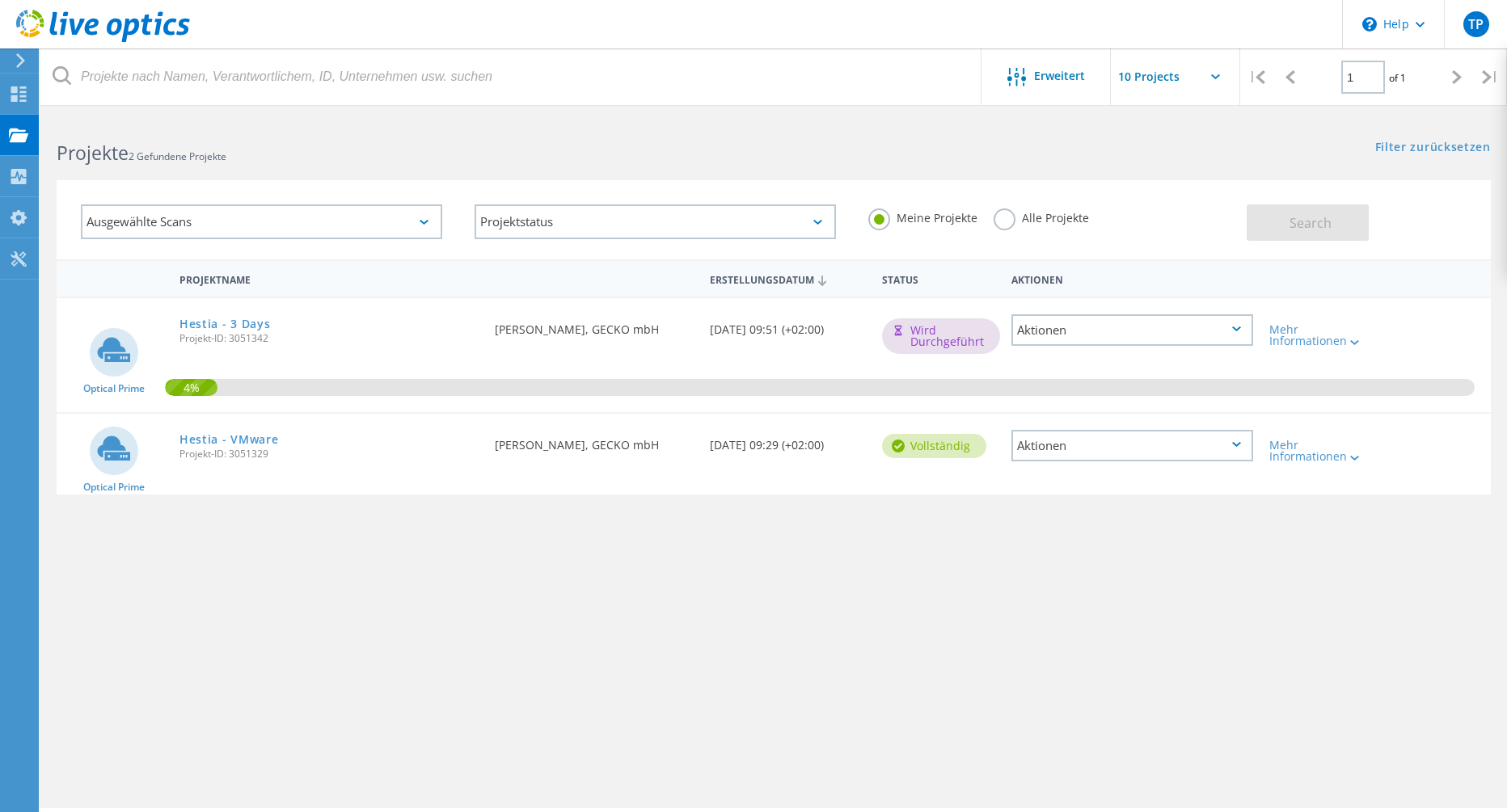
click at [231, 330] on link "Hestia - 3 Days" at bounding box center [225, 324] width 92 height 11
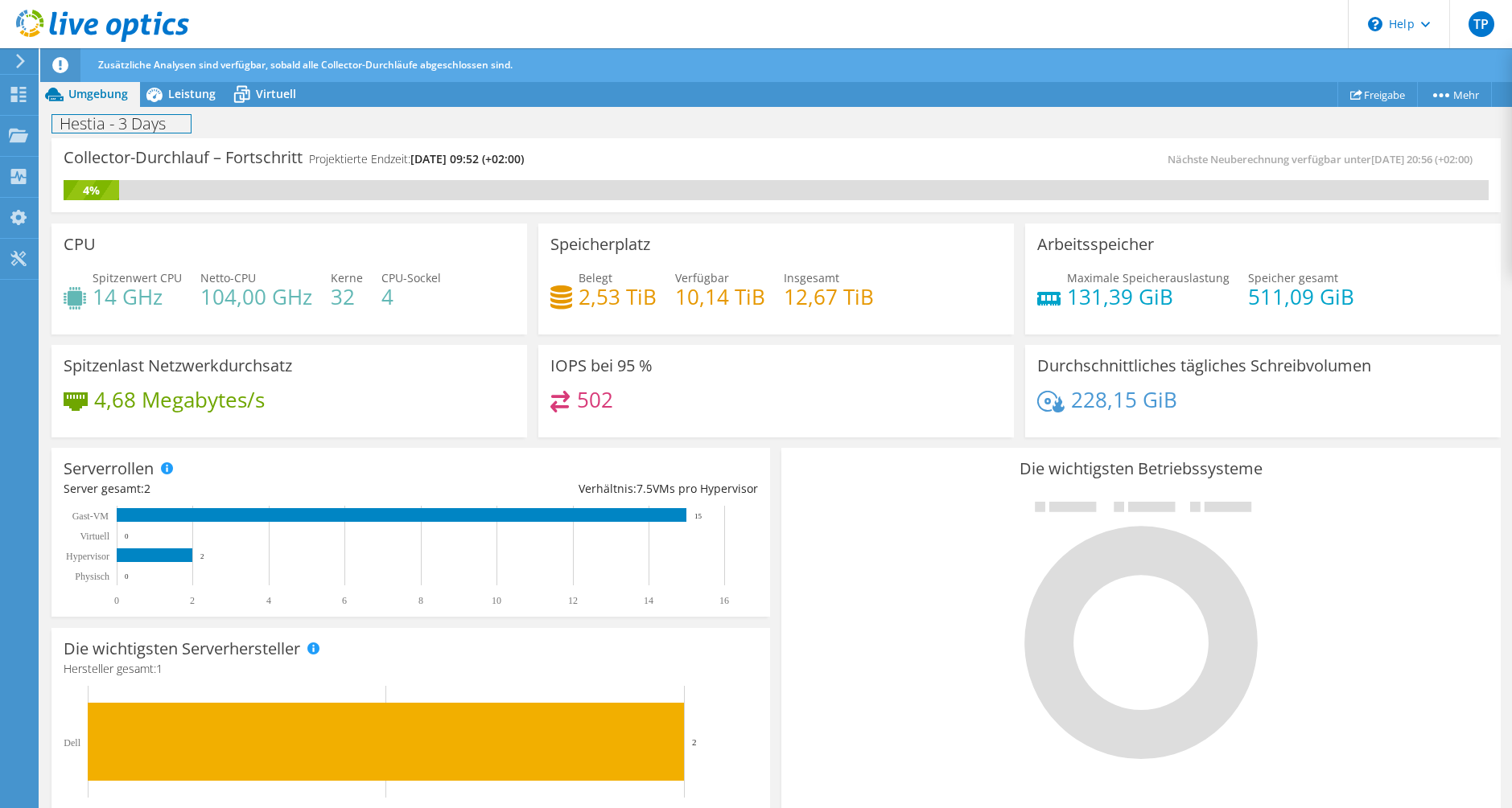
click at [184, 109] on div "Hestia - 3 Days Drucken" at bounding box center [776, 124] width 1472 height 30
click at [186, 96] on span "Leistung" at bounding box center [191, 94] width 48 height 15
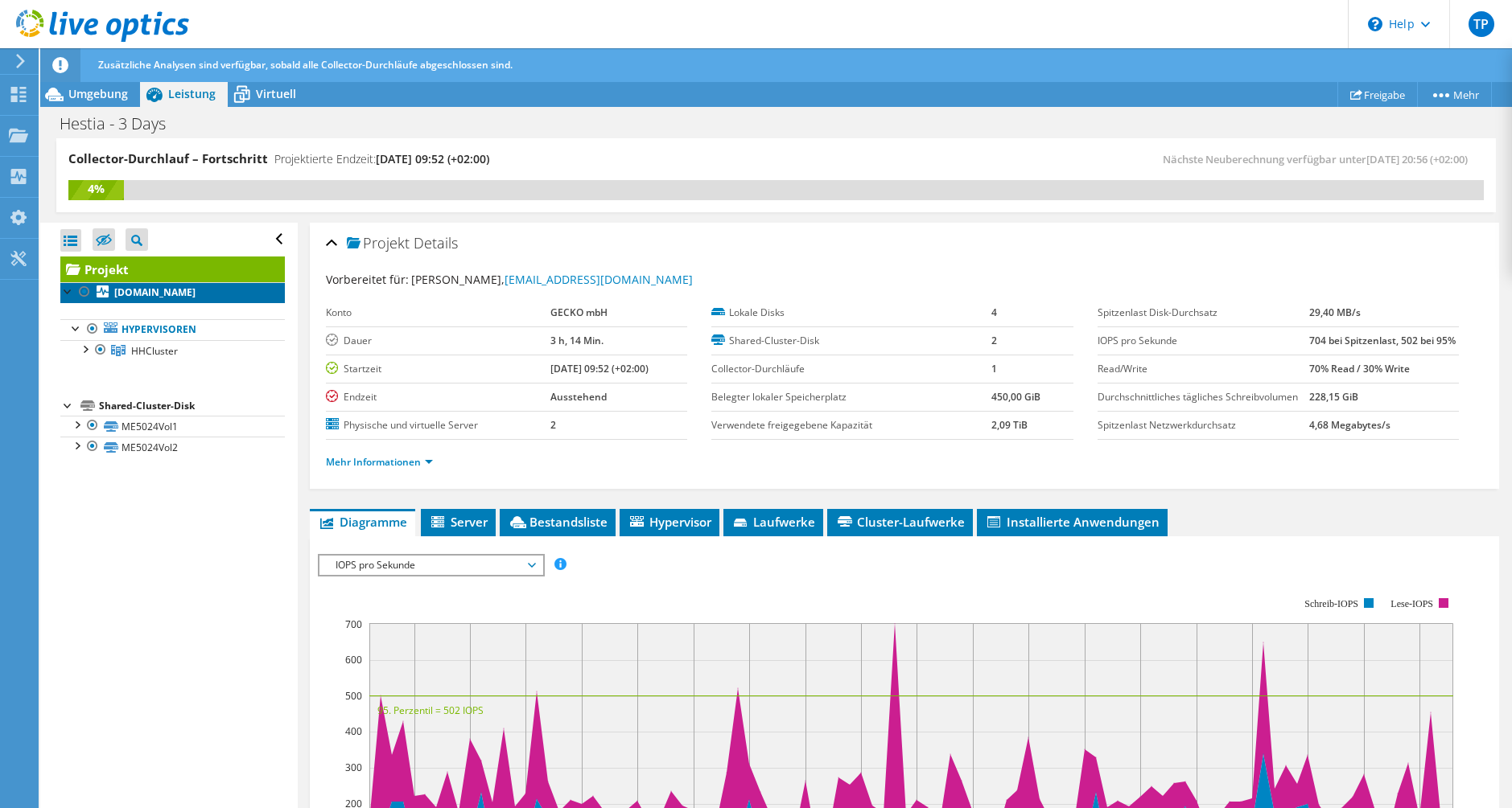
click at [163, 287] on b "esx200001.hh.hestia-hst.de" at bounding box center [154, 292] width 82 height 14
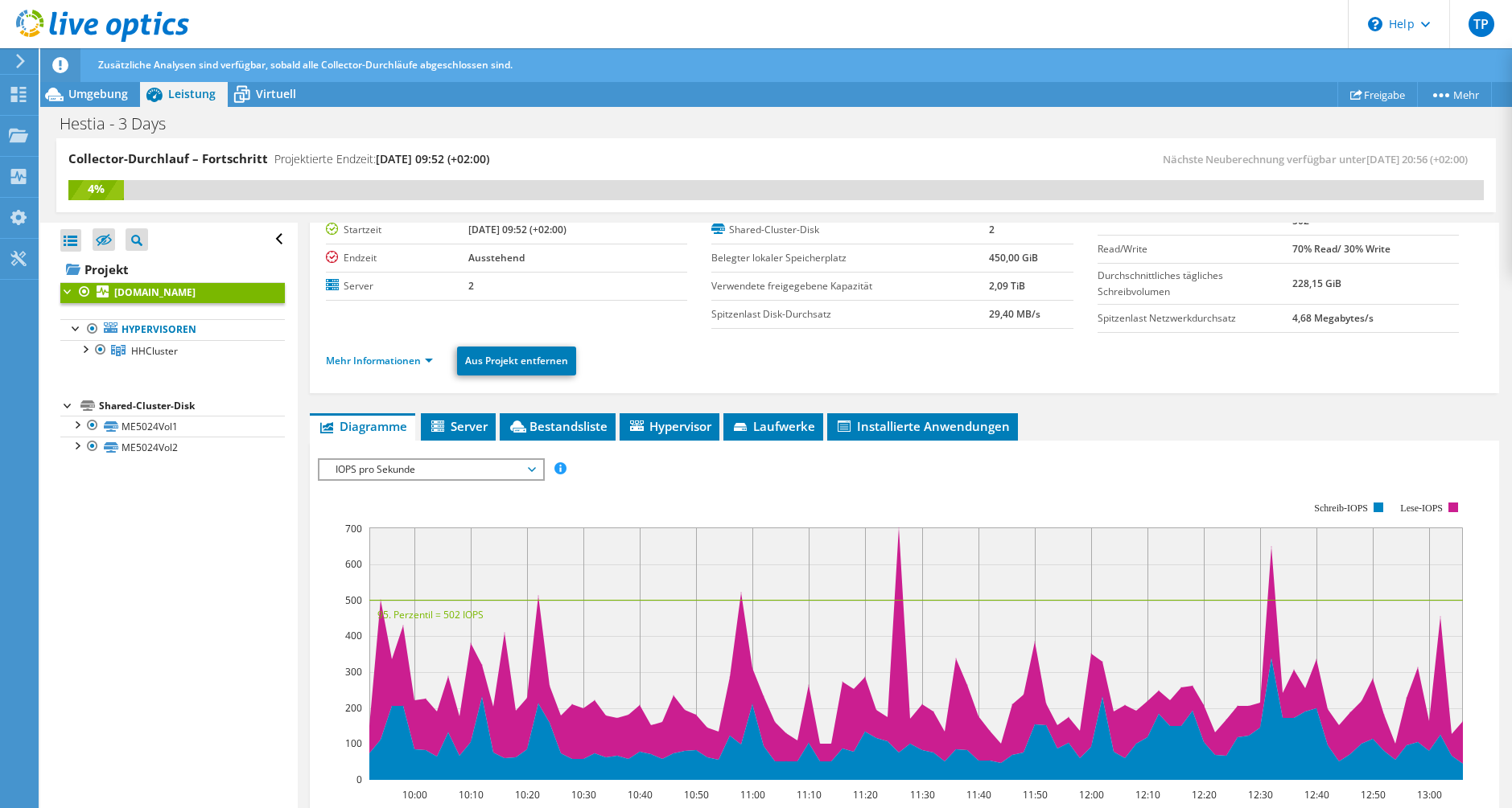
scroll to position [161, 0]
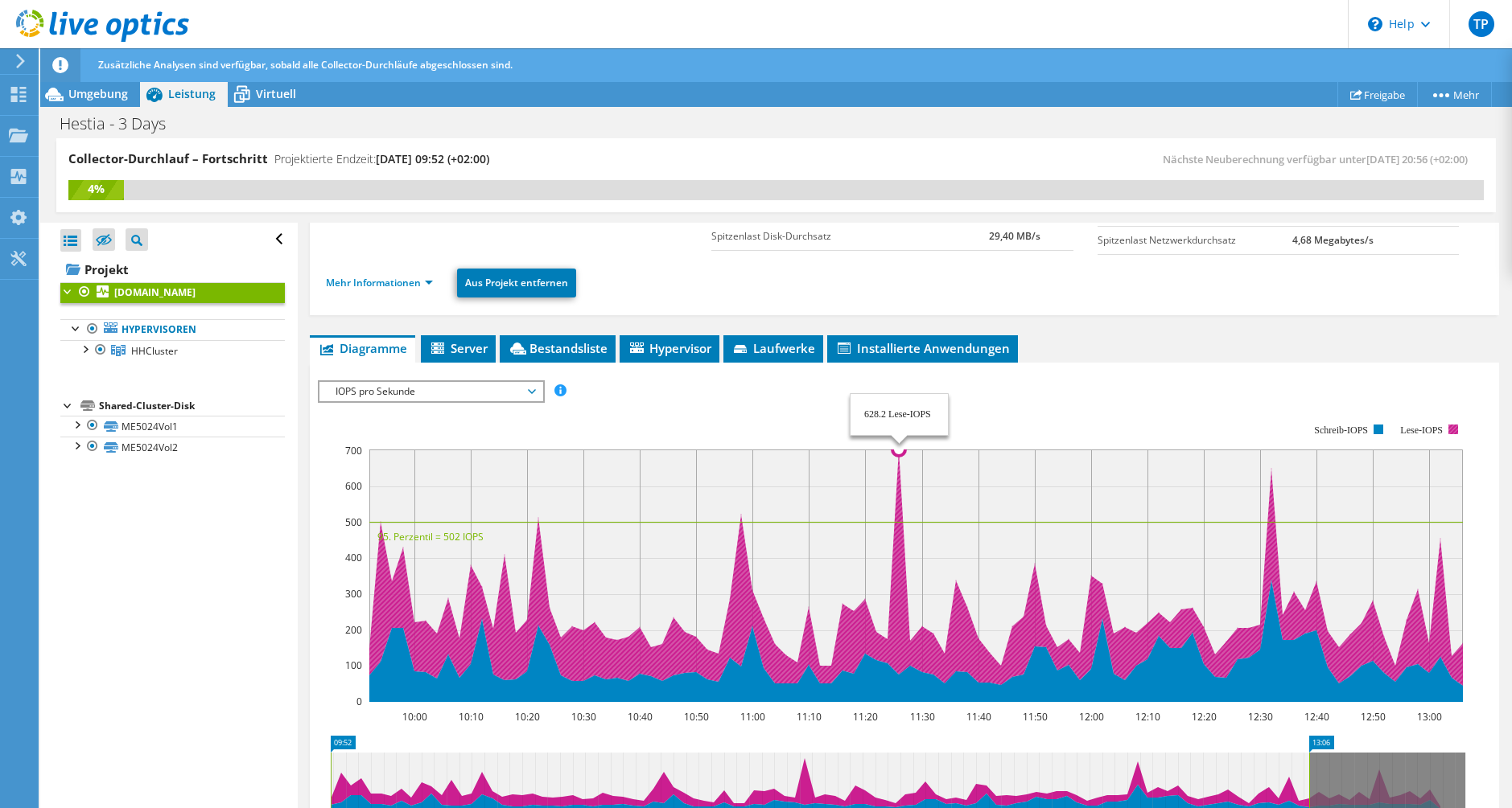
click at [899, 458] on icon at bounding box center [983, 571] width 1251 height 244
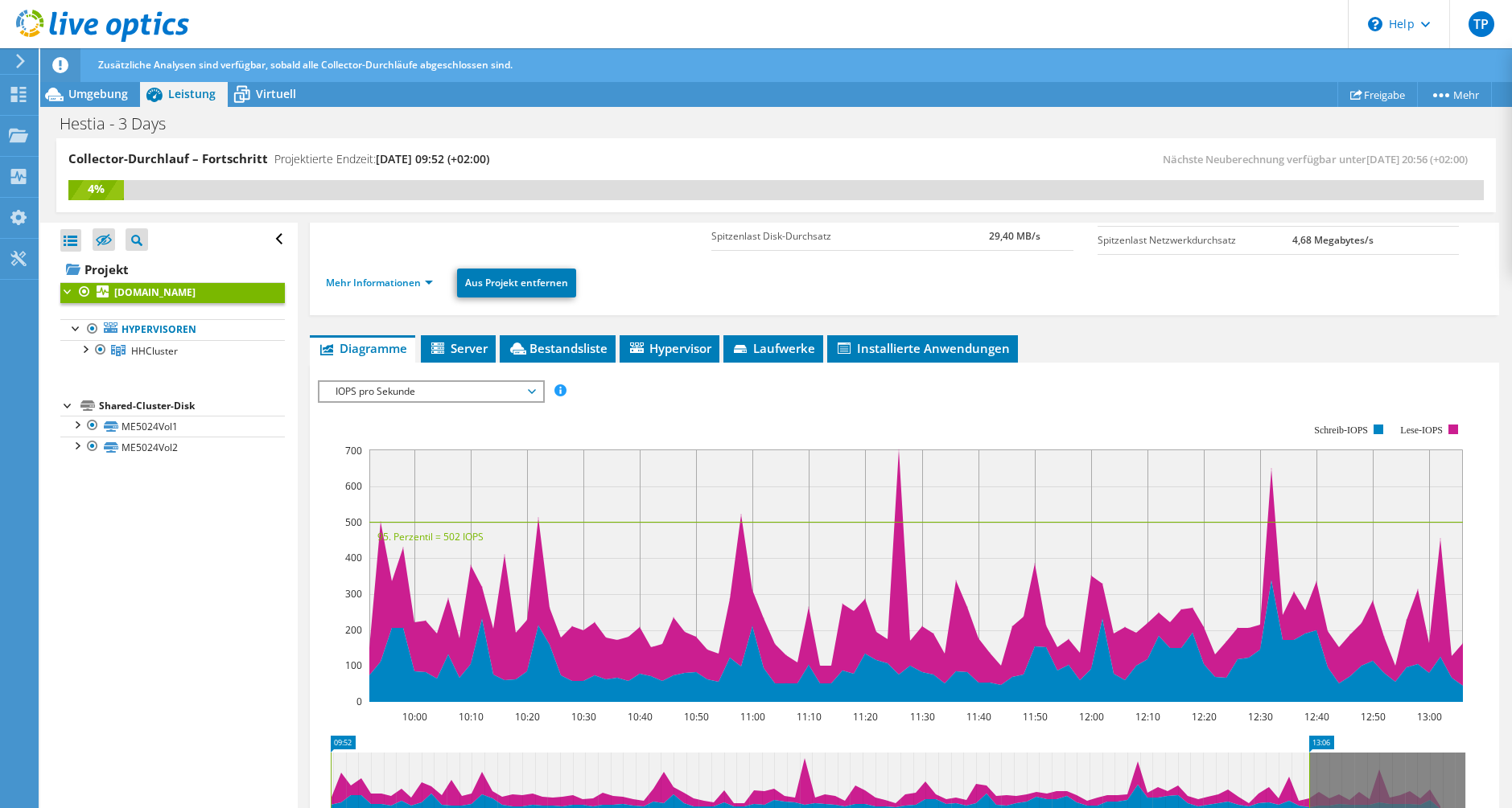
click at [489, 385] on span "IOPS pro Sekunde" at bounding box center [431, 391] width 207 height 19
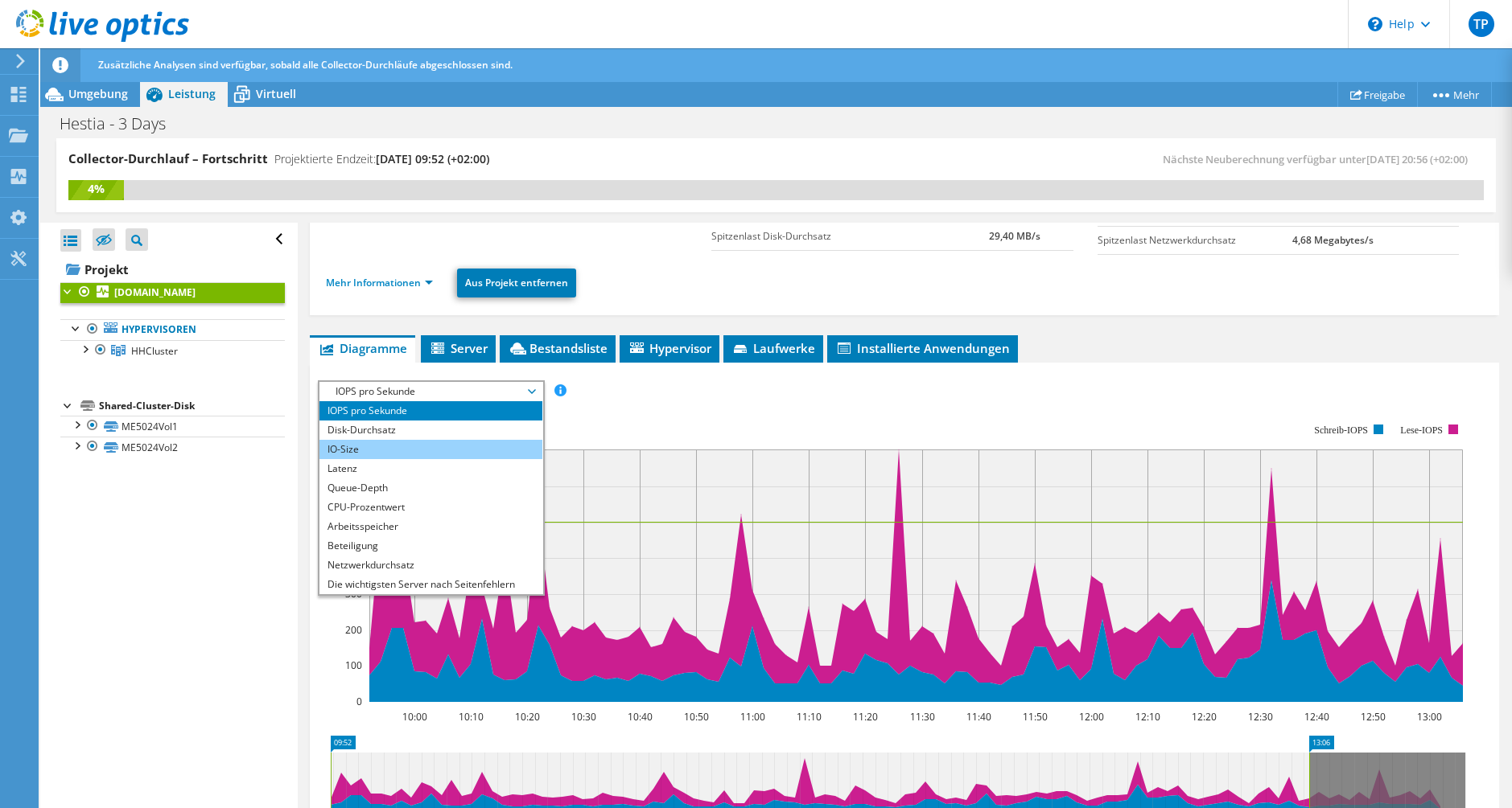
click at [451, 441] on li "IO-Size" at bounding box center [431, 450] width 223 height 19
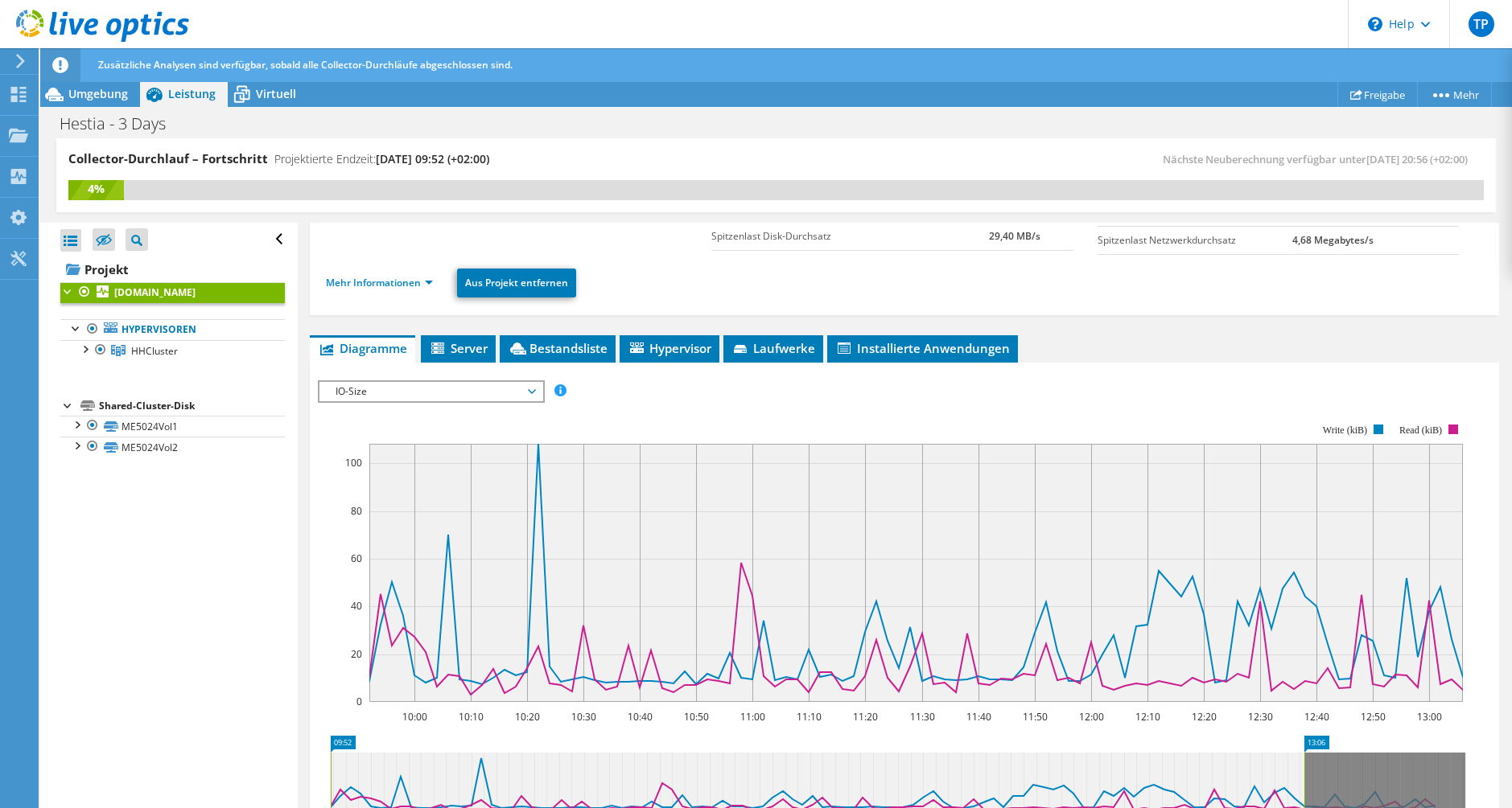
click at [497, 380] on div "IOPS pro Sekunde Disk-Durchsatz IO-Size Latenz Queue-Depth CPU-Prozentwert Arbe…" at bounding box center [905, 656] width 1174 height 569
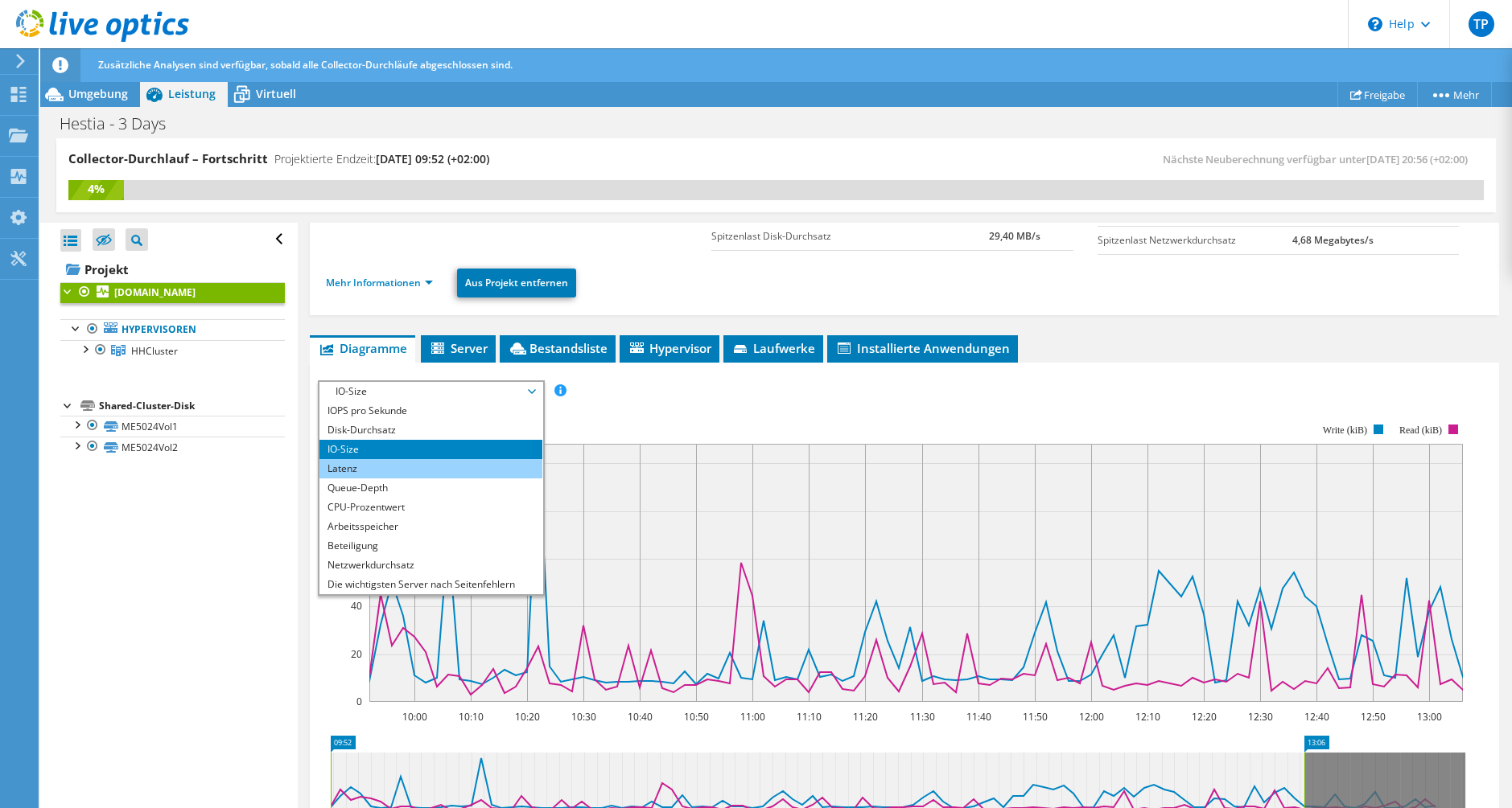
click at [457, 472] on li "Latenz" at bounding box center [431, 469] width 223 height 19
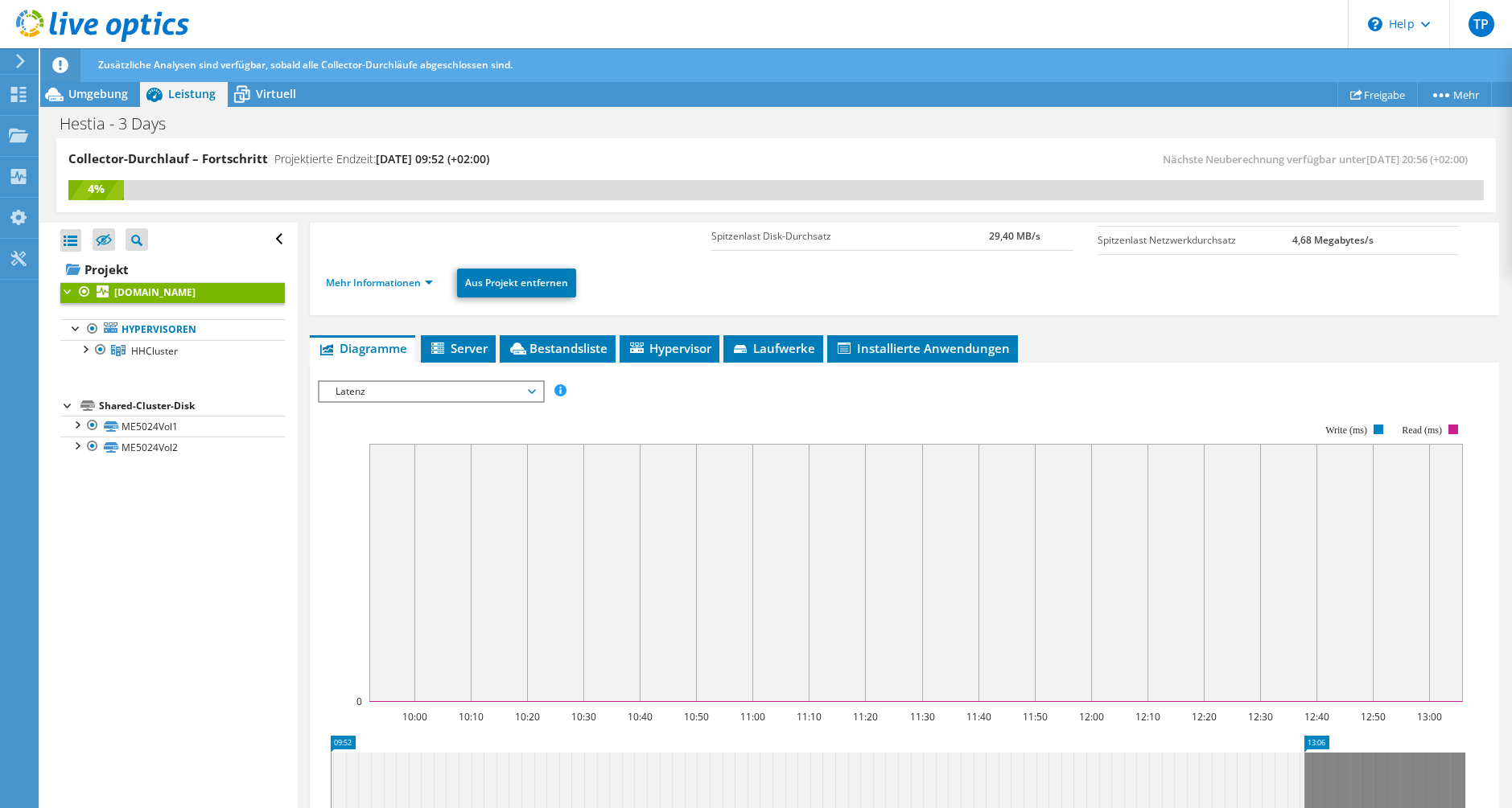
click at [505, 394] on span "Latenz" at bounding box center [431, 391] width 207 height 19
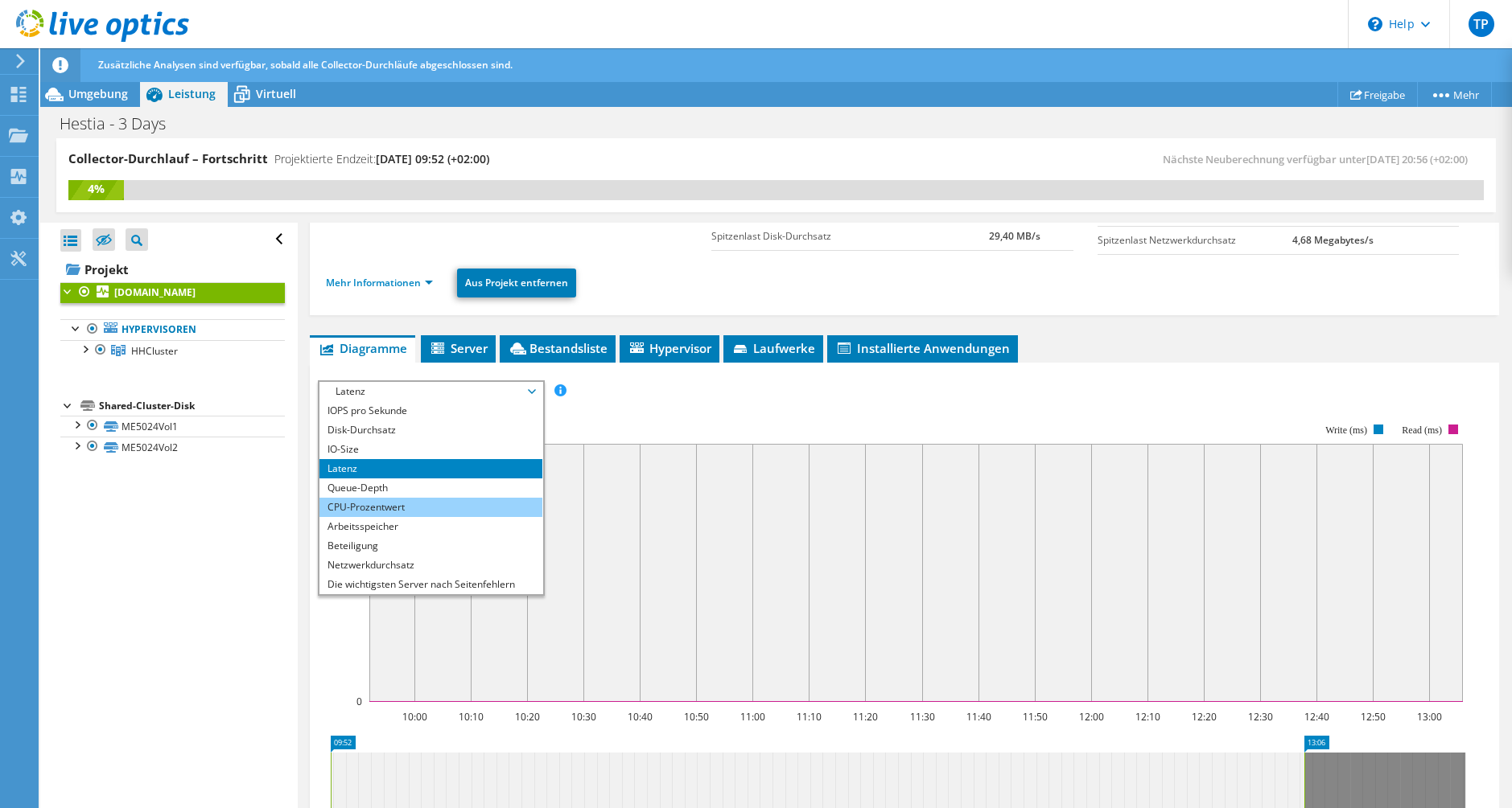
click at [447, 509] on li "CPU-Prozentwert" at bounding box center [431, 508] width 223 height 19
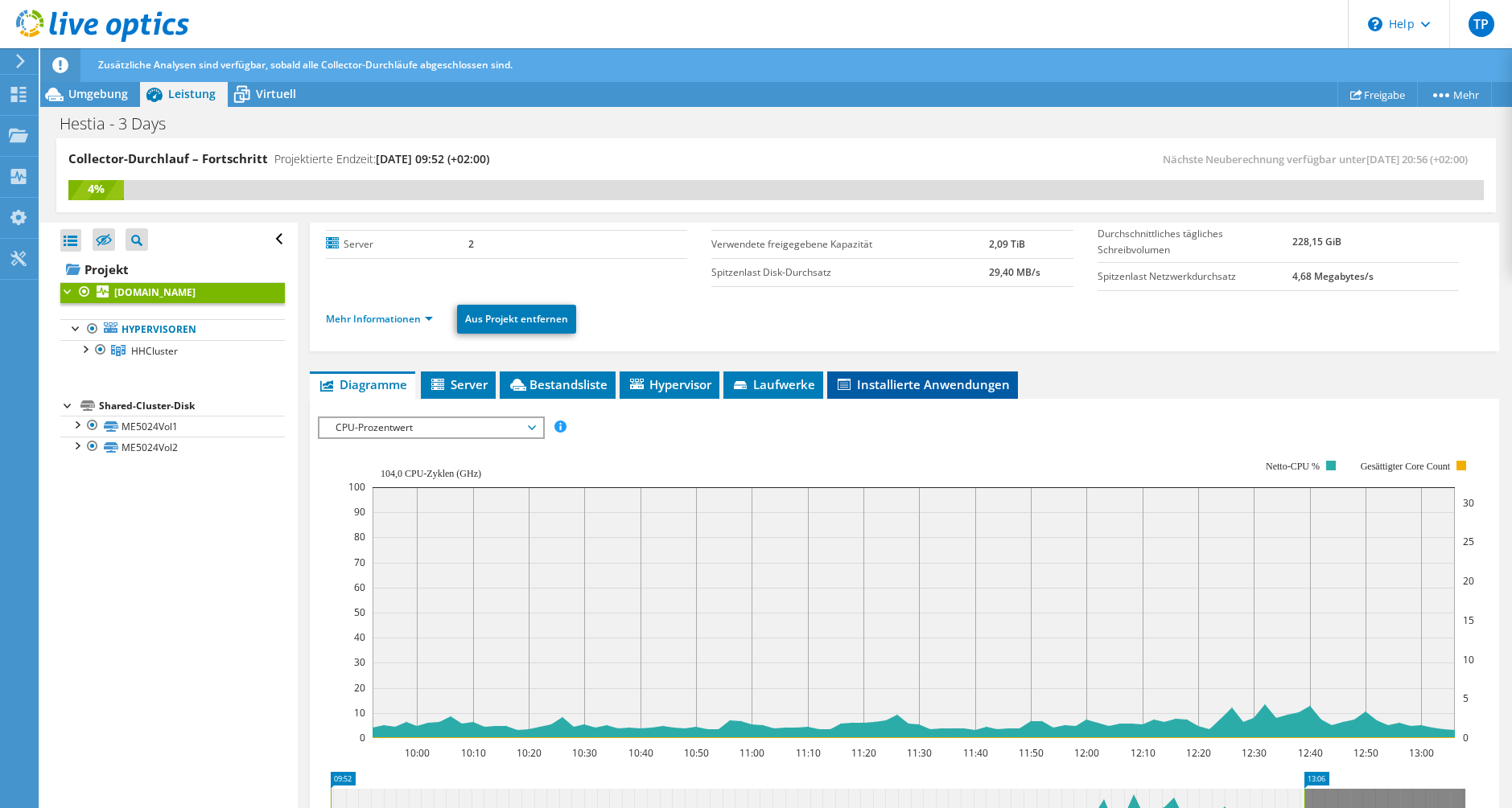
scroll to position [82, 0]
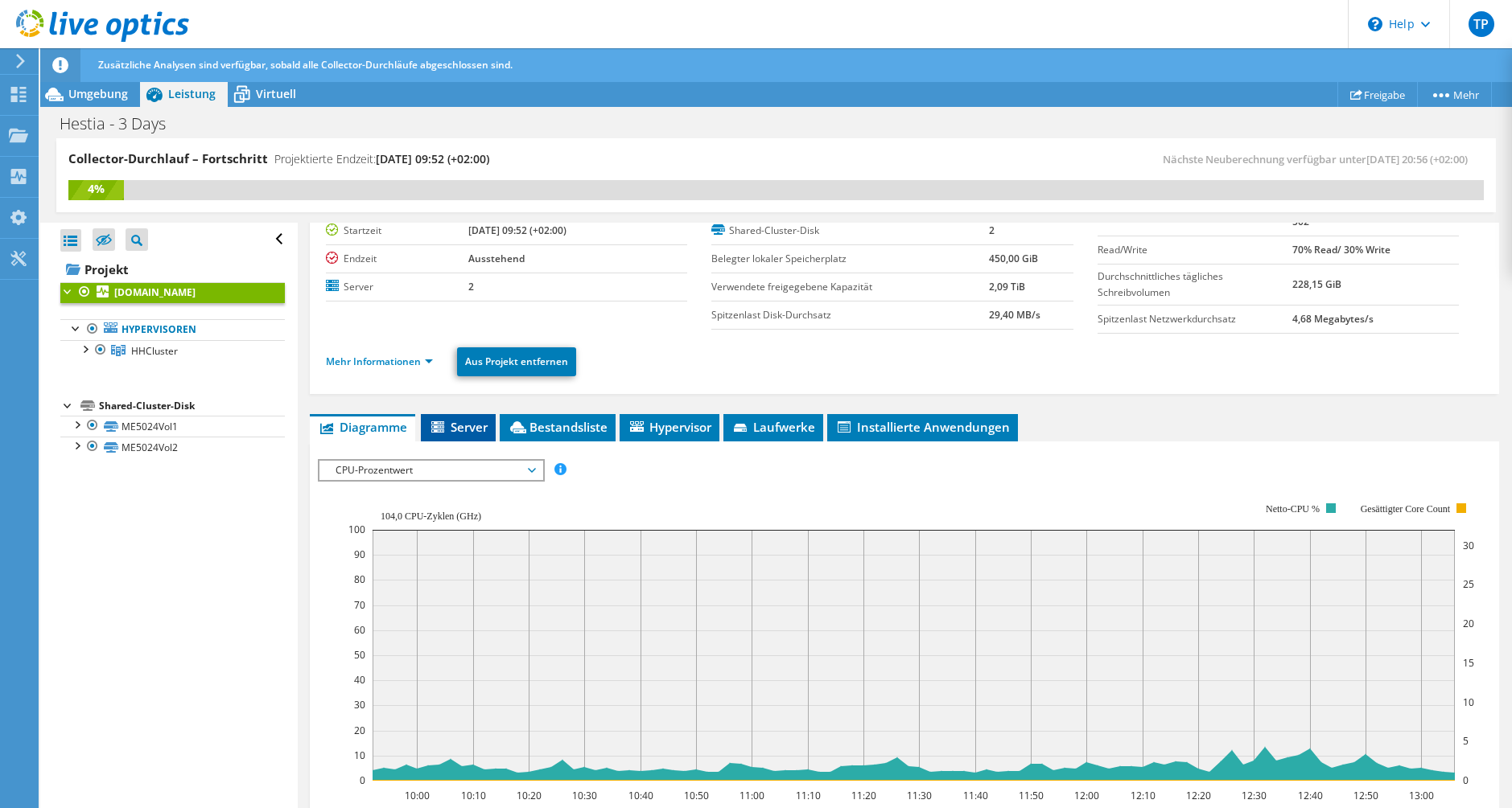
click at [452, 433] on span "Server" at bounding box center [458, 427] width 59 height 16
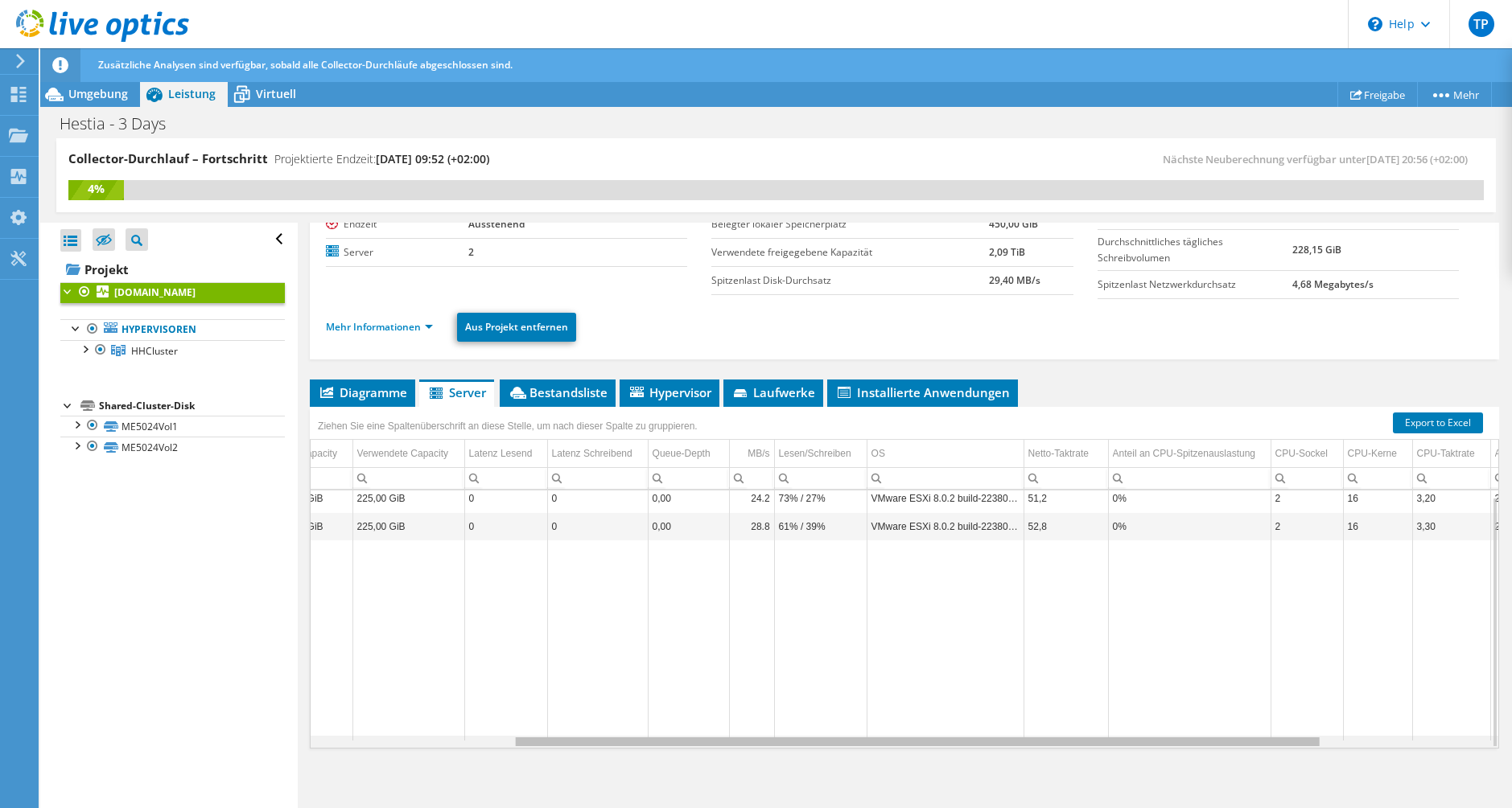
scroll to position [0, 0]
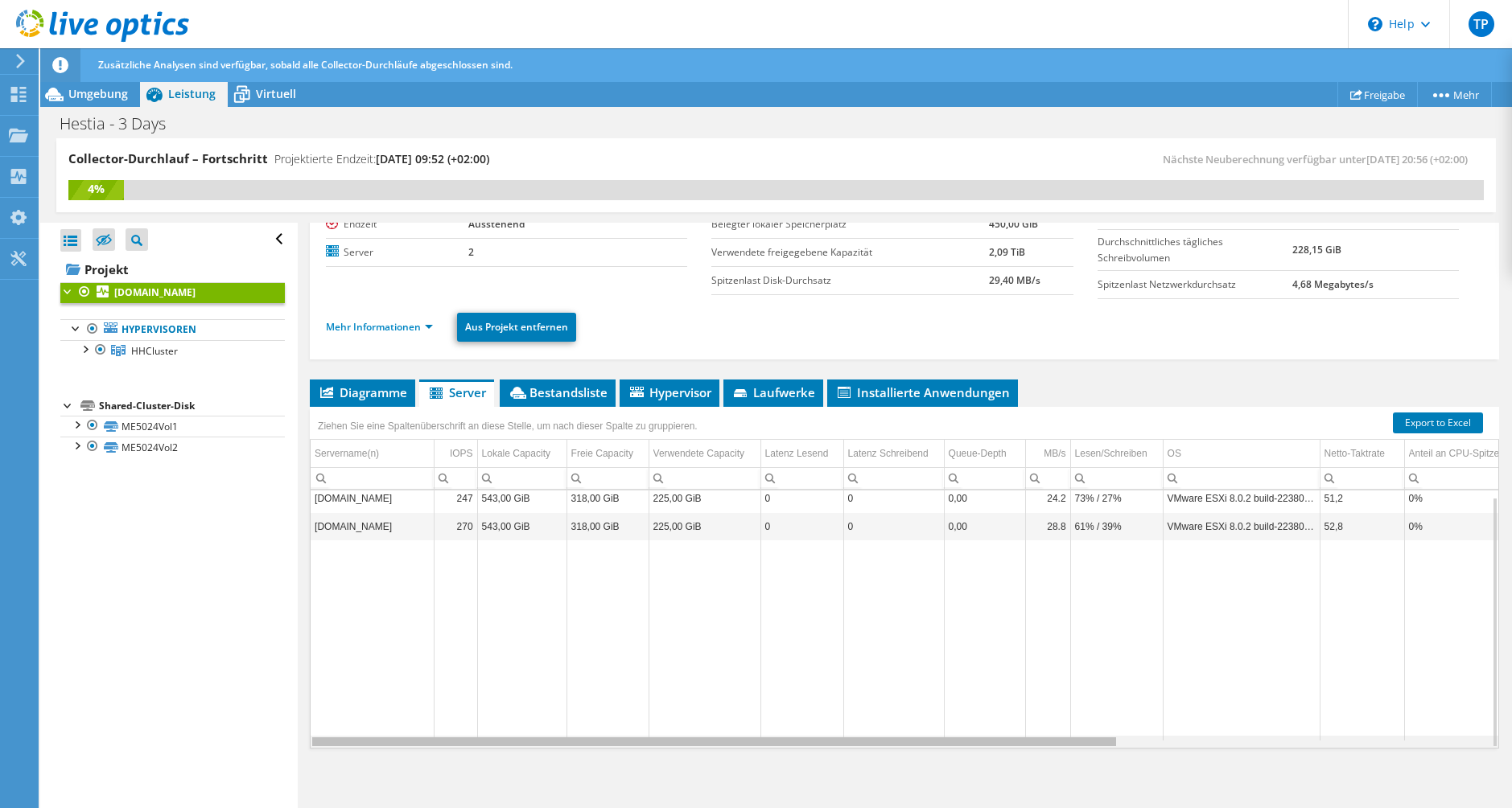
drag, startPoint x: 809, startPoint y: 745, endPoint x: 802, endPoint y: 709, distance: 36.7
click at [825, 714] on body "TP Endbenutzer Tom Patzelt tpa@gecko.de GECKO mbH My Profile Log Out \n Help Ex…" at bounding box center [756, 404] width 1512 height 808
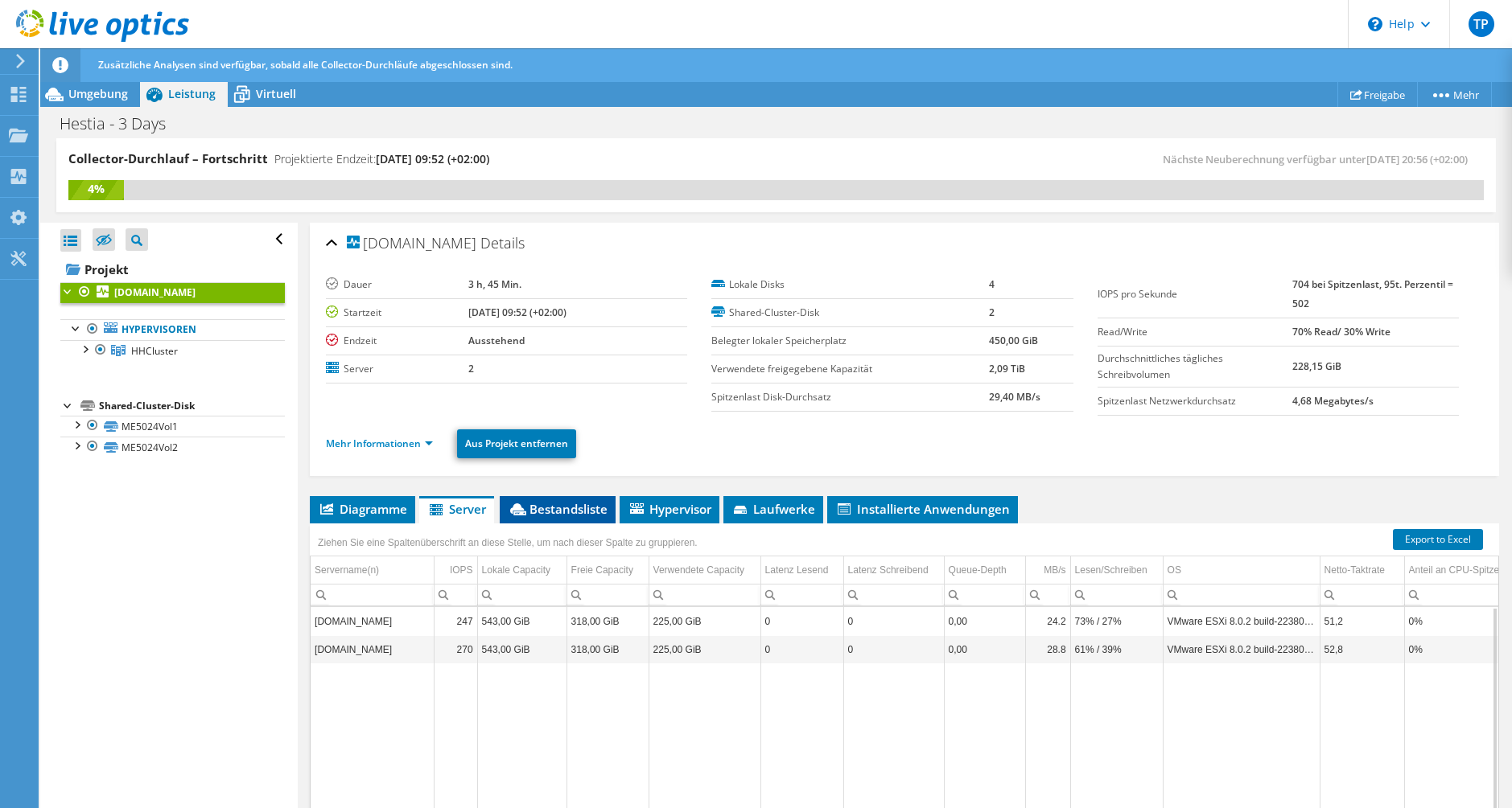
click at [595, 500] on li "Bestandsliste" at bounding box center [557, 510] width 116 height 27
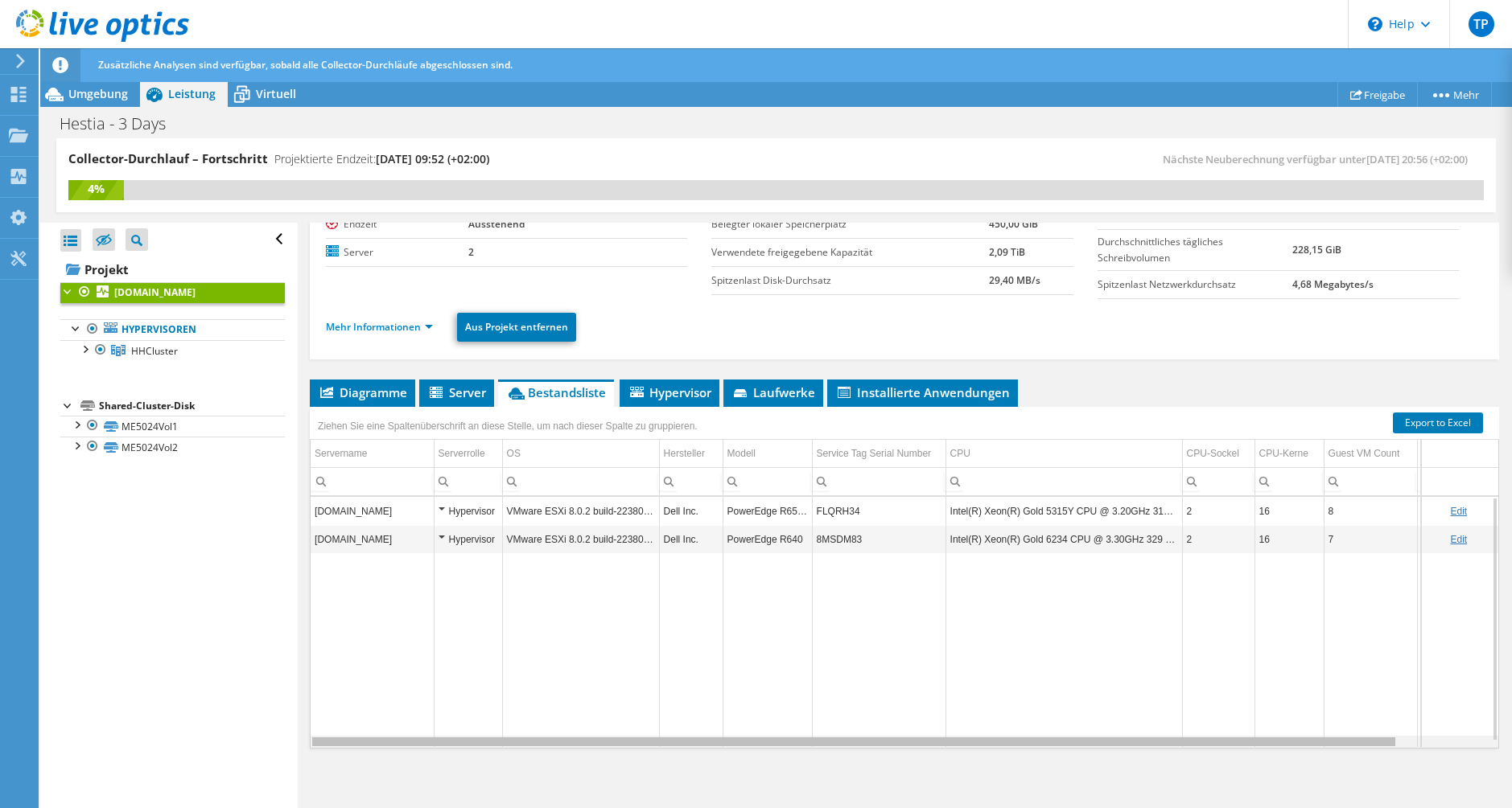
drag, startPoint x: 739, startPoint y: 744, endPoint x: 720, endPoint y: 706, distance: 42.5
click at [720, 706] on body "TP Endbenutzer Tom Patzelt tpa@gecko.de GECKO mbH My Profile Log Out \n Help Ex…" at bounding box center [756, 404] width 1512 height 808
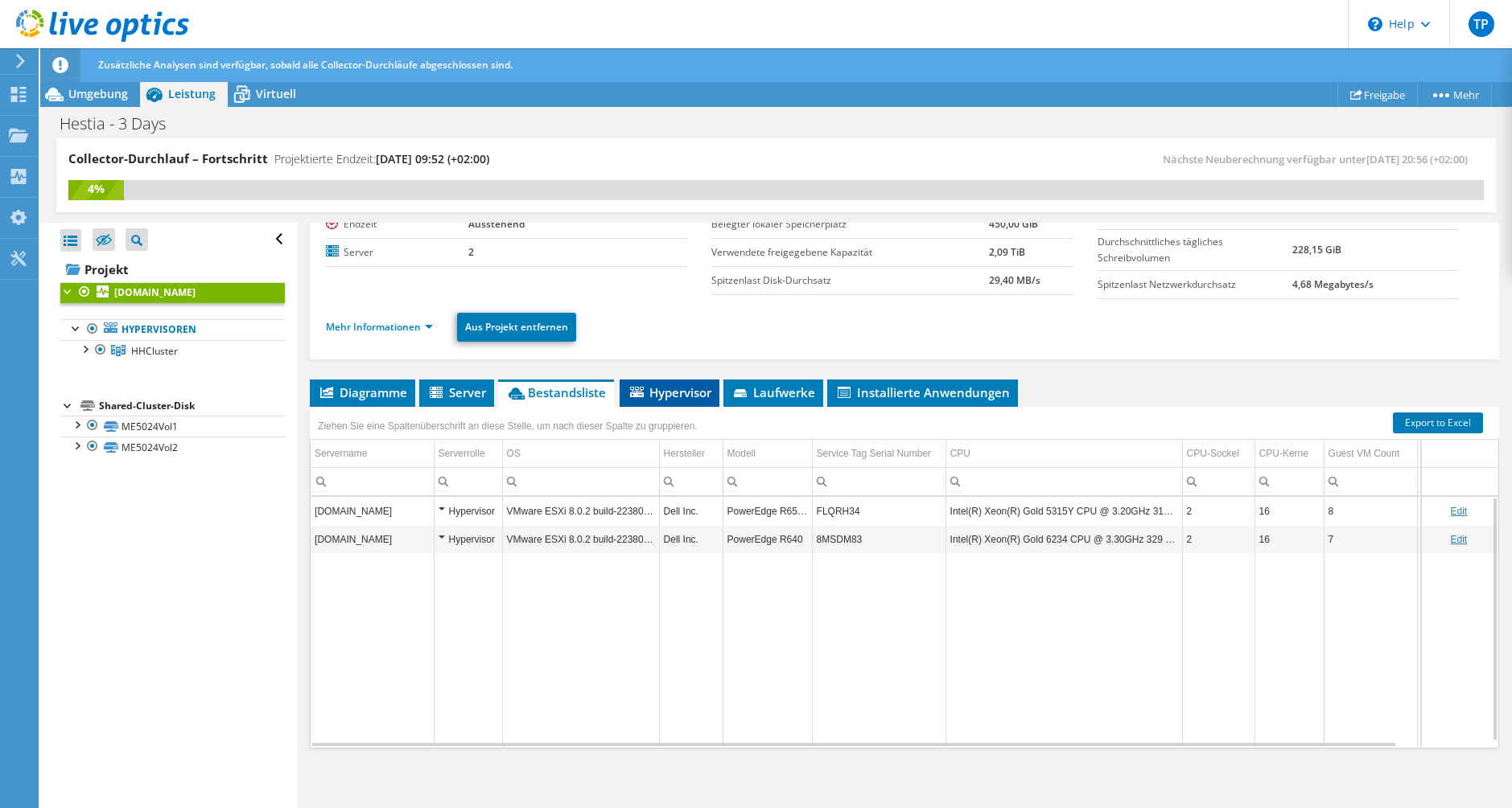
click at [674, 393] on span "Hypervisor" at bounding box center [670, 392] width 84 height 16
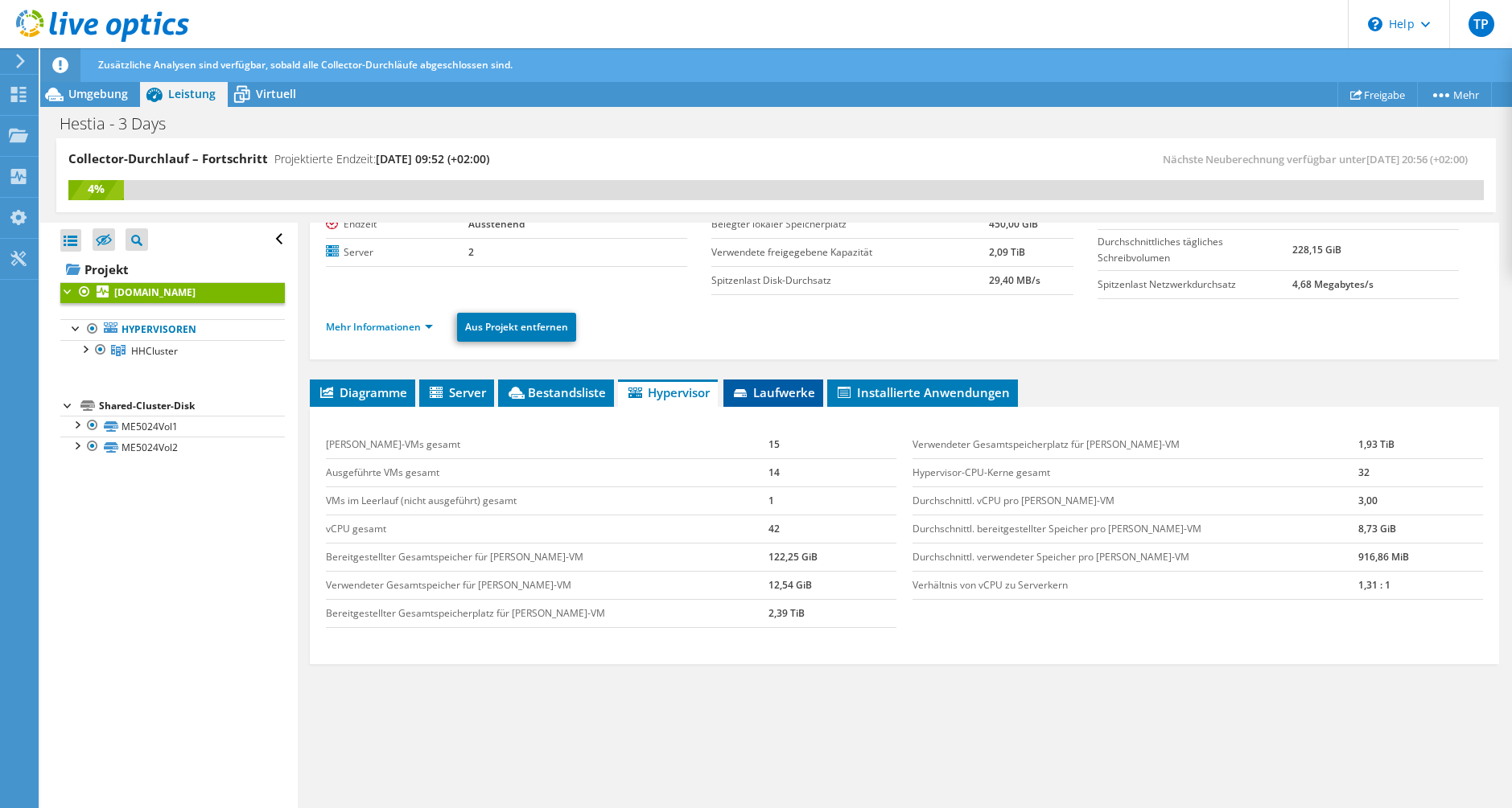
click at [750, 385] on span "Laufwerke" at bounding box center [774, 392] width 84 height 16
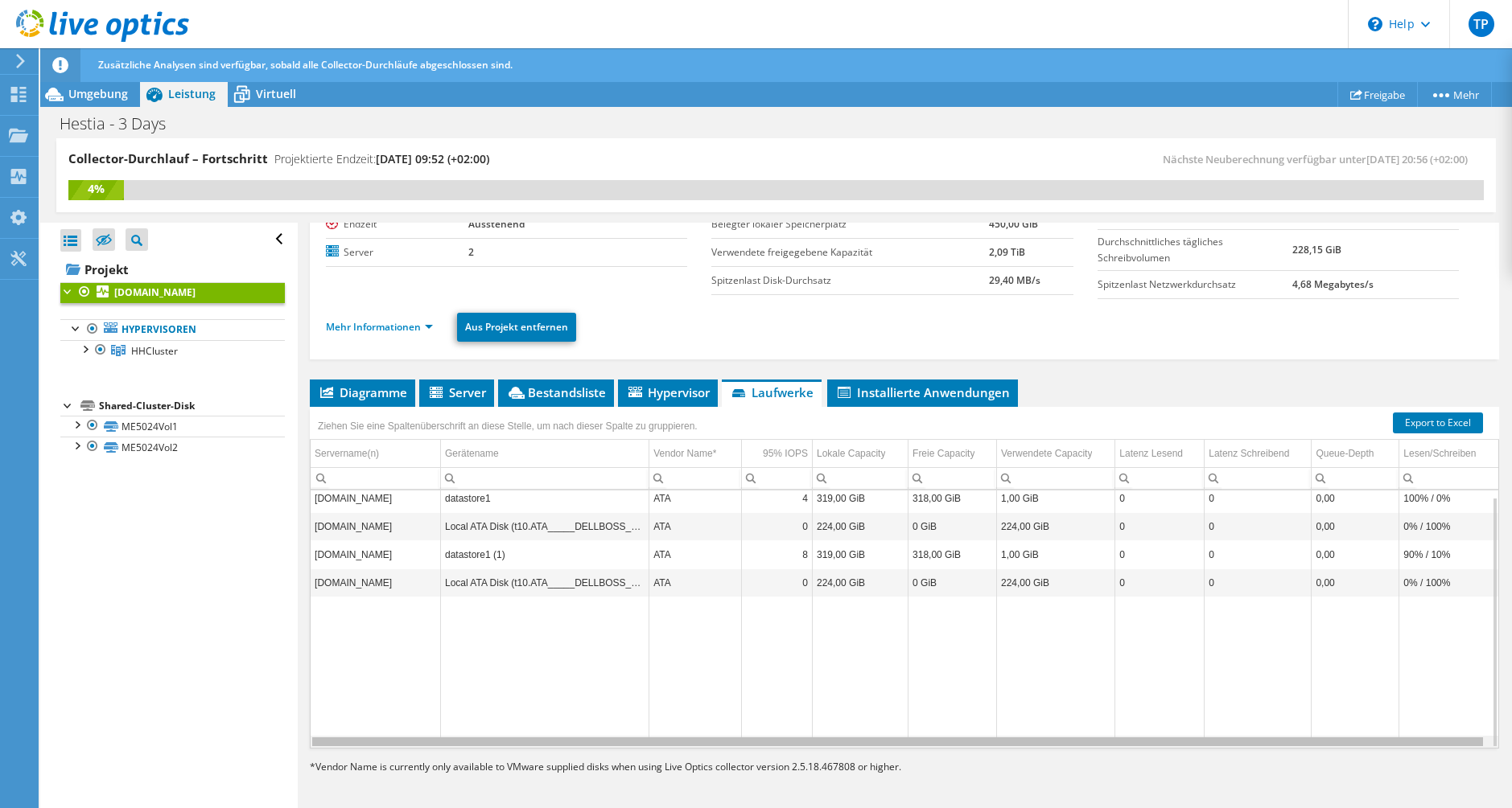
scroll to position [0, 2]
drag, startPoint x: 779, startPoint y: 741, endPoint x: 807, endPoint y: 743, distance: 28.1
click at [807, 743] on body "TP Endbenutzer Tom Patzelt tpa@gecko.de GECKO mbH My Profile Log Out \n Help Ex…" at bounding box center [756, 404] width 1512 height 808
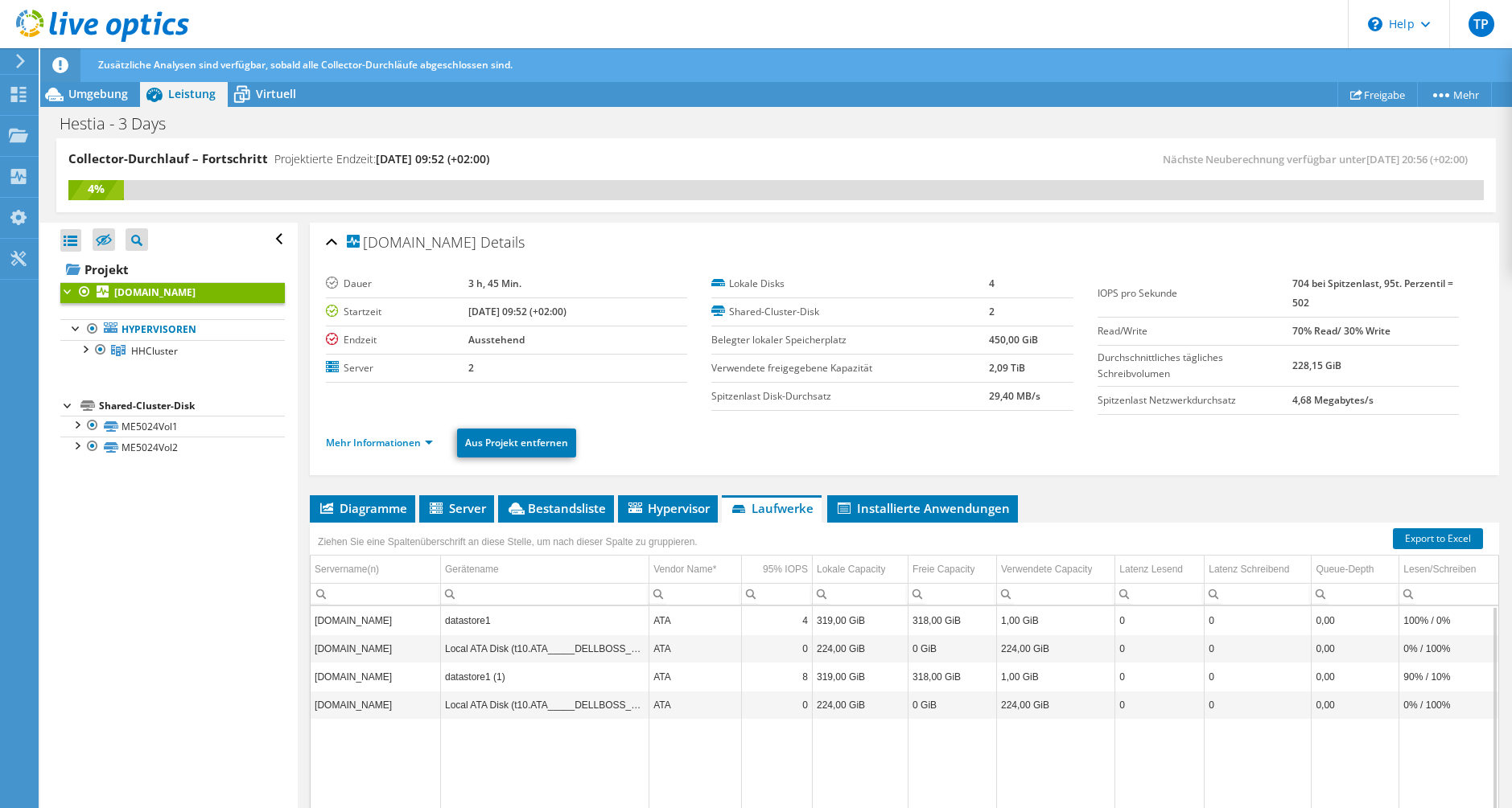
scroll to position [0, 0]
click at [918, 484] on div "esx200001.hh.hestia-hst.de Details Dauer 3 h, 45 Min. Startzeit 09.12.2025, 09:…" at bounding box center [905, 575] width 1214 height 704
click at [903, 509] on span "Installierte Anwendungen" at bounding box center [922, 509] width 174 height 16
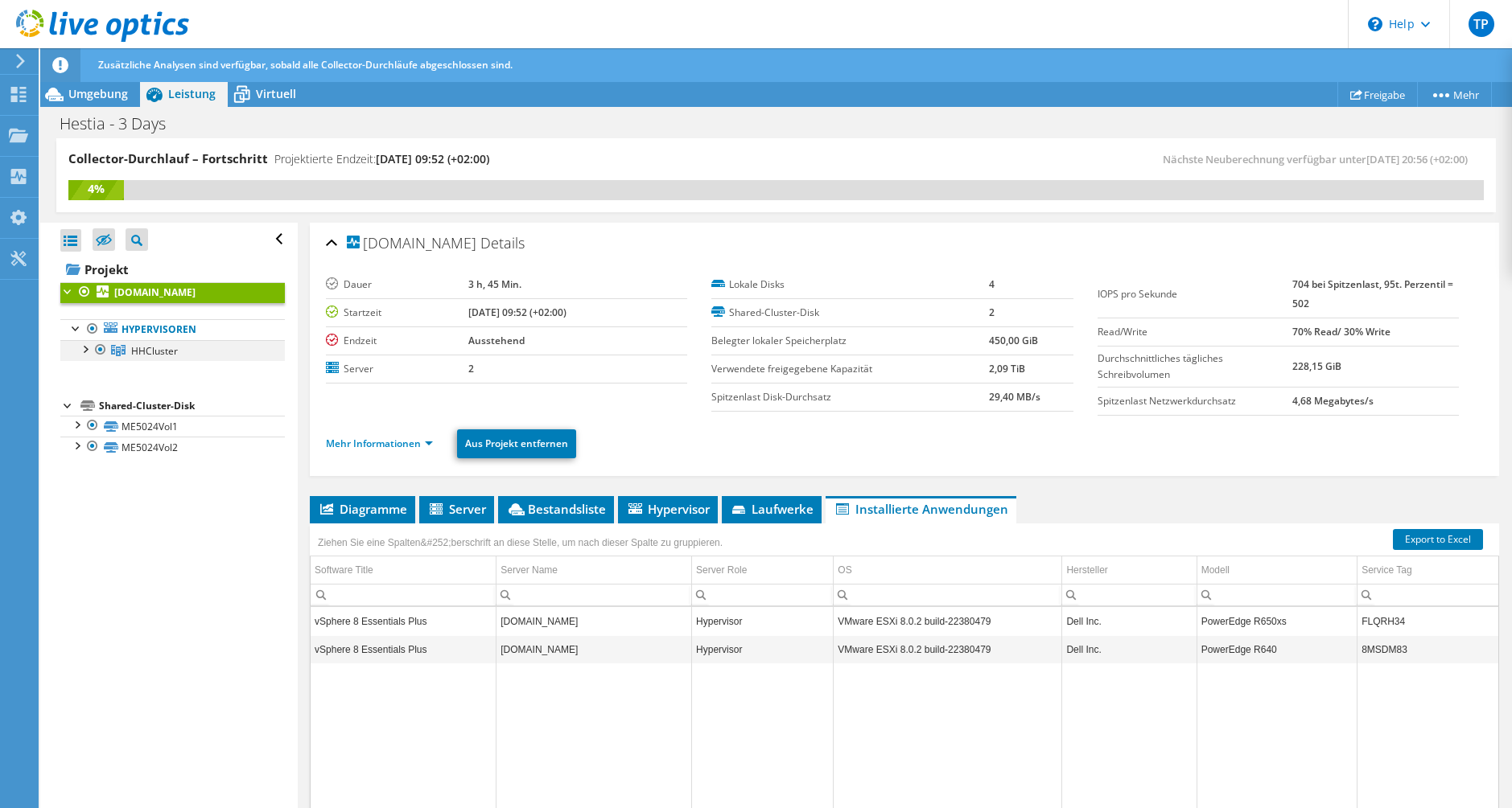
click at [81, 350] on div at bounding box center [85, 348] width 16 height 16
click at [96, 376] on div at bounding box center [93, 369] width 16 height 16
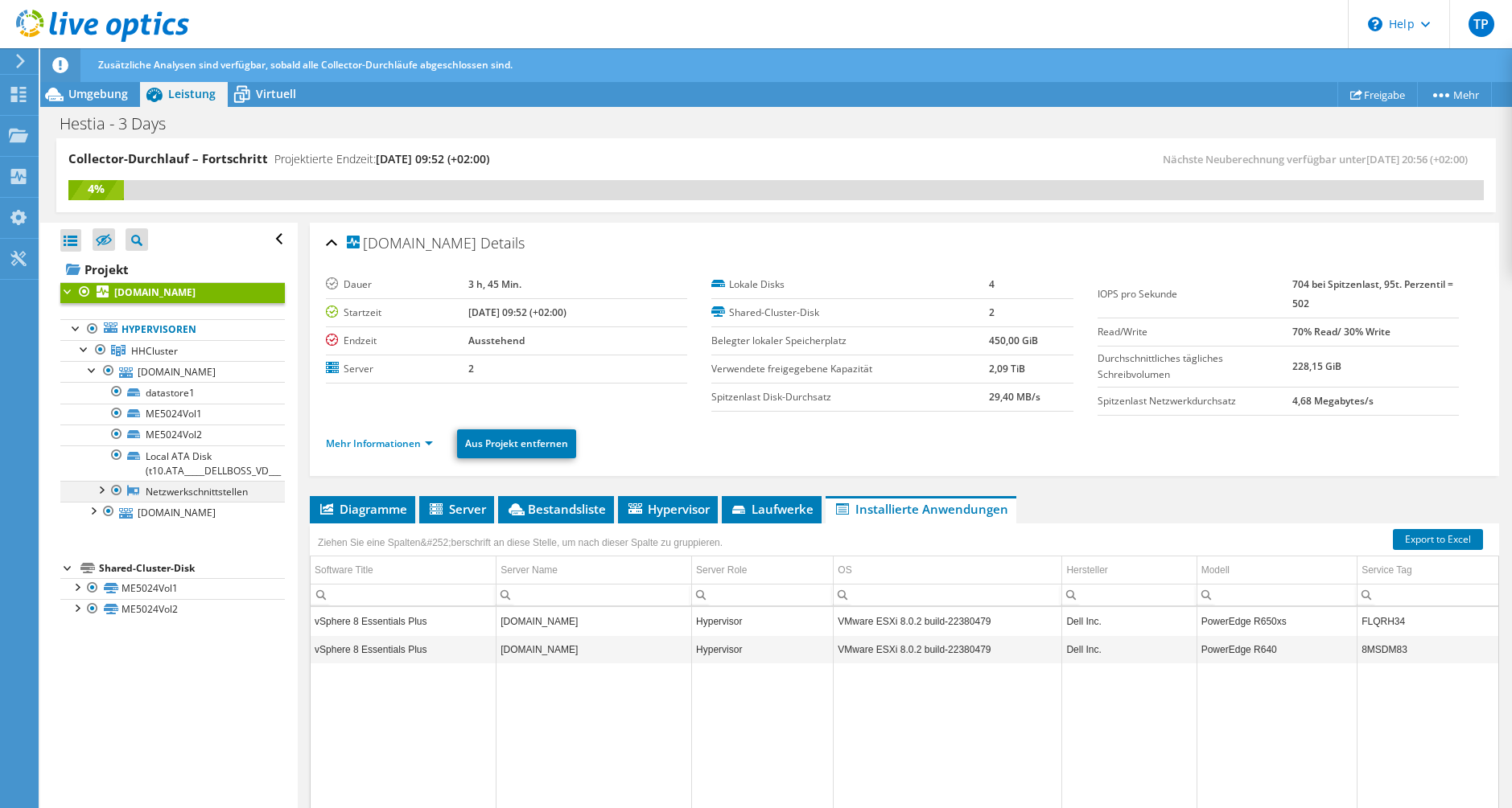
click at [106, 497] on div at bounding box center [101, 489] width 16 height 16
click at [107, 497] on div at bounding box center [101, 489] width 16 height 16
click at [90, 523] on link "esx200003.hh.hestia-hst.de" at bounding box center [173, 513] width 225 height 21
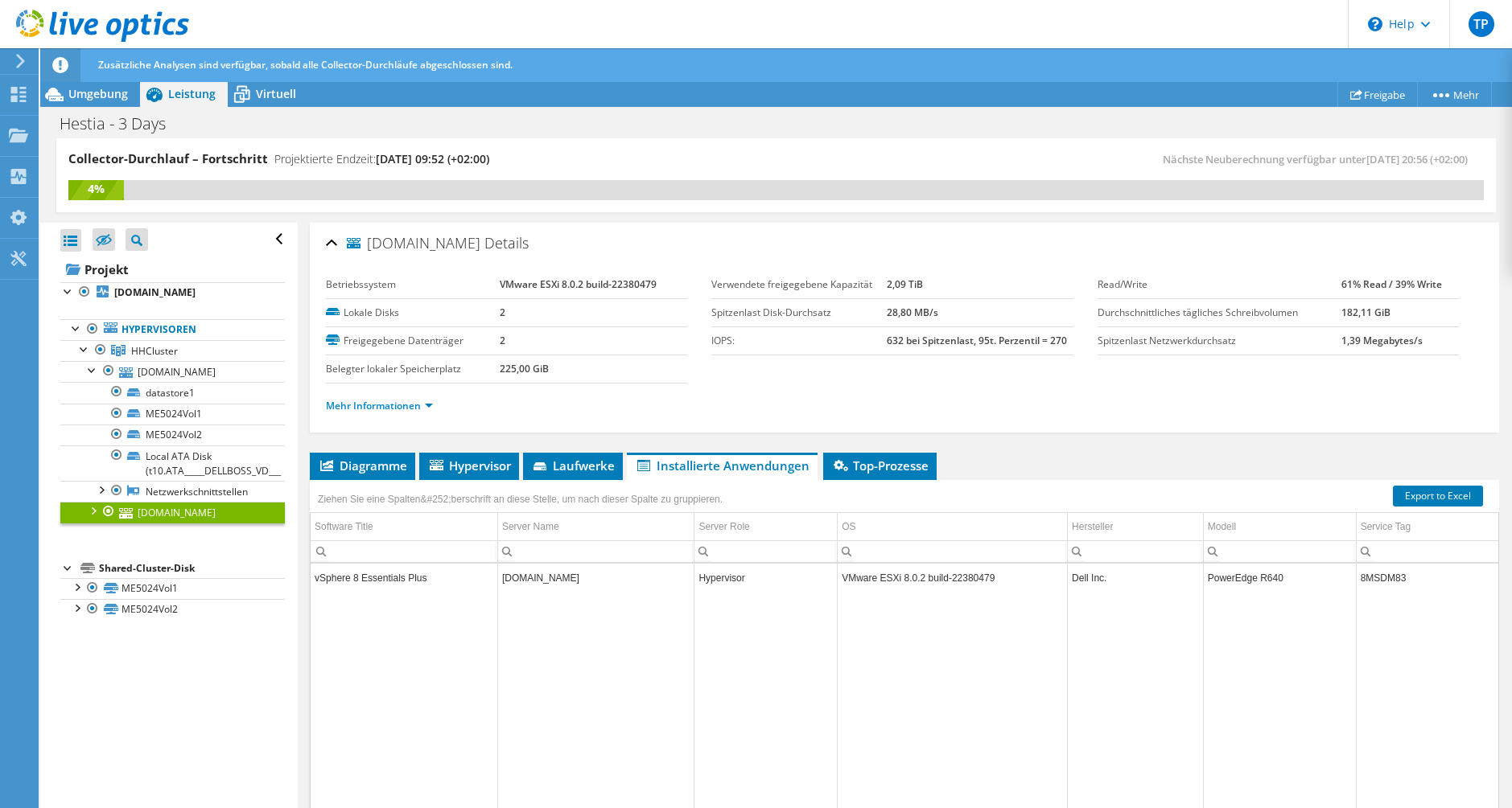
click at [93, 518] on div at bounding box center [93, 510] width 16 height 16
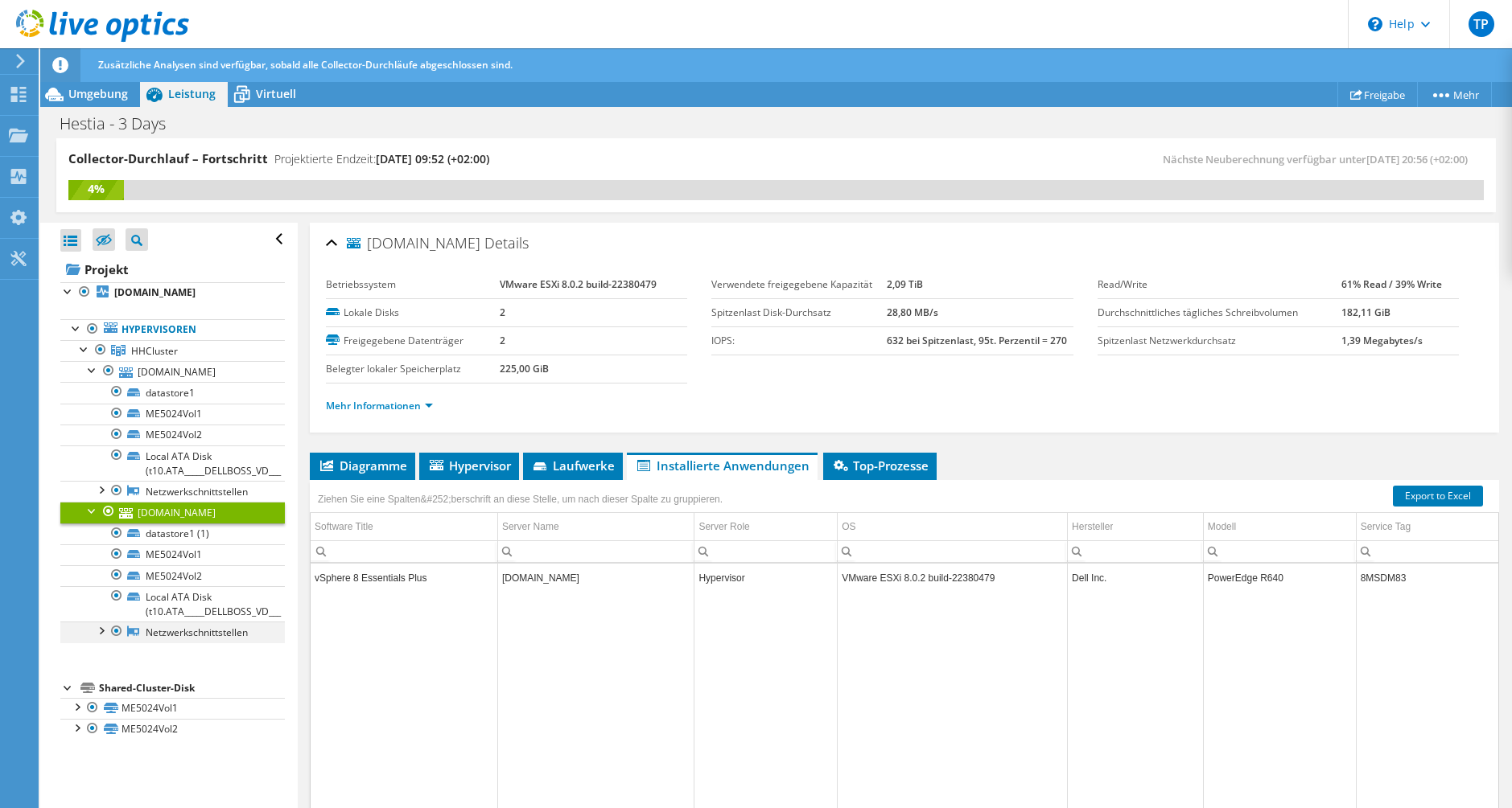
click at [99, 638] on div at bounding box center [101, 630] width 16 height 16
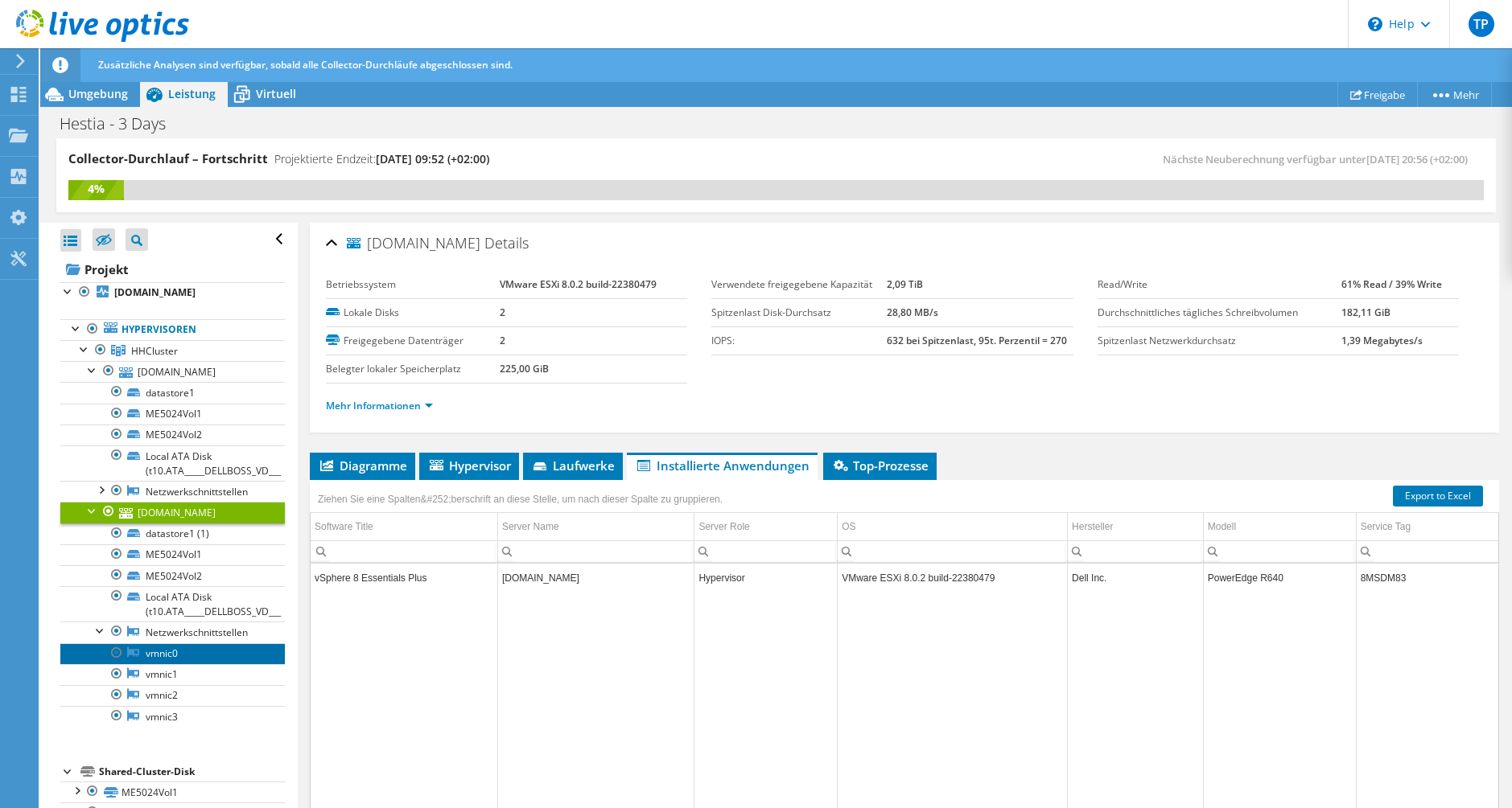
click at [177, 664] on link "vmnic0" at bounding box center [173, 654] width 225 height 21
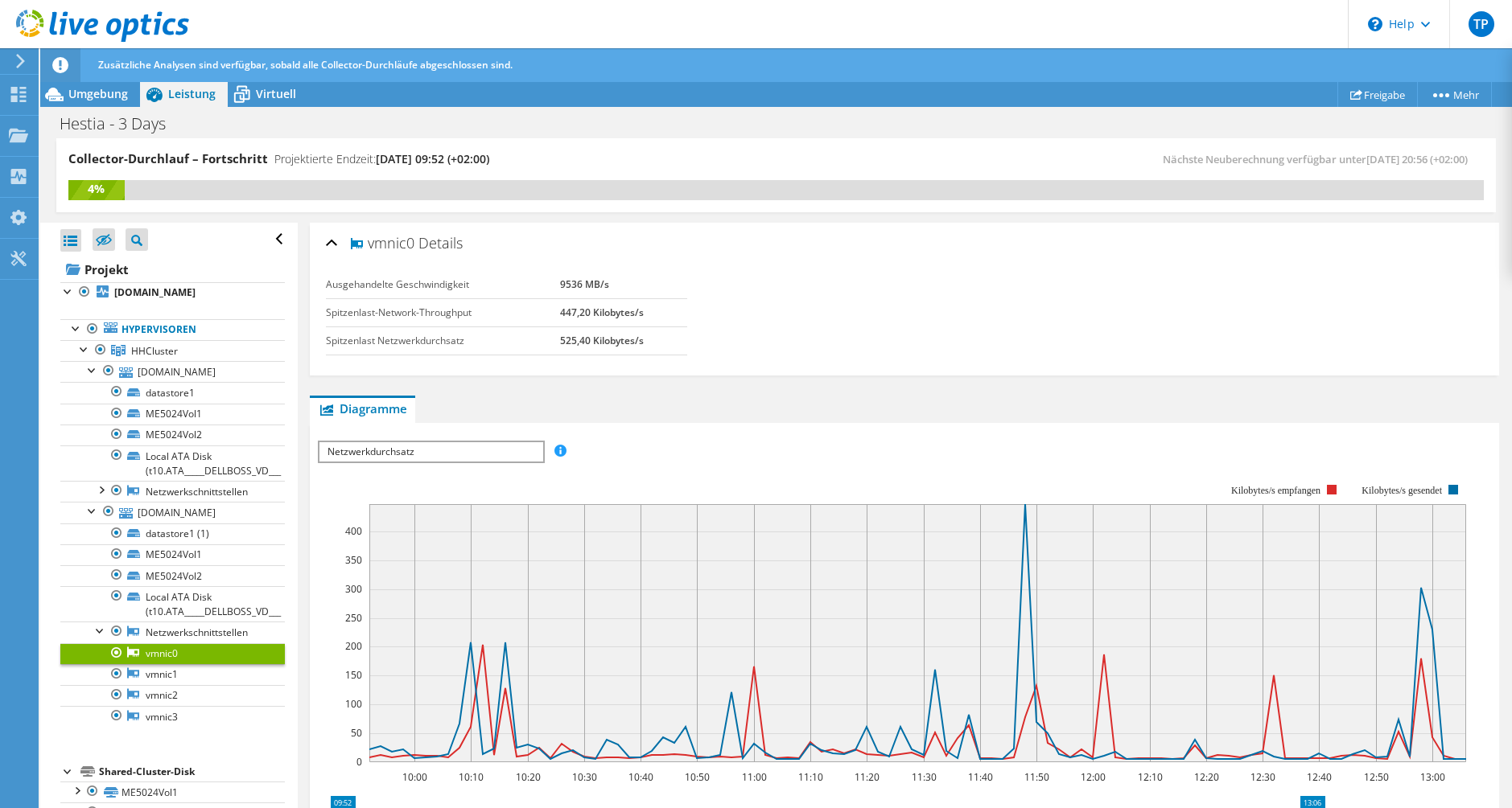
scroll to position [81, 0]
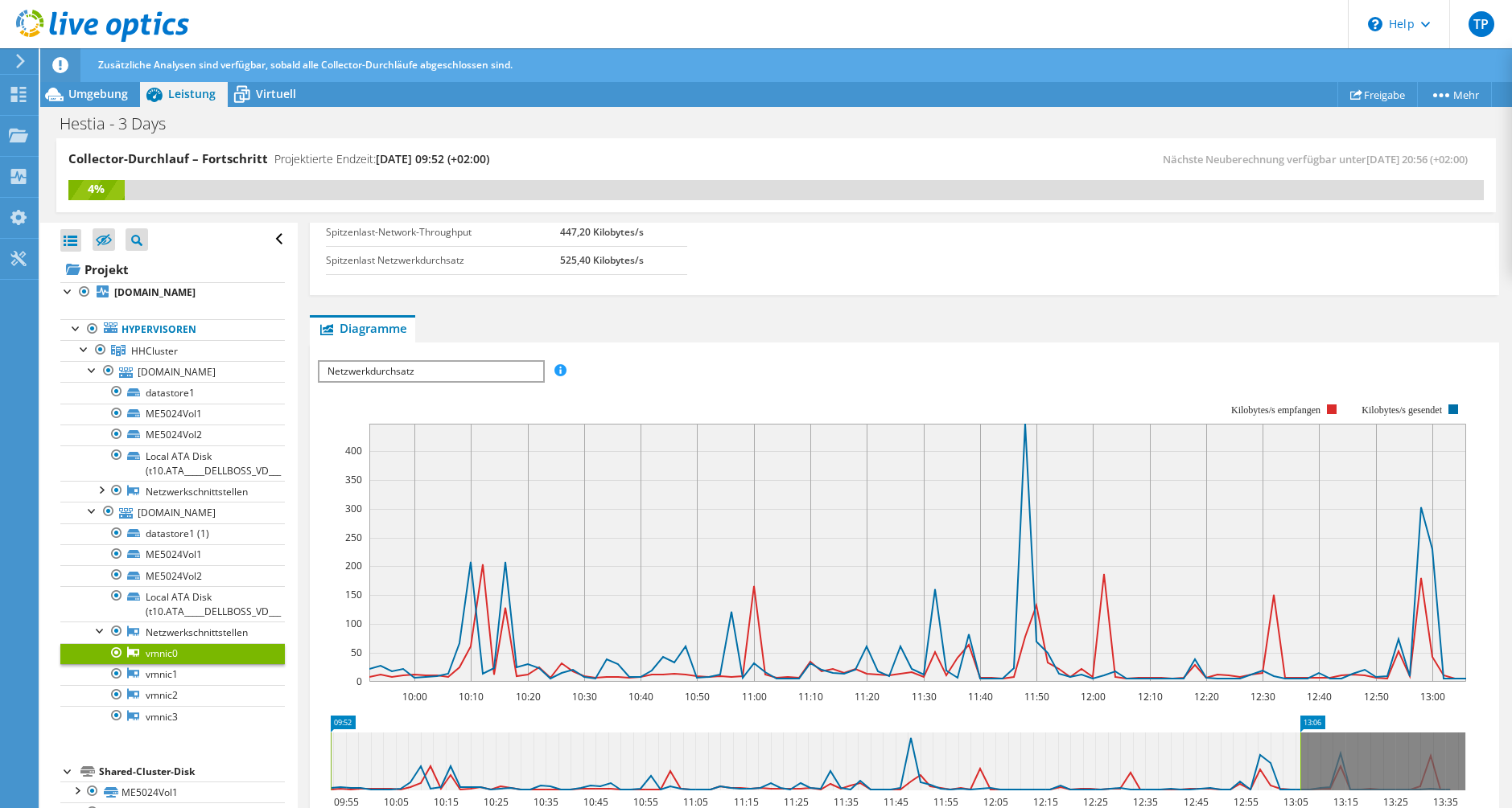
click at [481, 370] on span "Netzwerkdurchsatz" at bounding box center [431, 371] width 223 height 19
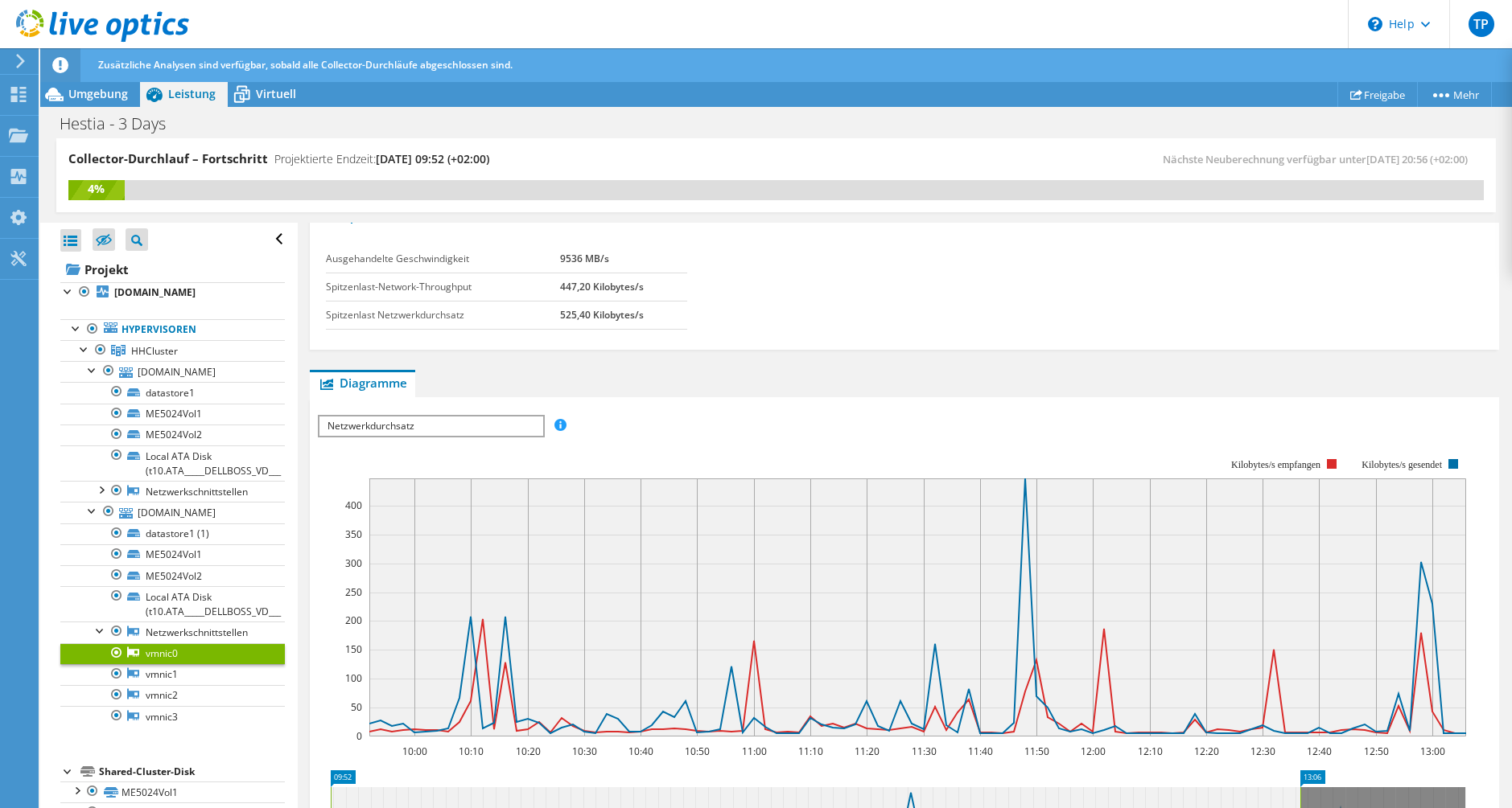
scroll to position [0, 0]
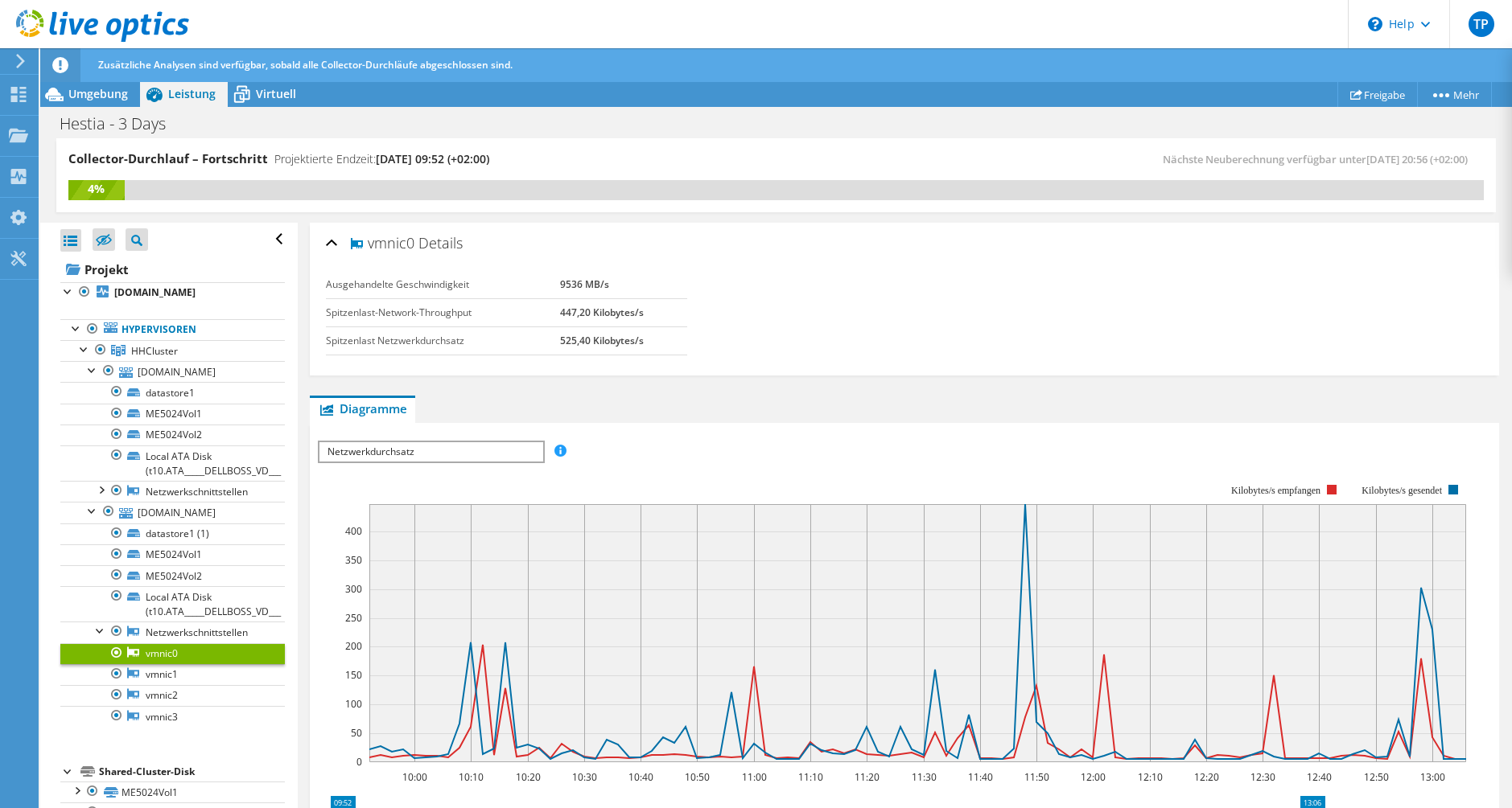
drag, startPoint x: 539, startPoint y: 293, endPoint x: 611, endPoint y: 287, distance: 72.2
click at [611, 287] on tr "Ausgehandelte Geschwindigkeit 9536 MB/s" at bounding box center [506, 285] width 361 height 28
click at [611, 287] on td "9536 MB/s" at bounding box center [624, 285] width 127 height 28
click at [158, 664] on link "vmnic0" at bounding box center [173, 654] width 225 height 21
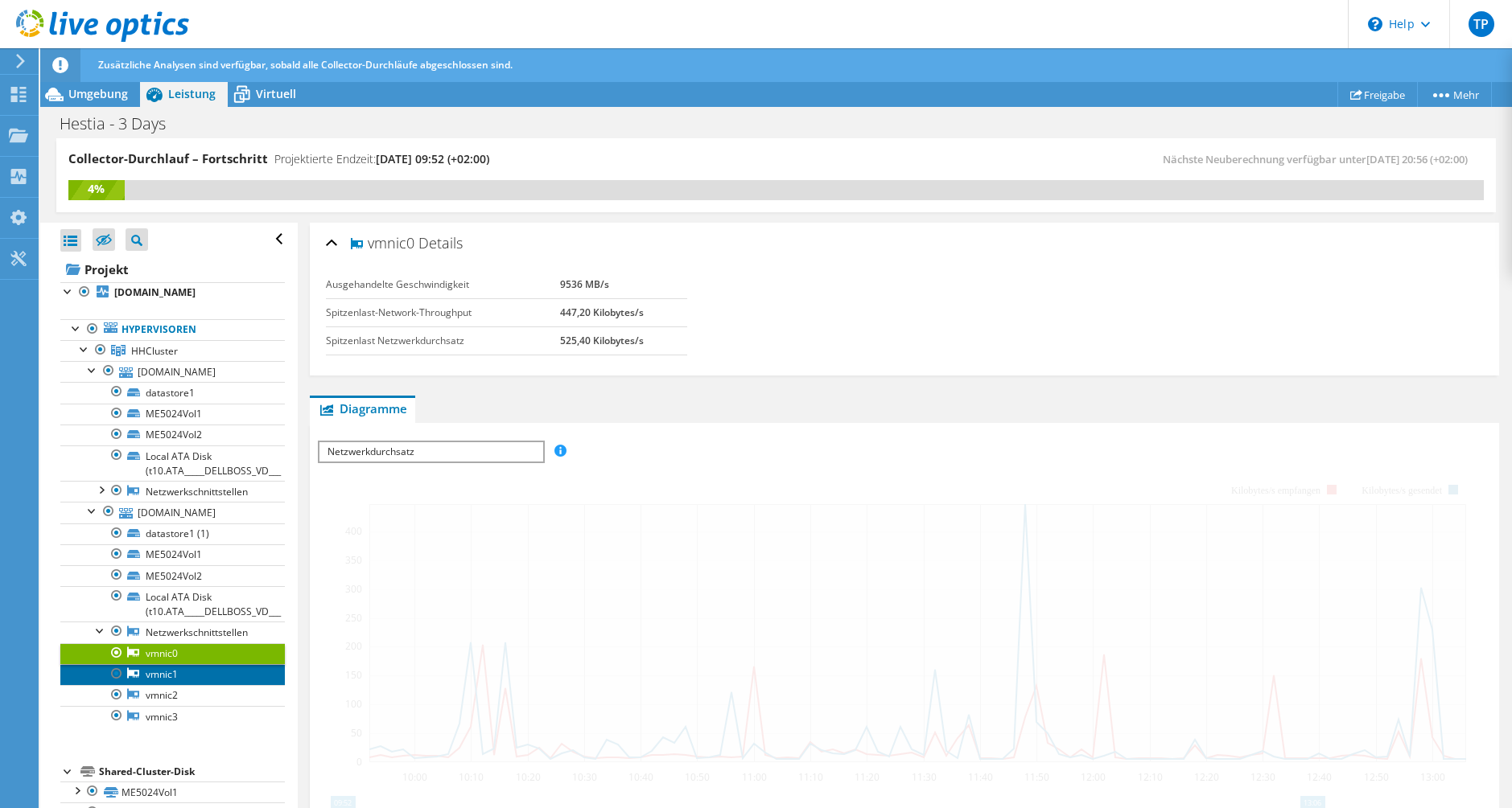
click at [167, 685] on link "vmnic1" at bounding box center [173, 675] width 225 height 21
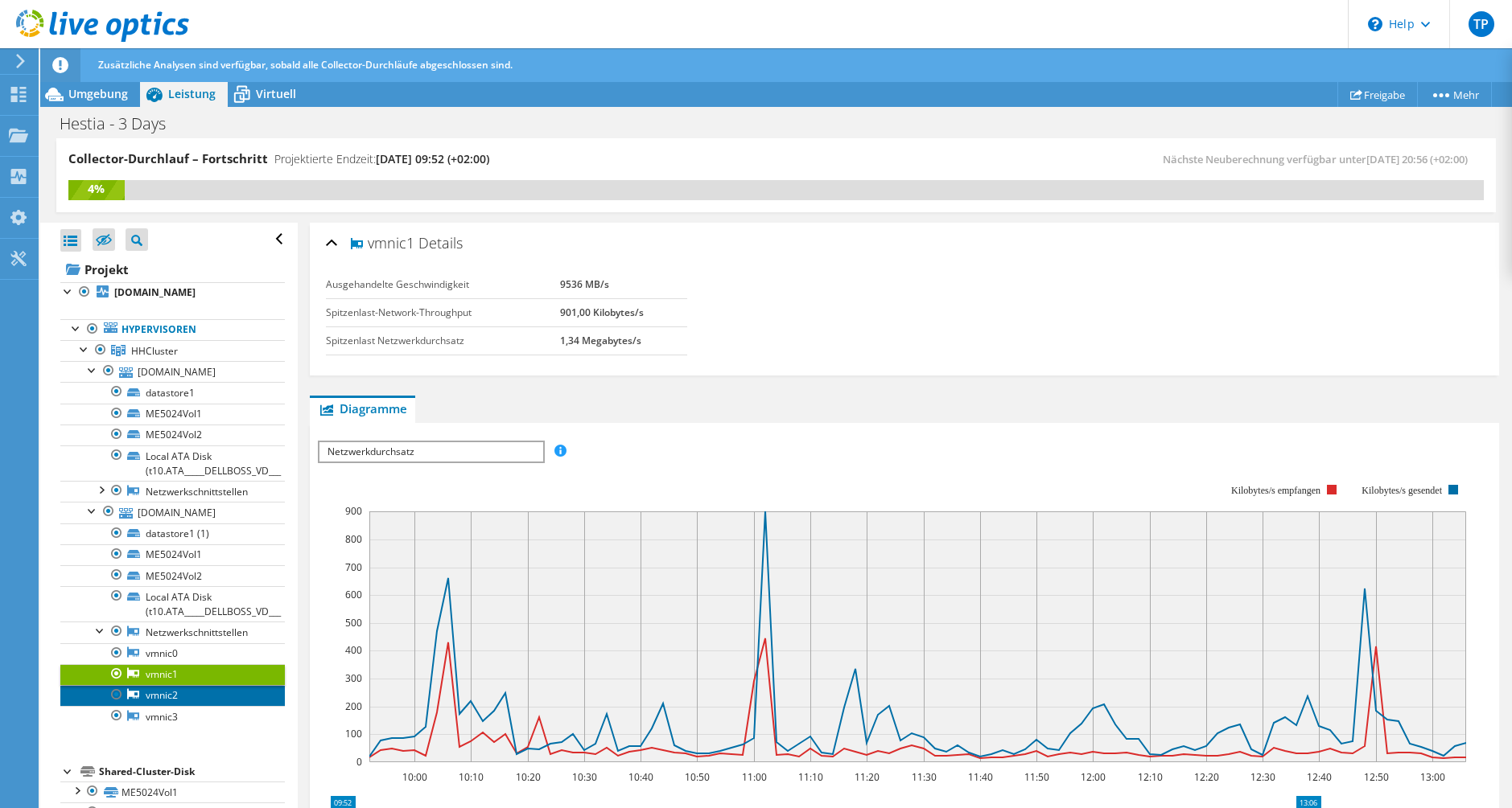
click at [174, 706] on link "vmnic2" at bounding box center [173, 696] width 225 height 21
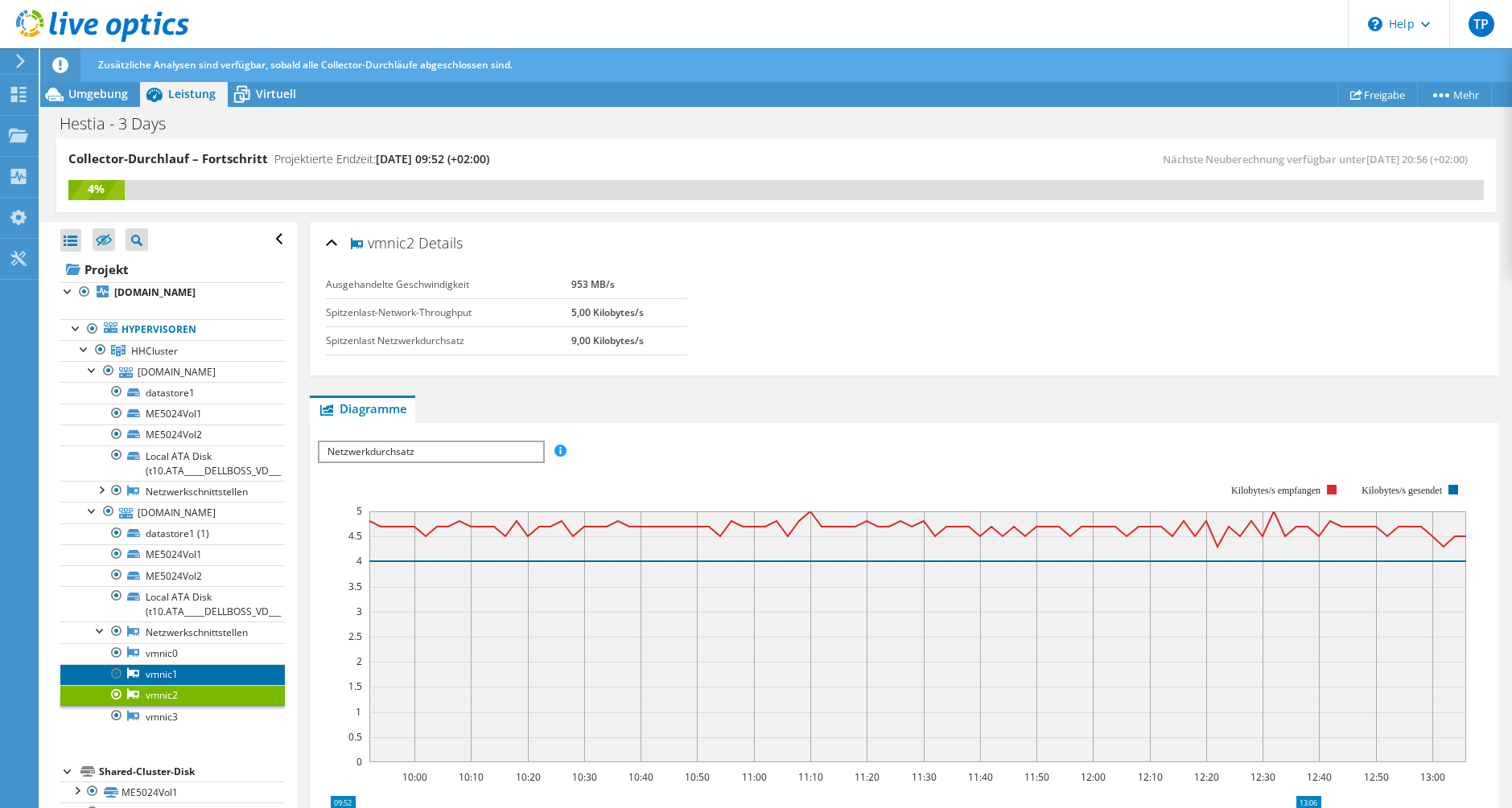
click at [169, 685] on link "vmnic1" at bounding box center [173, 675] width 225 height 21
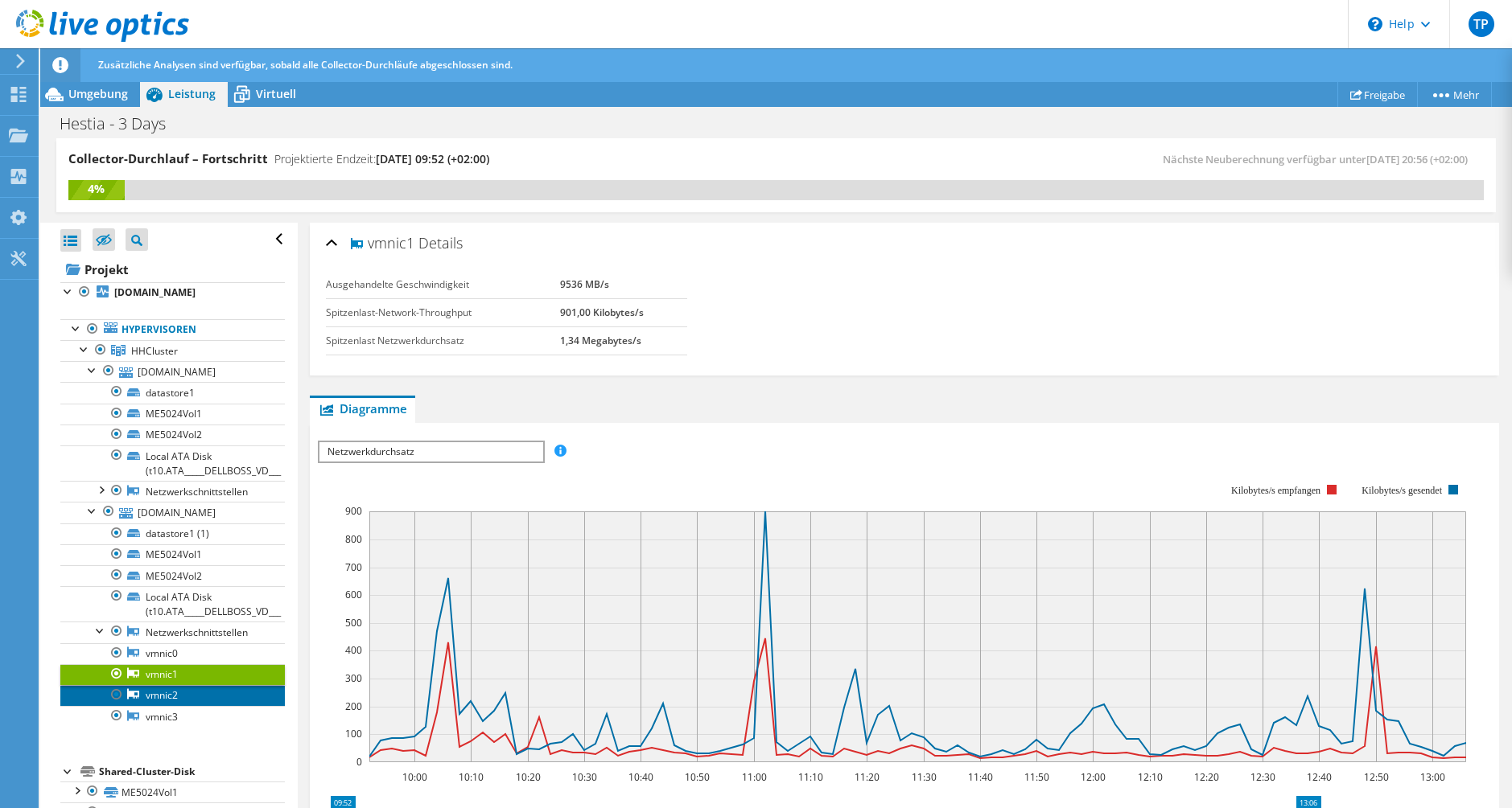
click at [171, 706] on link "vmnic2" at bounding box center [173, 696] width 225 height 21
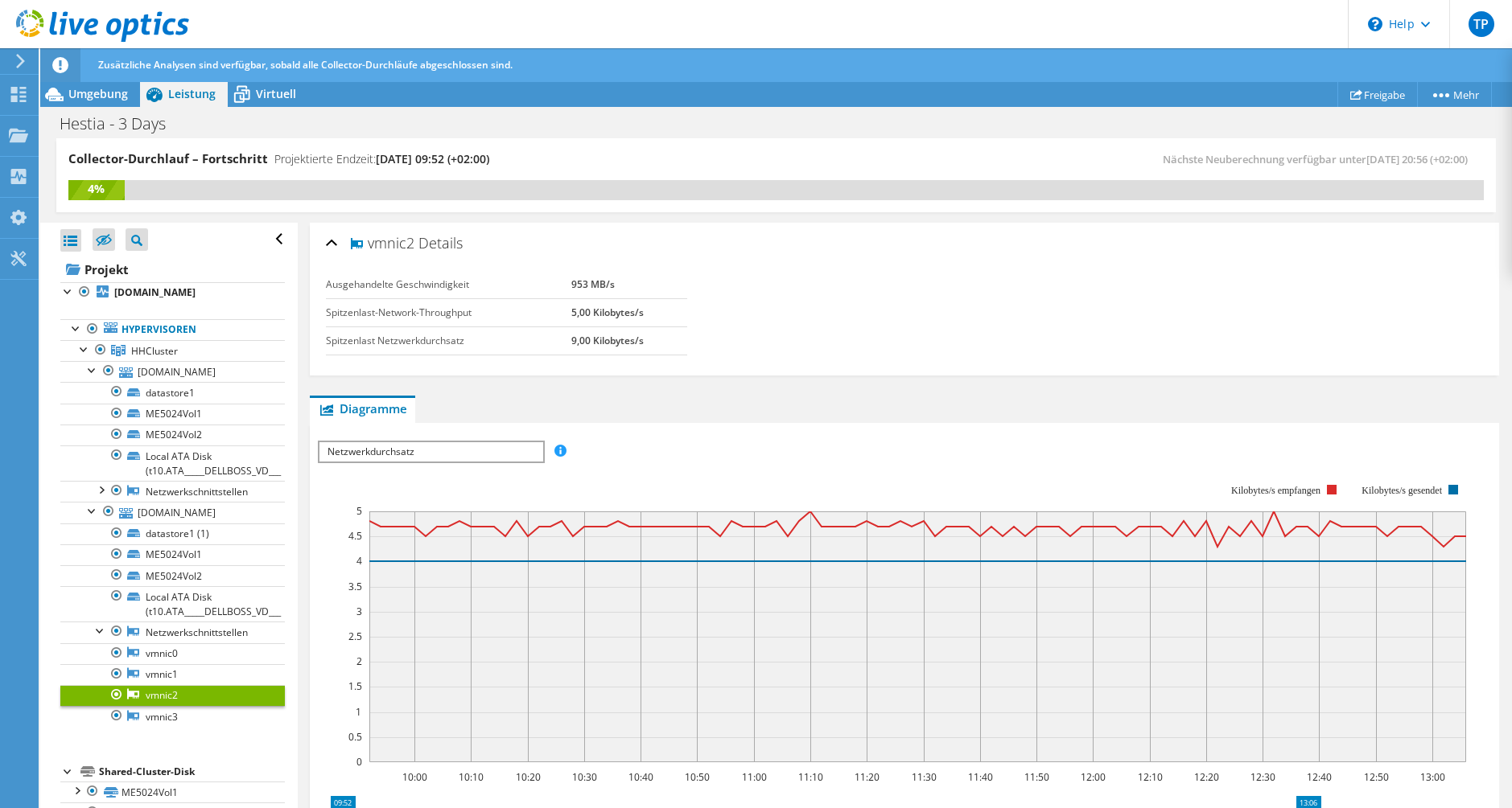
click at [173, 706] on link "vmnic2" at bounding box center [173, 696] width 225 height 21
click at [175, 685] on link "vmnic1" at bounding box center [173, 675] width 225 height 21
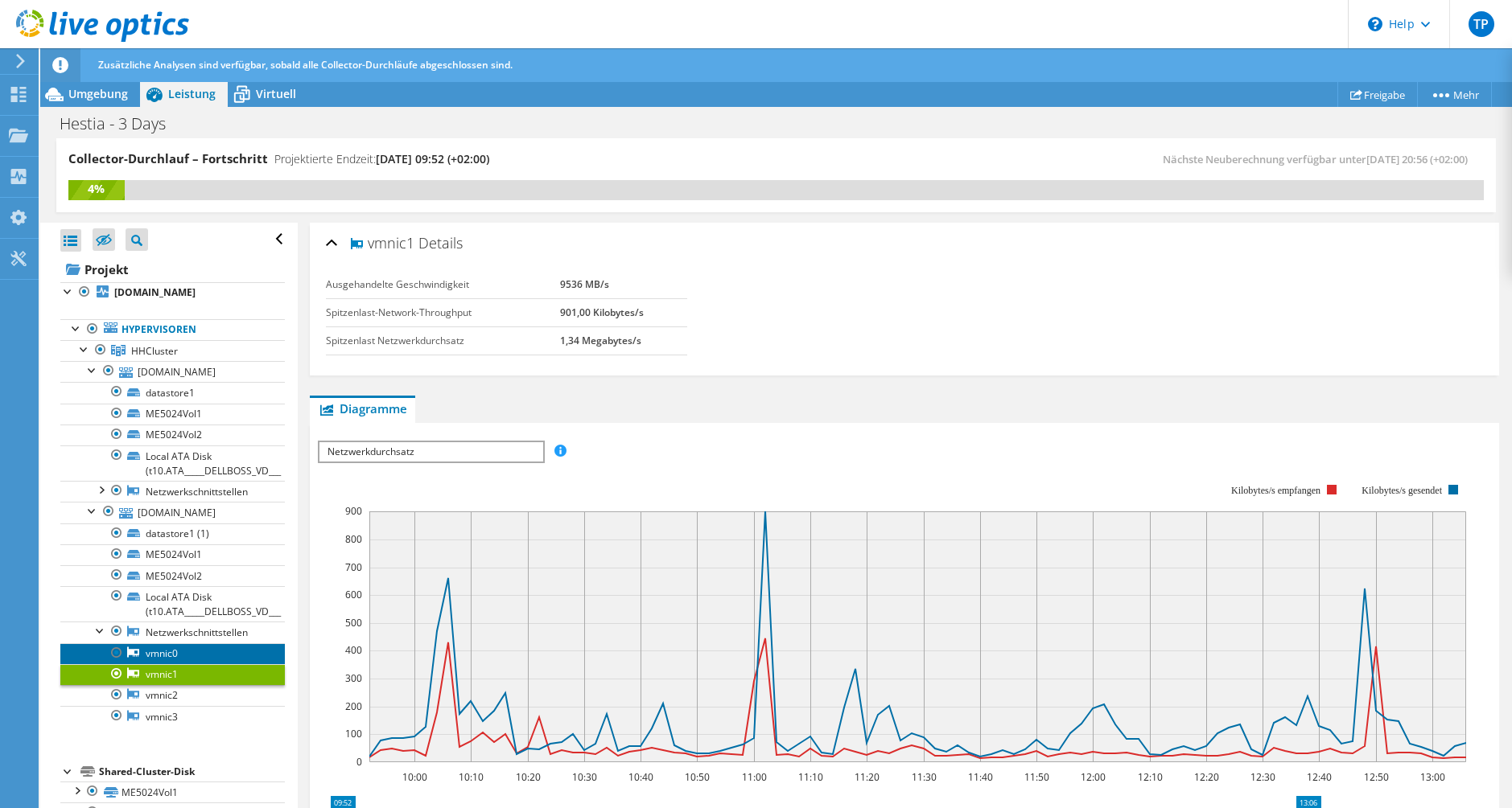
click at [194, 664] on link "vmnic0" at bounding box center [173, 654] width 225 height 21
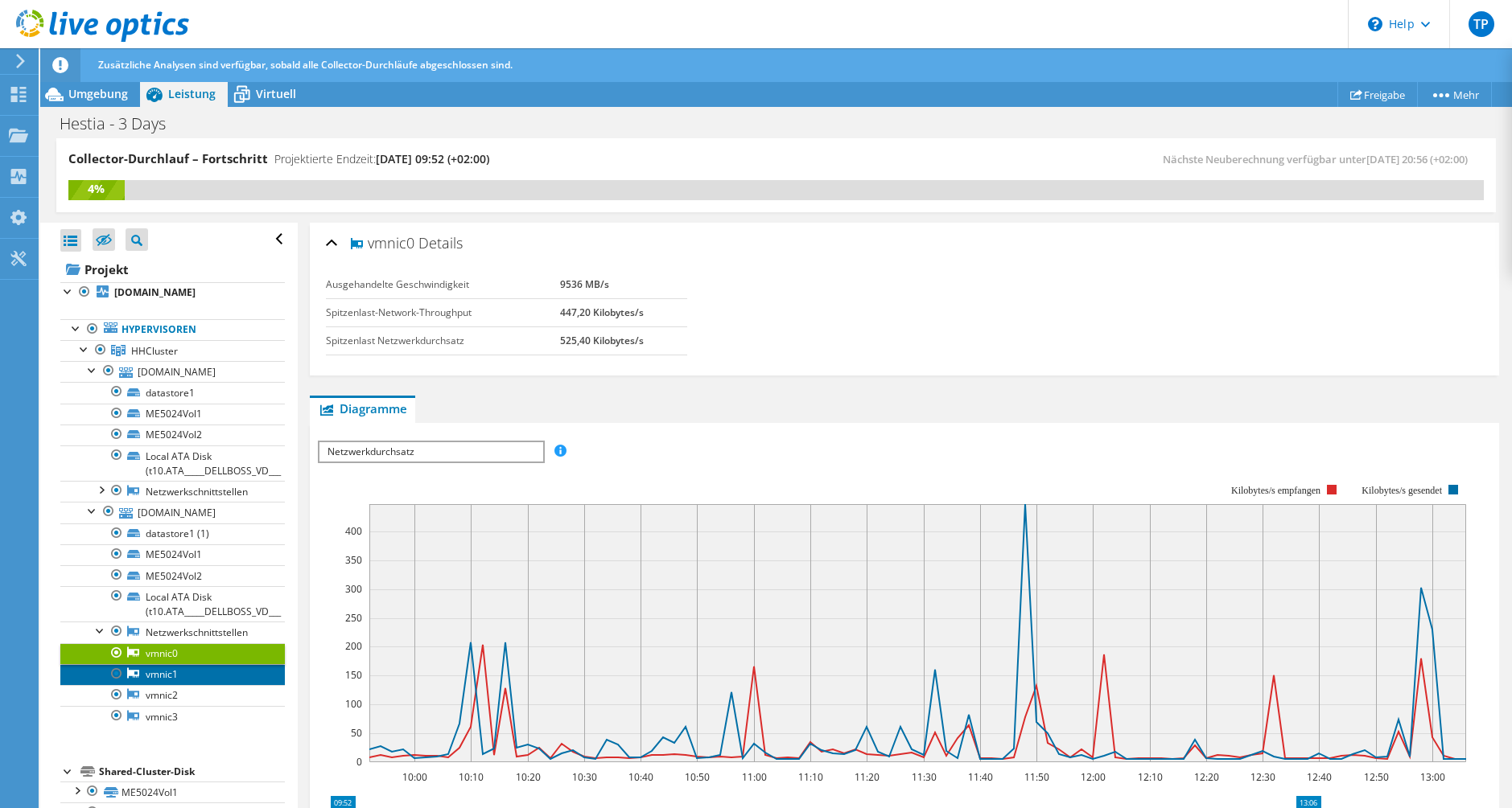
click at [189, 685] on link "vmnic1" at bounding box center [173, 675] width 225 height 21
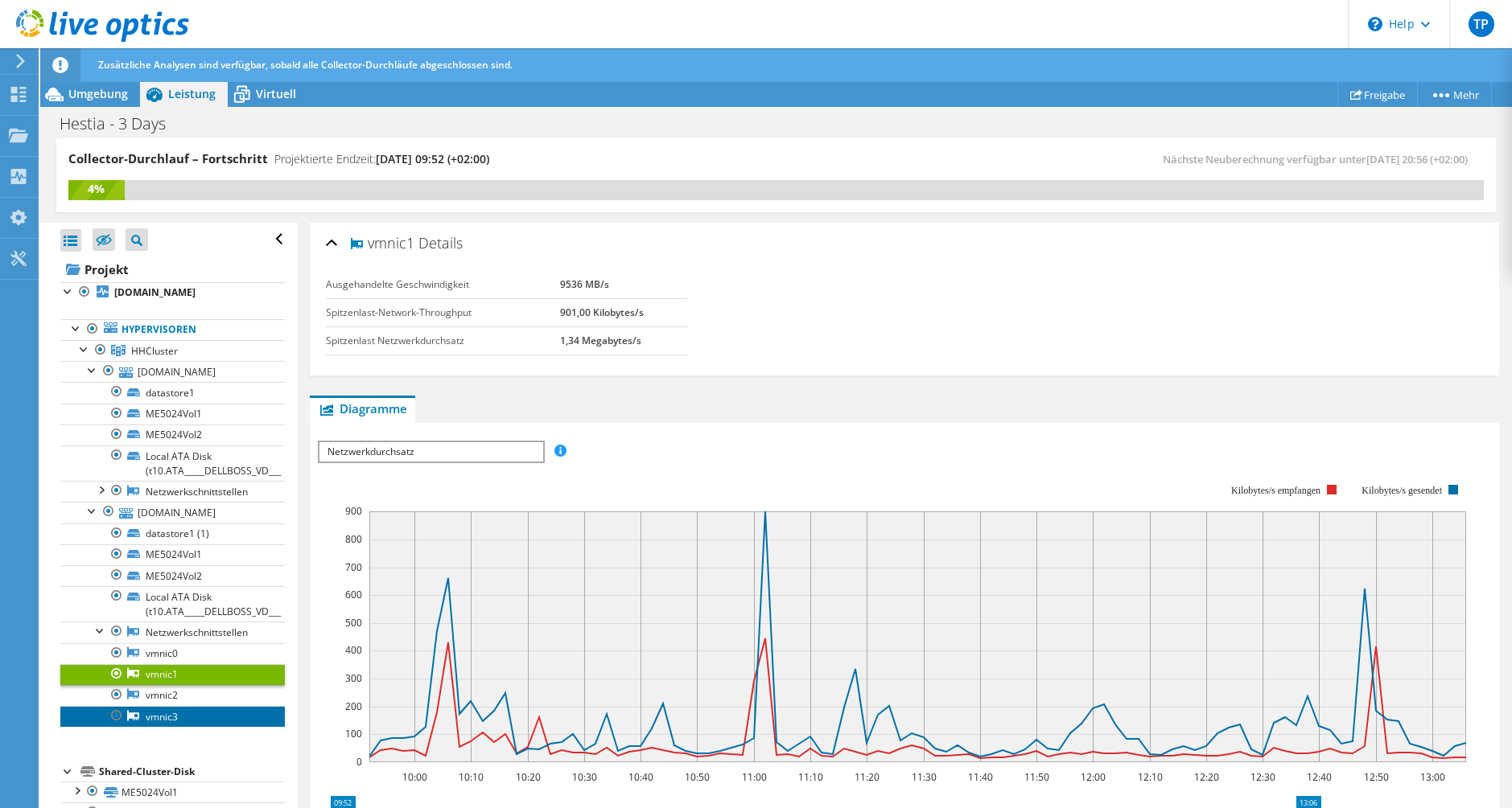
click at [180, 727] on link "vmnic3" at bounding box center [173, 717] width 225 height 21
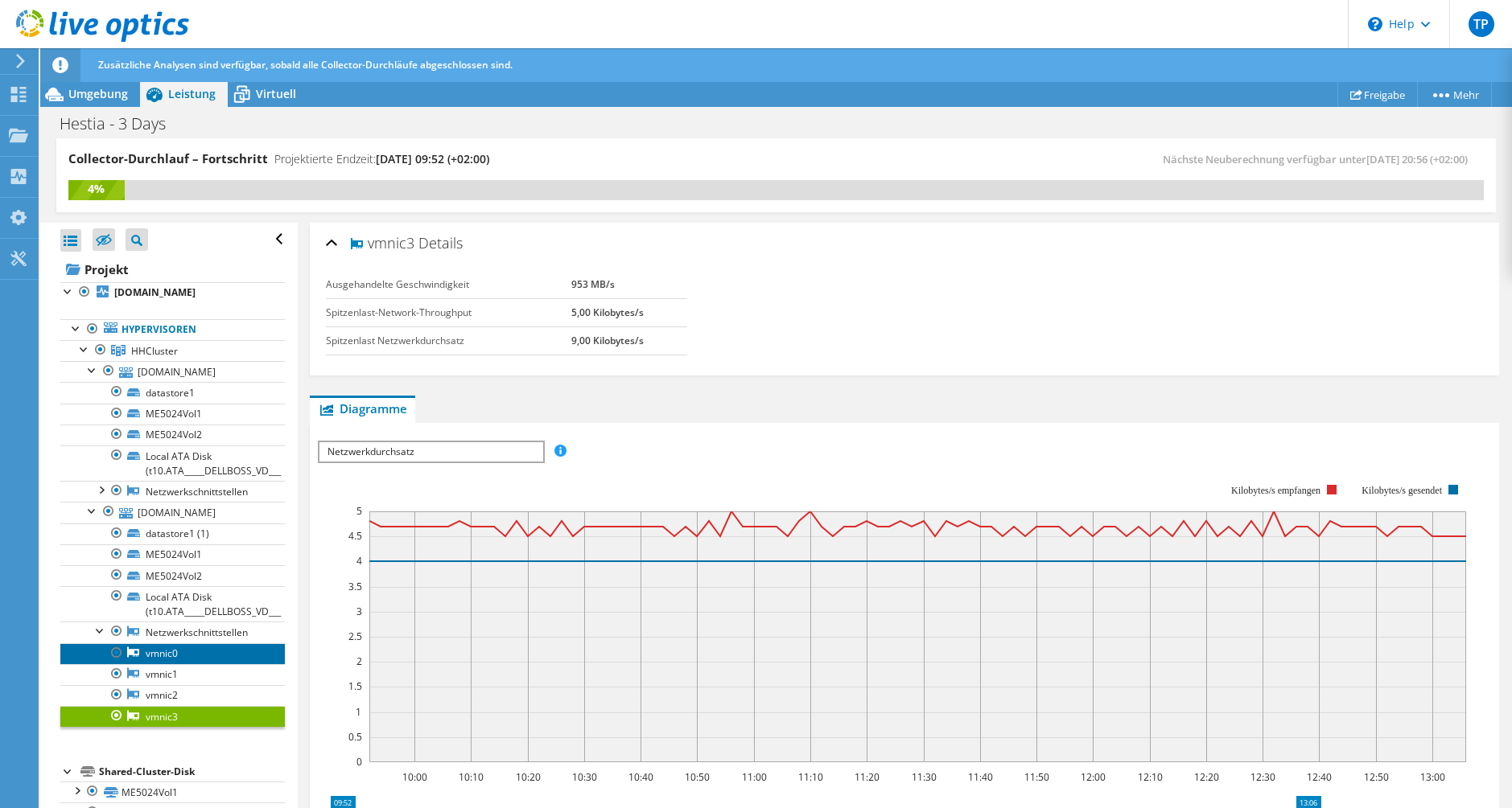
click at [195, 664] on link "vmnic0" at bounding box center [173, 654] width 225 height 21
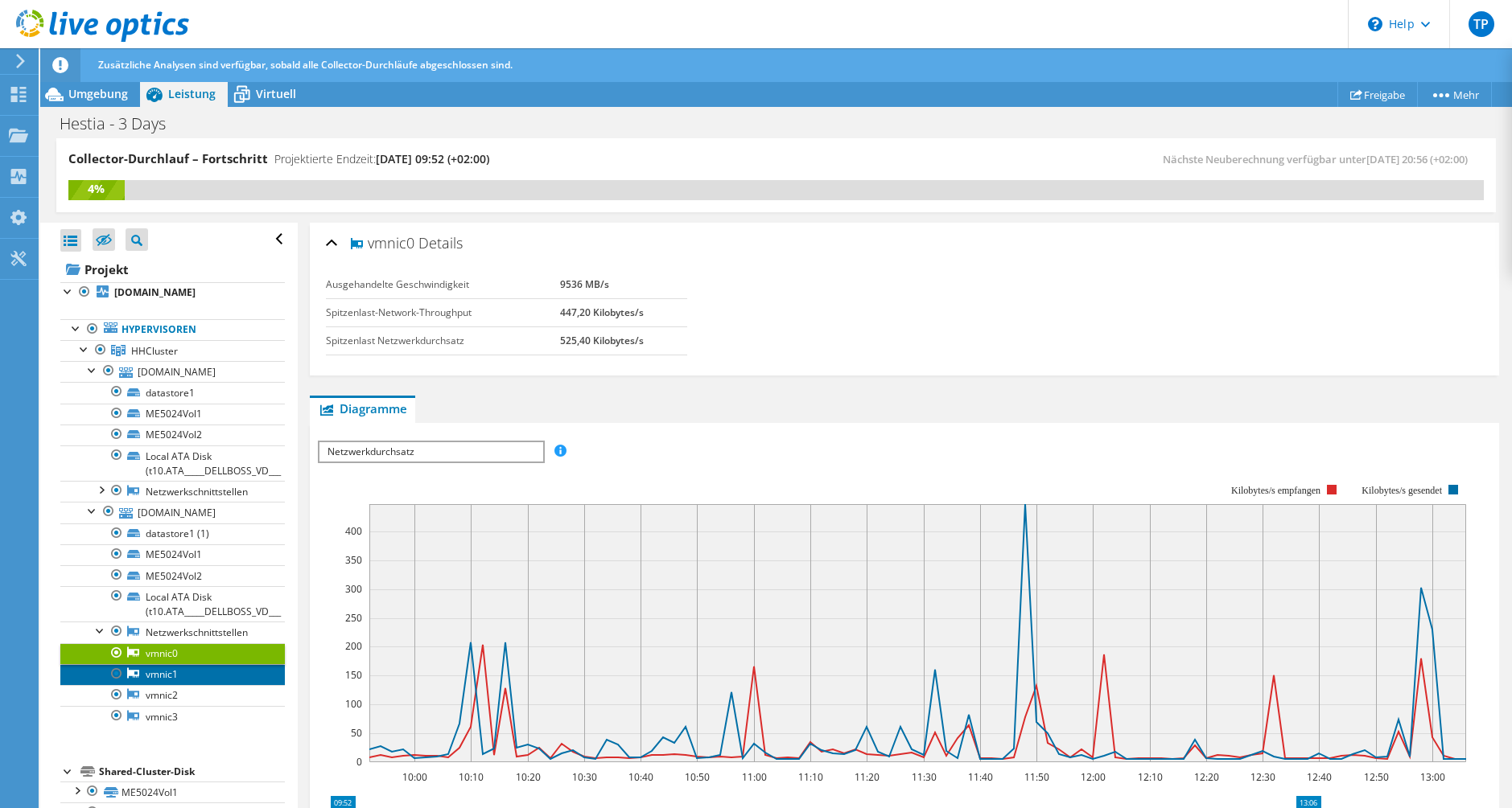
click at [193, 685] on link "vmnic1" at bounding box center [173, 675] width 225 height 21
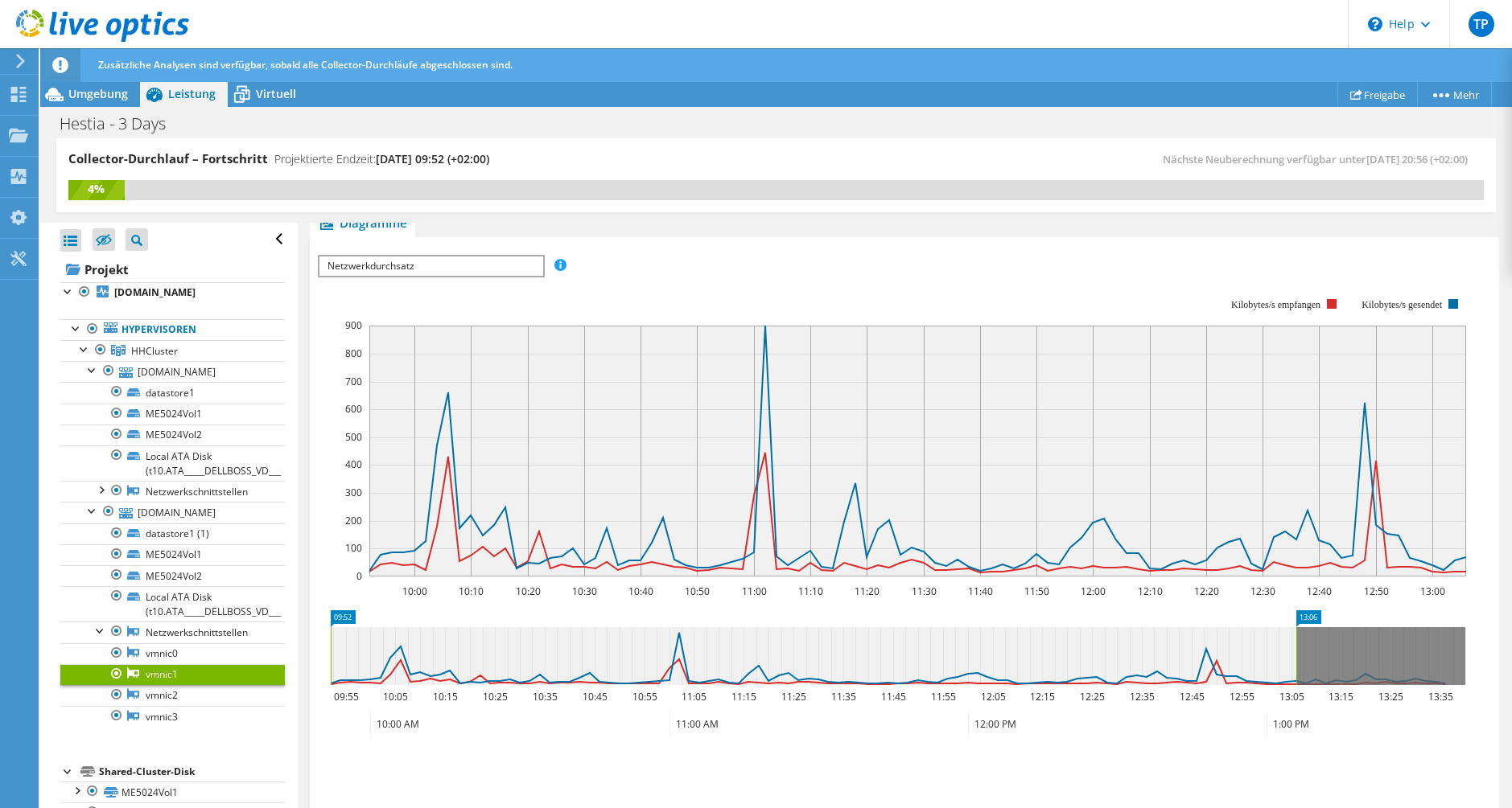
scroll to position [304, 0]
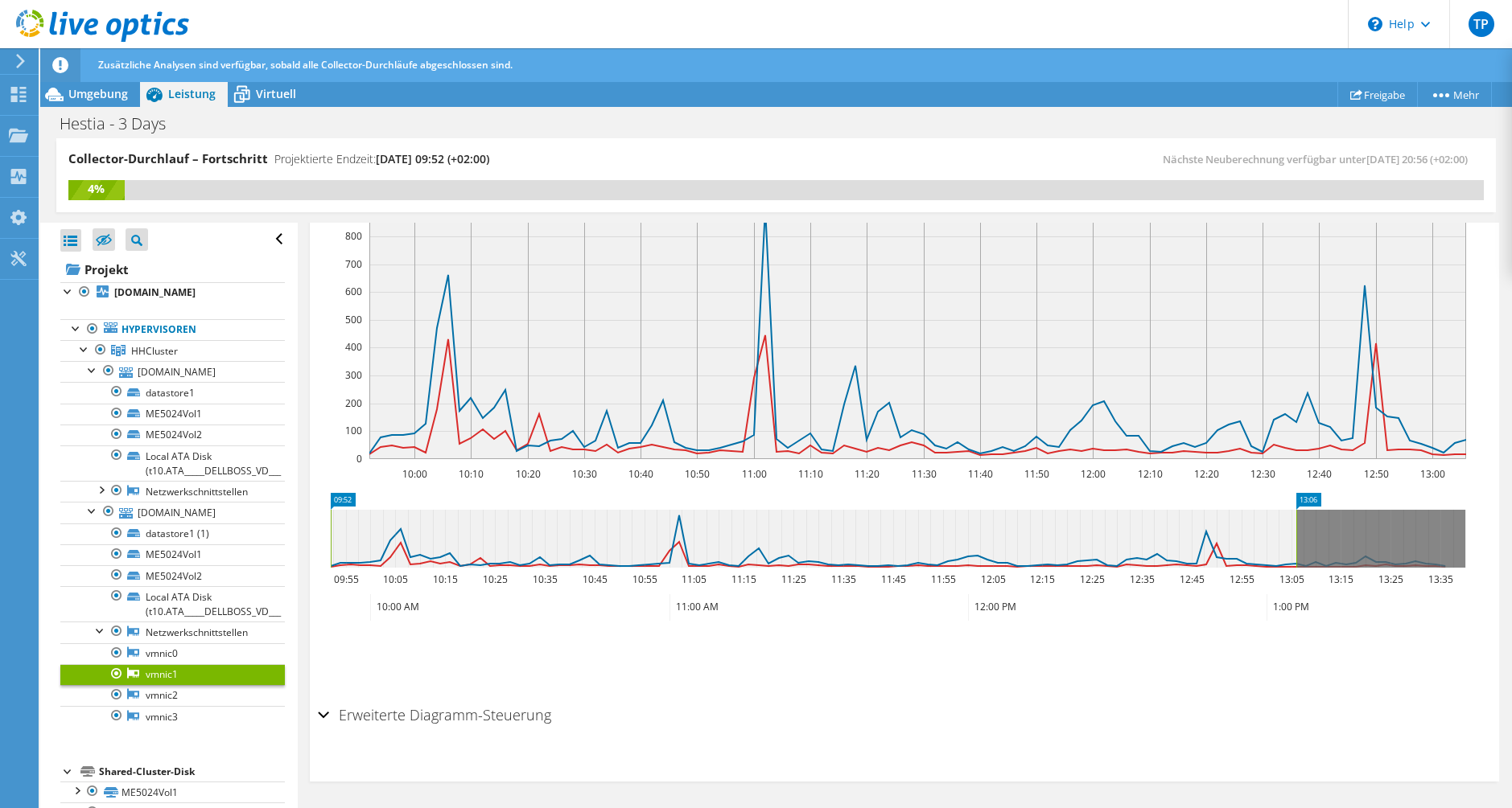
click at [676, 514] on icon at bounding box center [814, 539] width 966 height 58
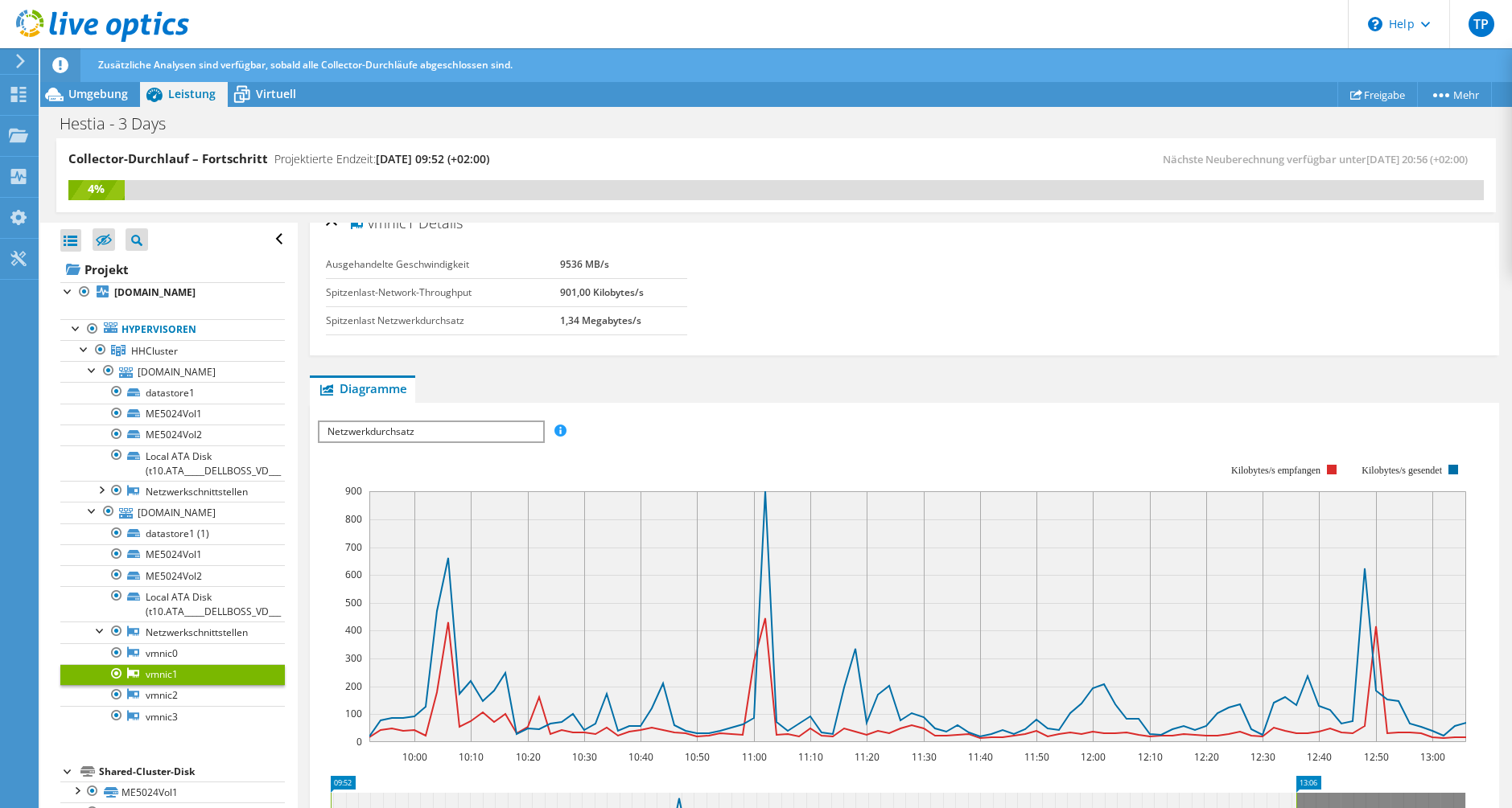
scroll to position [0, 0]
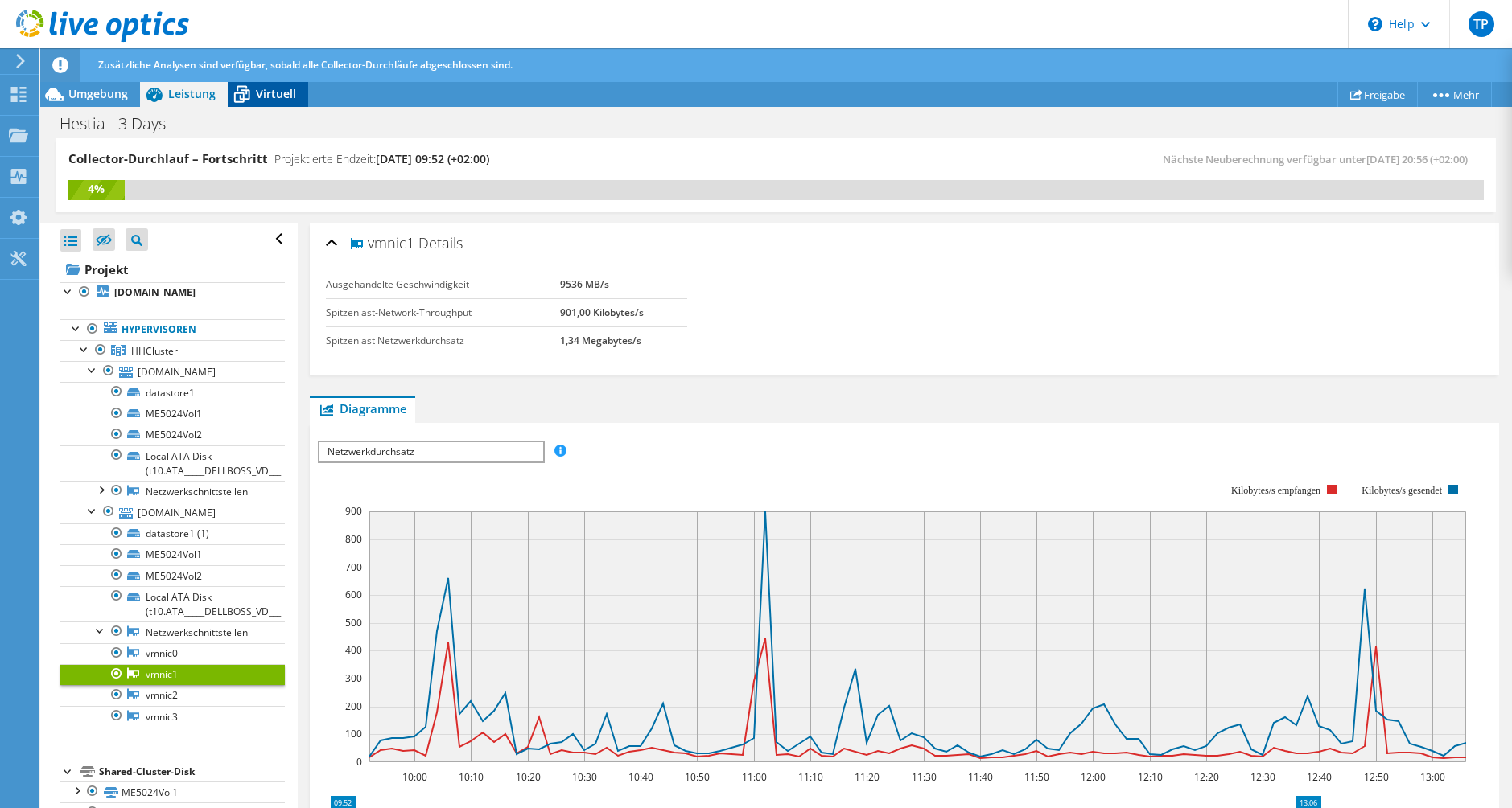
click at [264, 101] on span "Virtuell" at bounding box center [276, 94] width 40 height 15
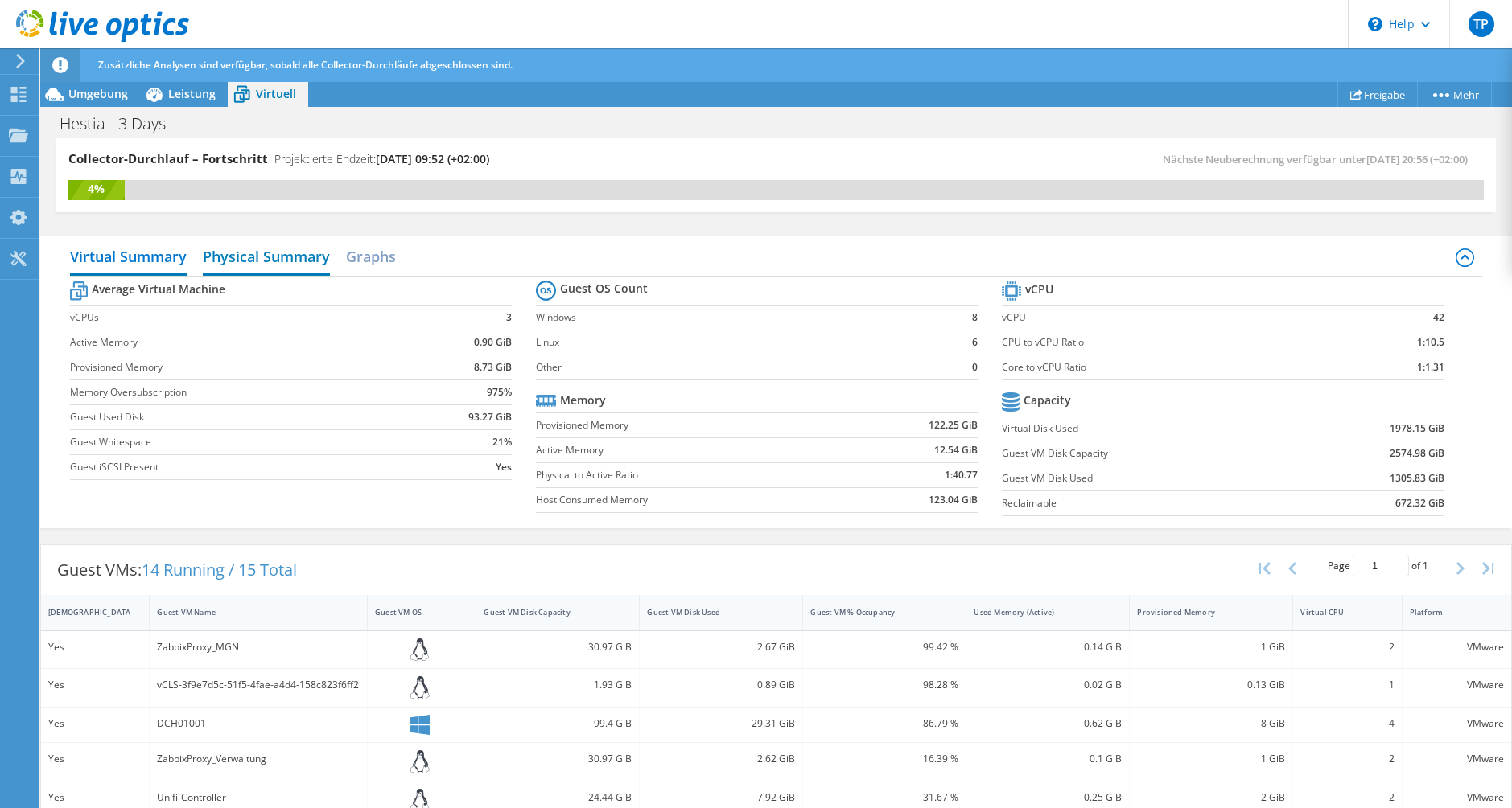
click at [267, 263] on h2 "Physical Summary" at bounding box center [266, 258] width 127 height 36
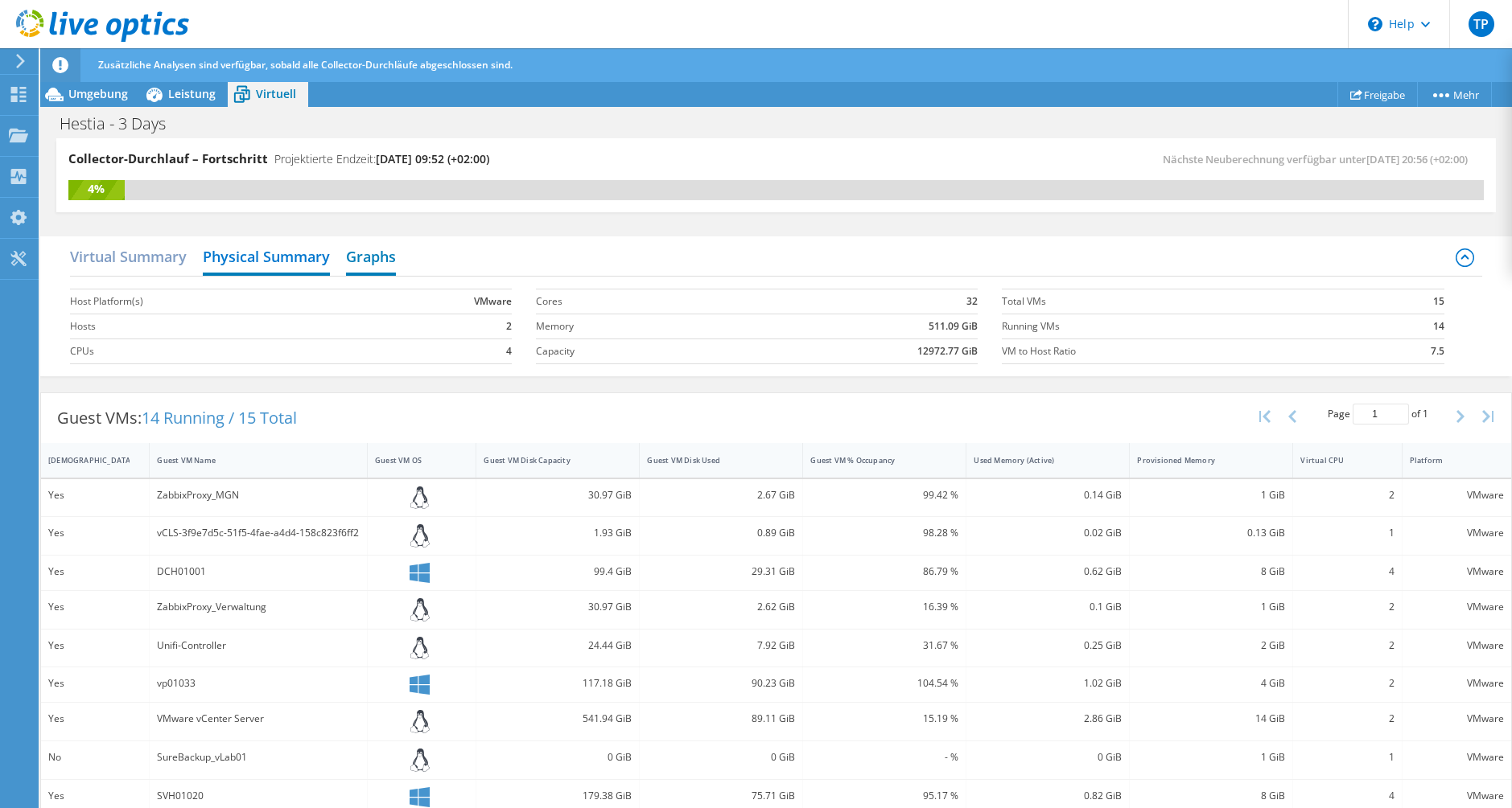
click at [388, 249] on h2 "Graphs" at bounding box center [371, 258] width 50 height 36
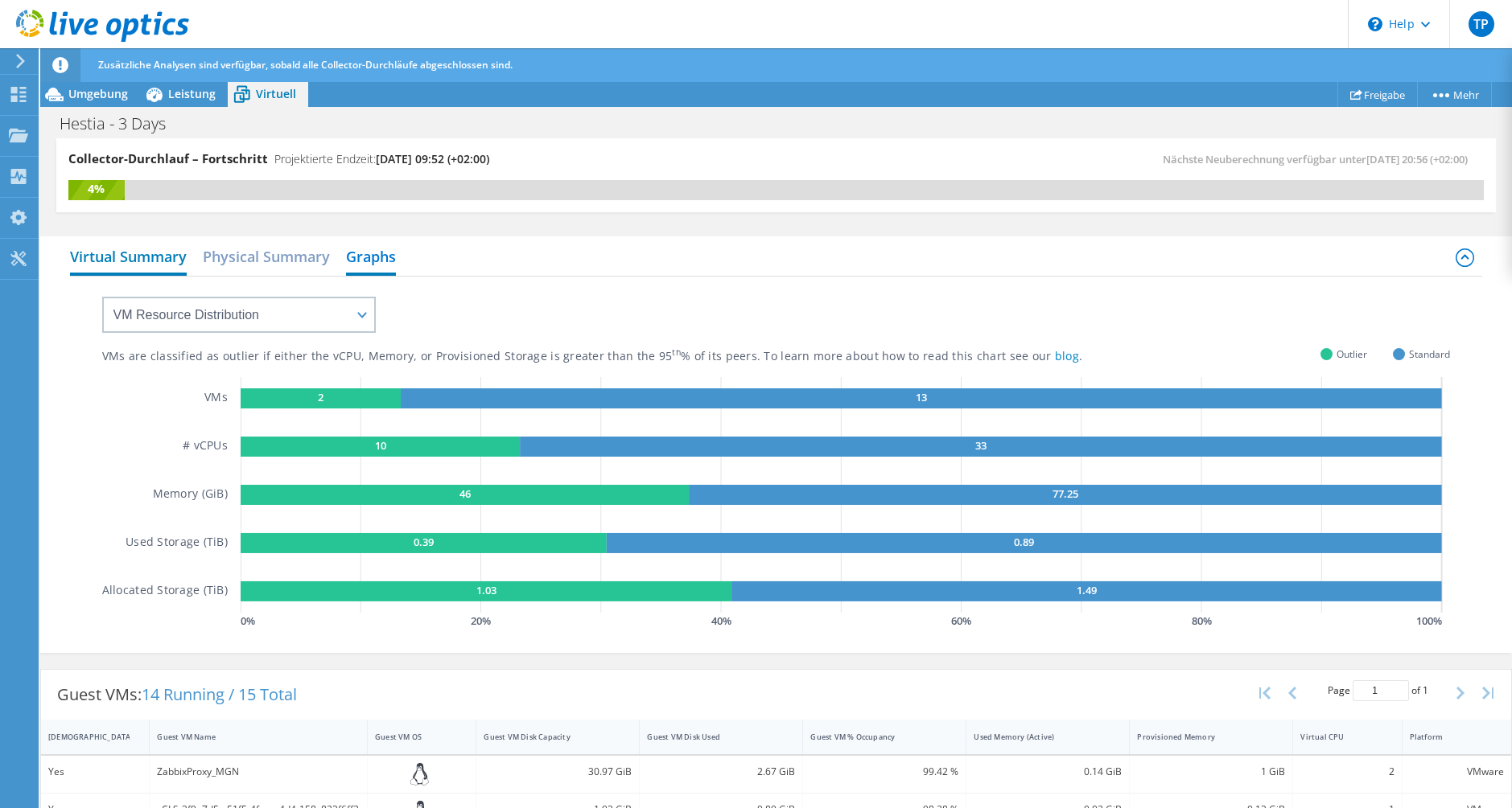
click at [163, 268] on h2 "Virtual Summary" at bounding box center [128, 258] width 116 height 36
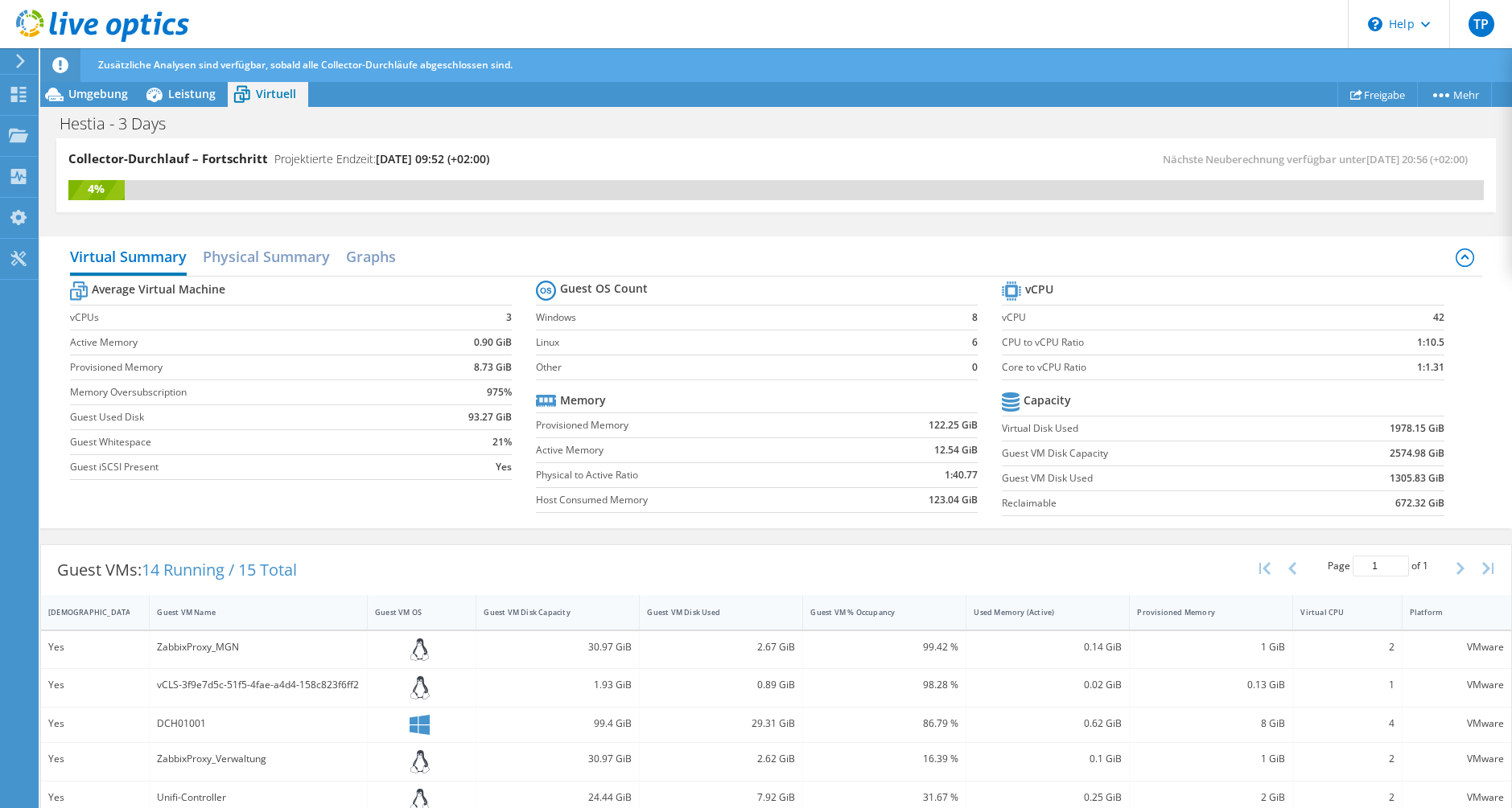
click at [16, 64] on icon at bounding box center [20, 61] width 12 height 15
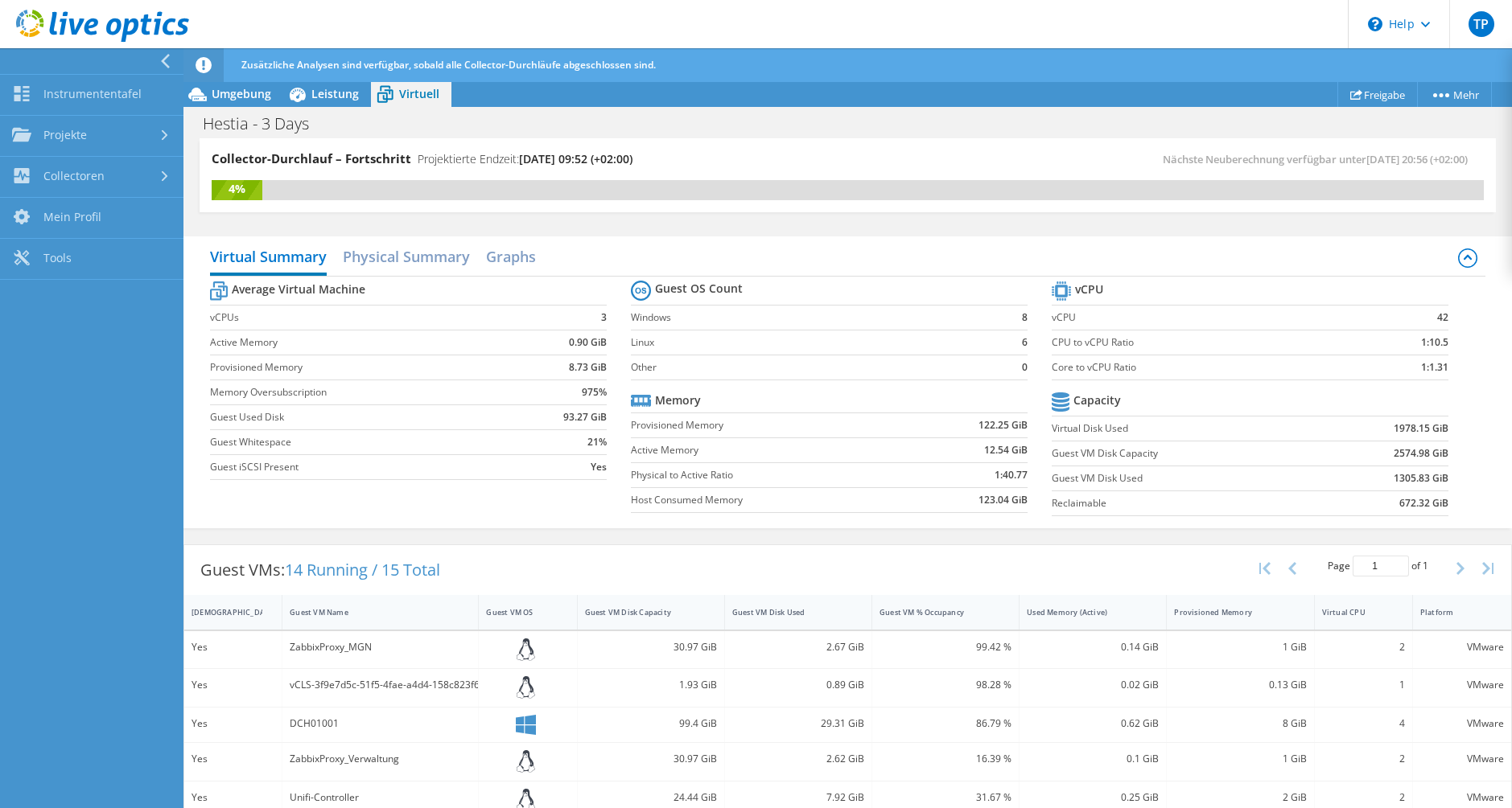
click at [165, 68] on icon at bounding box center [165, 61] width 12 height 15
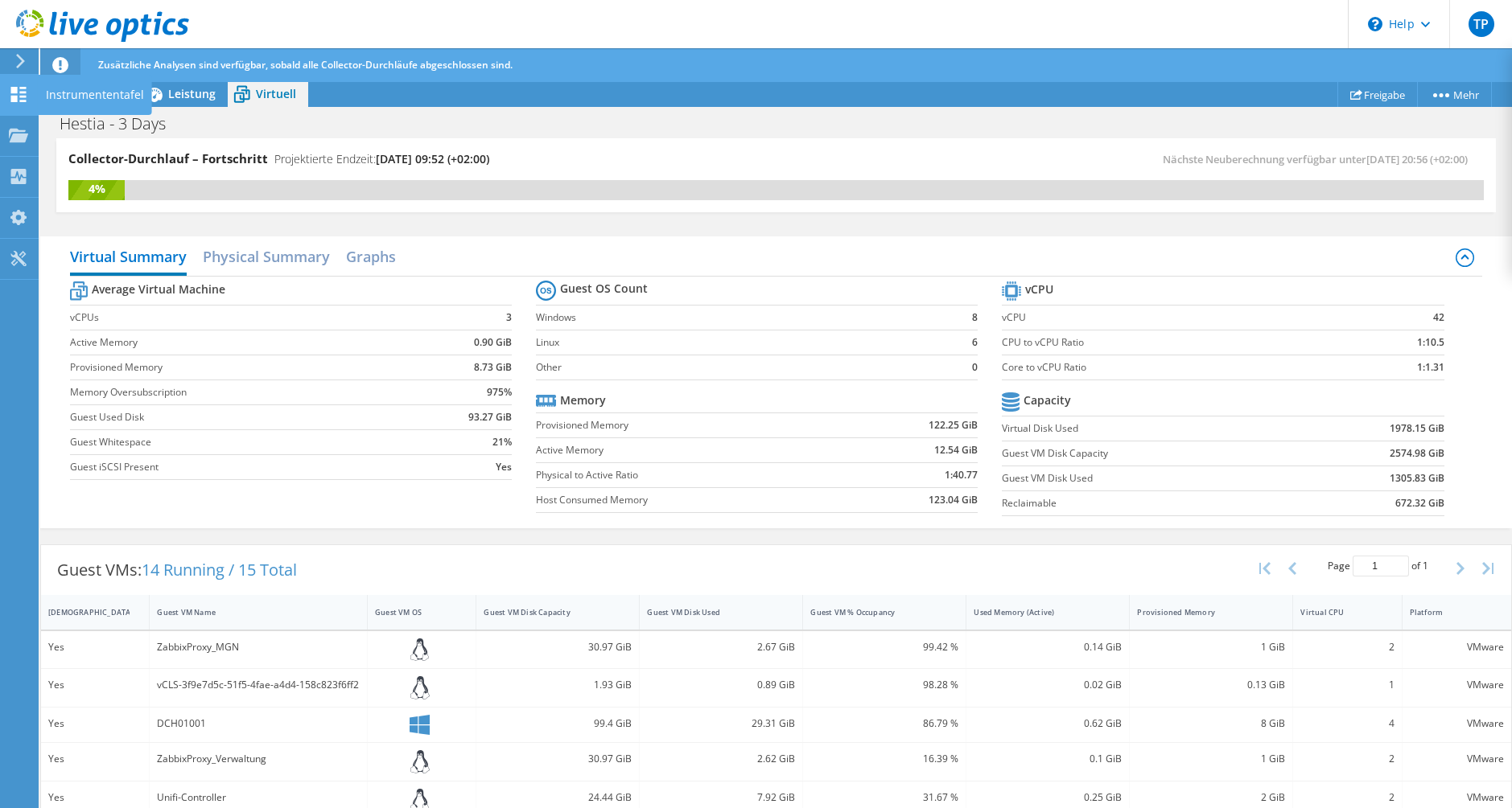
click at [125, 88] on div "Instrumententafel" at bounding box center [94, 95] width 114 height 40
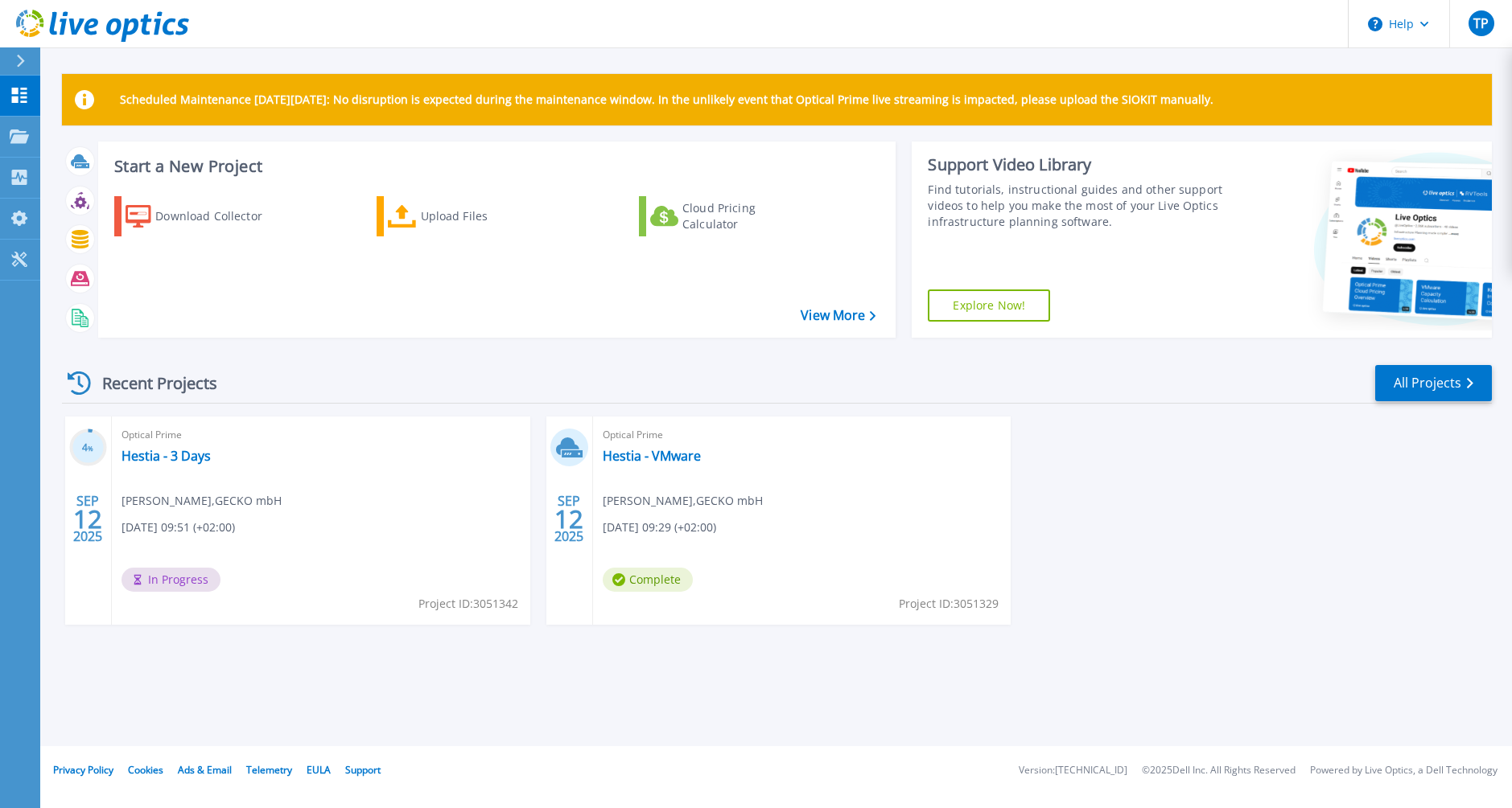
drag, startPoint x: 119, startPoint y: 95, endPoint x: 1296, endPoint y: 90, distance: 1177.0
click at [1287, 89] on div "Scheduled Maintenance [DATE][DATE]: No disruption is expected during the mainte…" at bounding box center [777, 100] width 1430 height 52
